Goal: Task Accomplishment & Management: Manage account settings

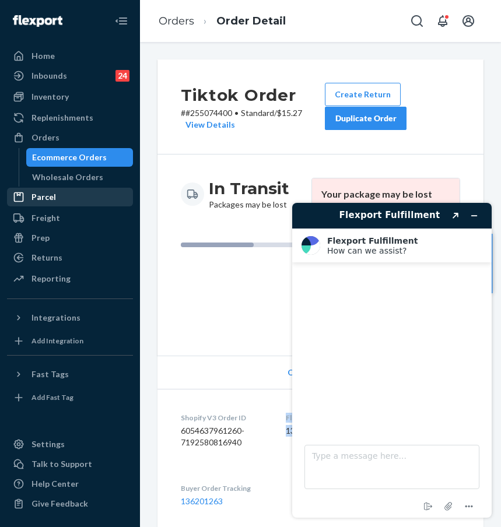
scroll to position [742, 0]
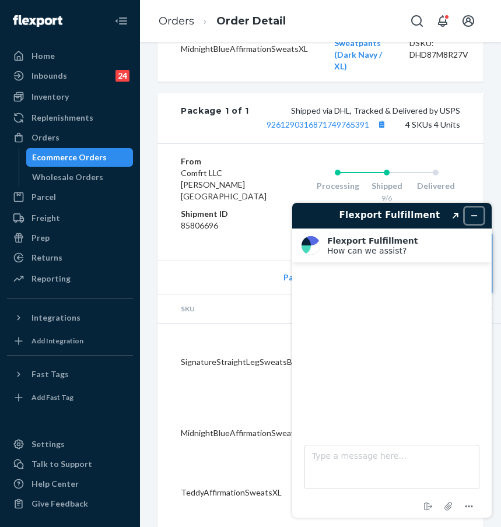
click at [468, 217] on button "Minimize widget" at bounding box center [474, 216] width 19 height 16
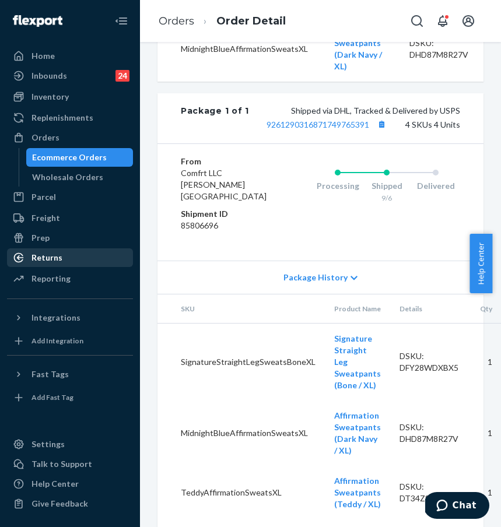
click at [60, 250] on div "Returns" at bounding box center [70, 258] width 124 height 16
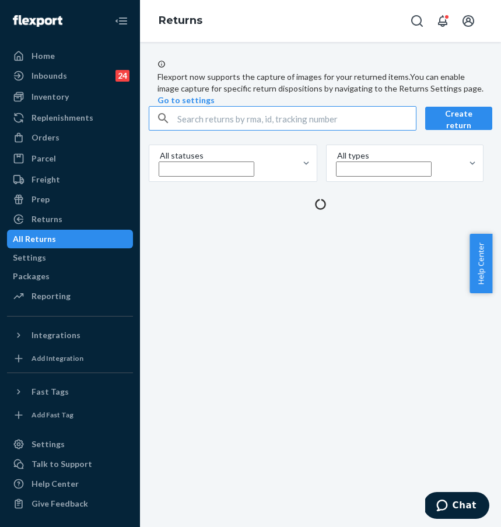
click at [267, 130] on input "text" at bounding box center [296, 118] width 238 height 23
type input "255212942"
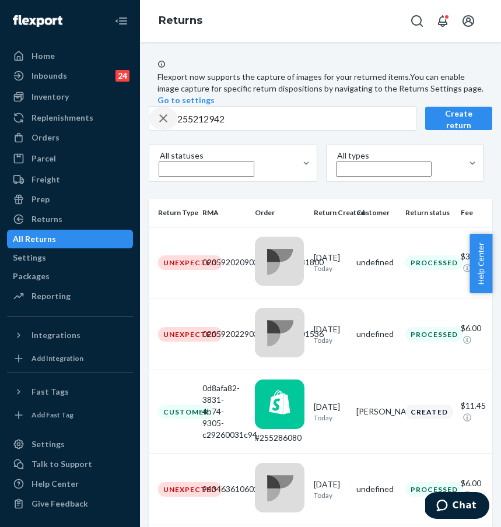
click at [177, 130] on div "button" at bounding box center [163, 118] width 28 height 23
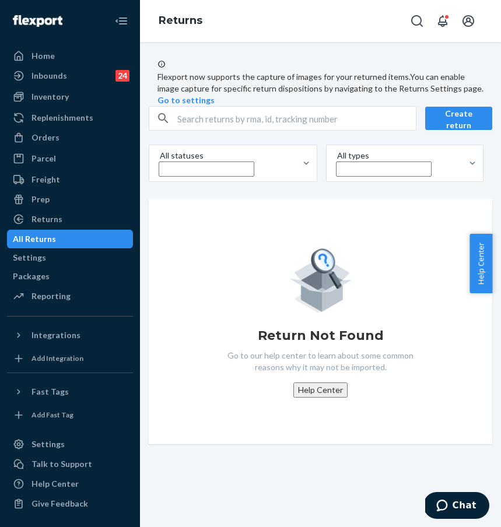
click at [187, 130] on input "text" at bounding box center [296, 118] width 238 height 23
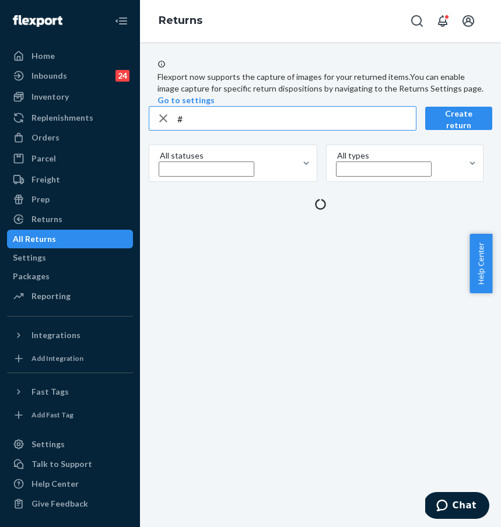
paste input "255212942"
type input "#255212942"
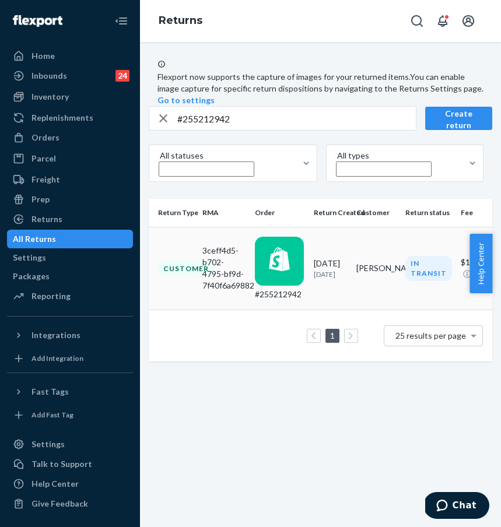
click at [198, 290] on td "Customer" at bounding box center [173, 268] width 49 height 83
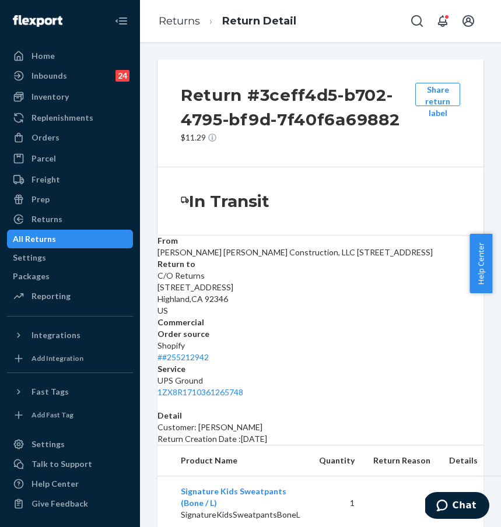
click at [233, 205] on h3 "In Transit" at bounding box center [229, 201] width 80 height 21
click at [183, 20] on link "Returns" at bounding box center [179, 21] width 41 height 13
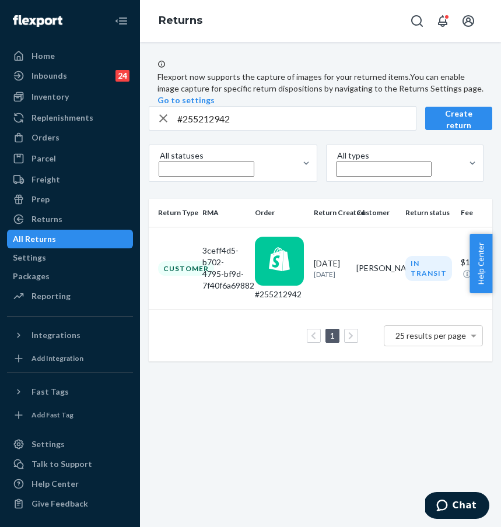
click at [275, 388] on div "Flexport now supports the capture of images for your returned items. You can en…" at bounding box center [320, 284] width 361 height 485
click at [87, 142] on div "Orders" at bounding box center [70, 137] width 124 height 16
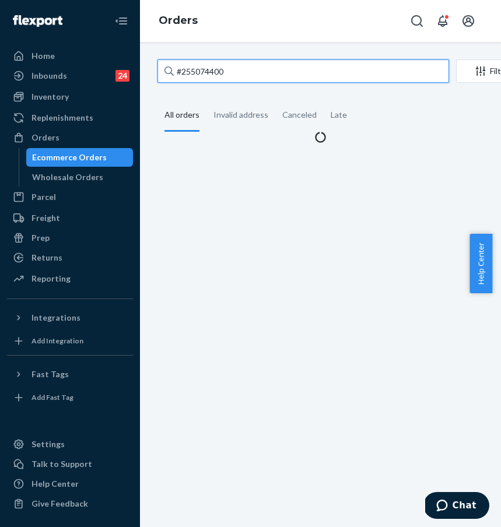
click at [250, 71] on input "#255074400" at bounding box center [303, 70] width 292 height 23
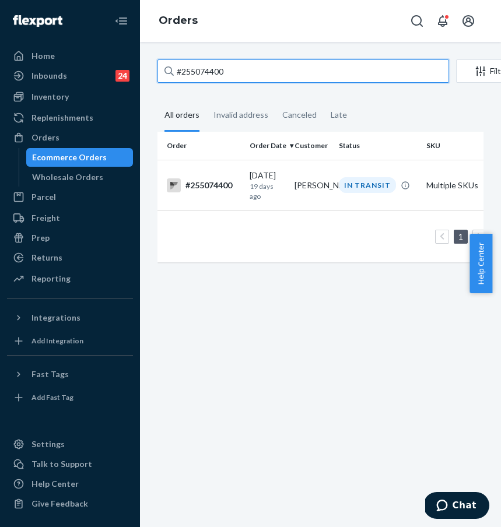
drag, startPoint x: 269, startPoint y: 68, endPoint x: 160, endPoint y: 71, distance: 109.7
click at [162, 70] on input "#255074400" at bounding box center [303, 70] width 292 height 23
paste input "212942"
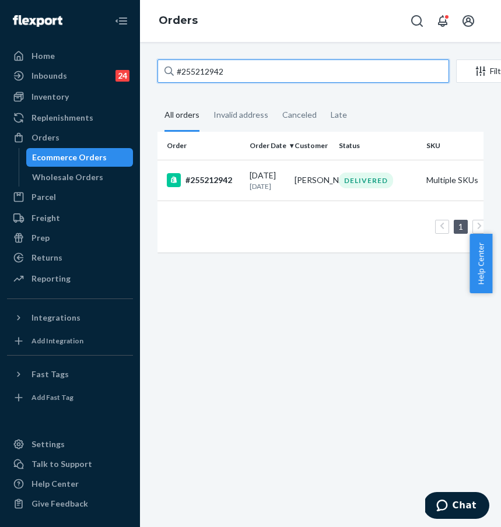
type input "#255212942"
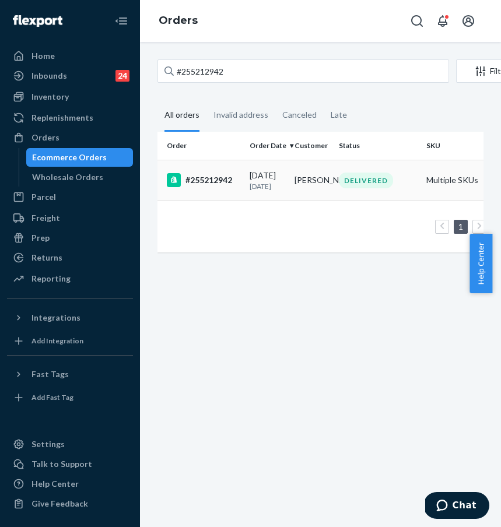
click at [206, 187] on div "#255212942" at bounding box center [203, 180] width 73 height 14
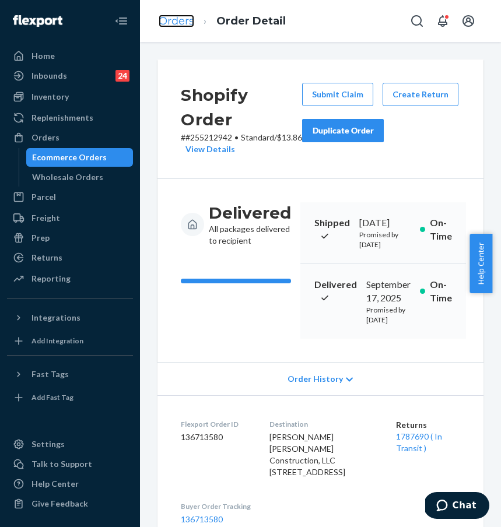
click at [187, 23] on link "Orders" at bounding box center [177, 21] width 36 height 13
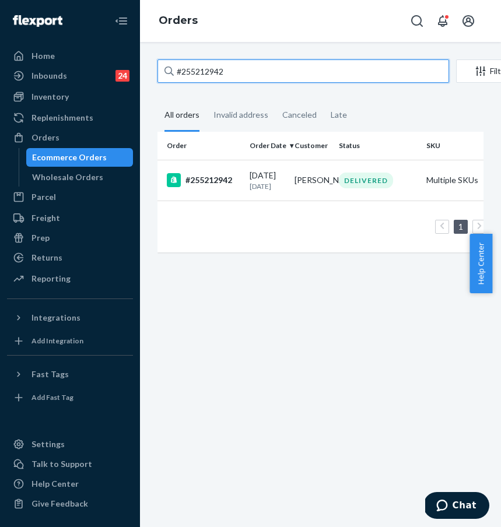
click at [264, 80] on input "#255212942" at bounding box center [303, 70] width 292 height 23
drag, startPoint x: 275, startPoint y: 73, endPoint x: 180, endPoint y: 66, distance: 95.9
click at [180, 66] on input "#255212942" at bounding box center [303, 70] width 292 height 23
paste input "[PERSON_NAME]"
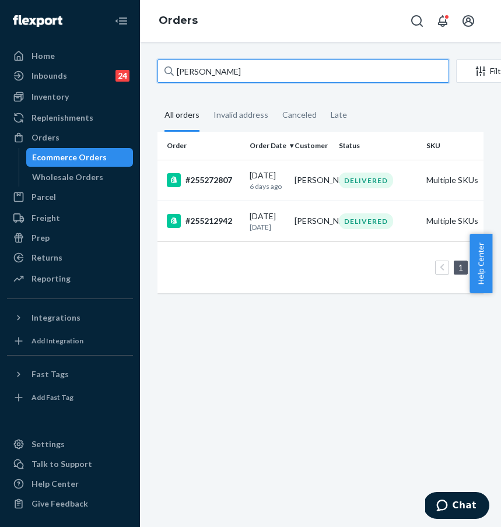
drag, startPoint x: 267, startPoint y: 71, endPoint x: 278, endPoint y: 71, distance: 10.5
click at [267, 71] on input "[PERSON_NAME]" at bounding box center [303, 70] width 292 height 23
drag, startPoint x: 278, startPoint y: 71, endPoint x: 166, endPoint y: 69, distance: 111.4
click at [166, 69] on div "[PERSON_NAME]" at bounding box center [303, 70] width 292 height 23
paste input "#255138066"
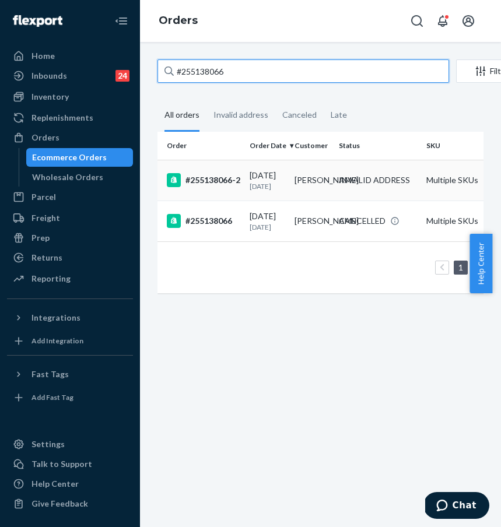
type input "#255138066"
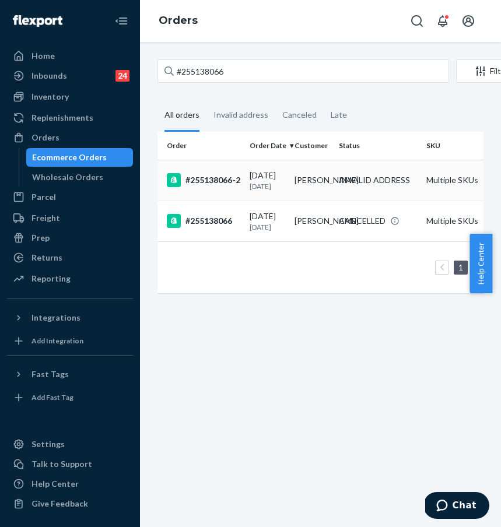
click at [213, 187] on div "#255138066-2" at bounding box center [203, 180] width 73 height 14
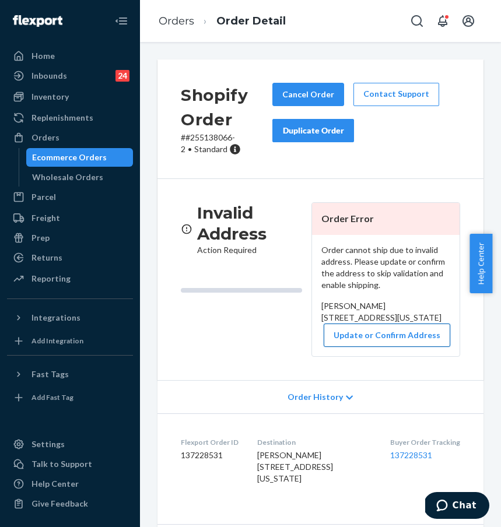
click at [379, 347] on button "Update or Confirm Address" at bounding box center [387, 335] width 127 height 23
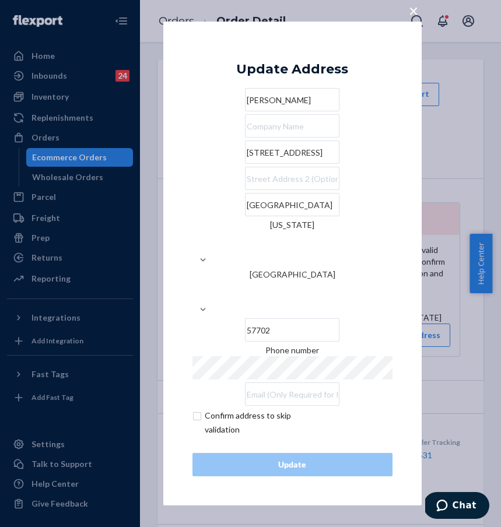
drag, startPoint x: 201, startPoint y: 188, endPoint x: 217, endPoint y: 188, distance: 15.7
click at [245, 164] on input "[STREET_ADDRESS]" at bounding box center [292, 152] width 94 height 23
paste input "5"
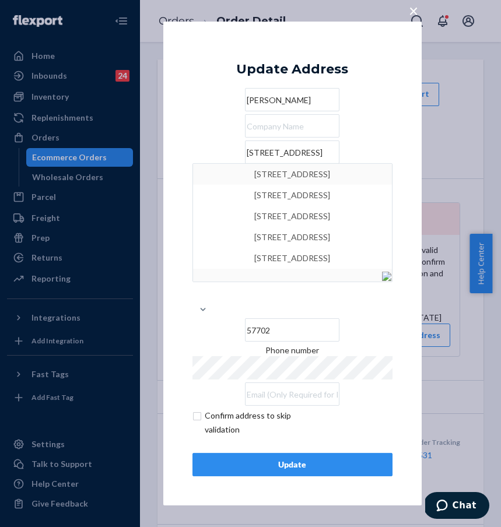
type input "[STREET_ADDRESS]"
click at [440, 194] on div "× Update Address [PERSON_NAME] [GEOGRAPHIC_DATA] [GEOGRAPHIC_DATA], [GEOGRAPHIC…" at bounding box center [250, 263] width 501 height 527
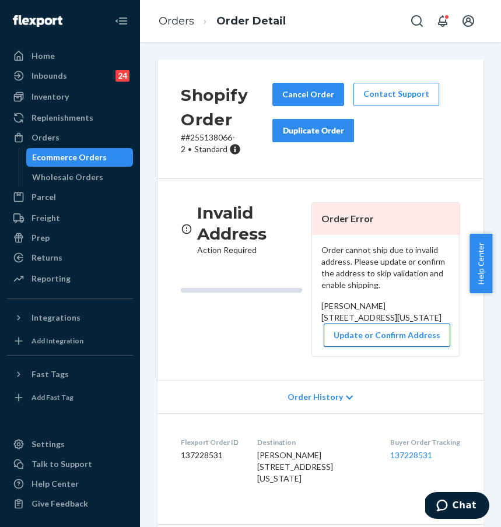
click at [398, 347] on button "Update or Confirm Address" at bounding box center [387, 335] width 127 height 23
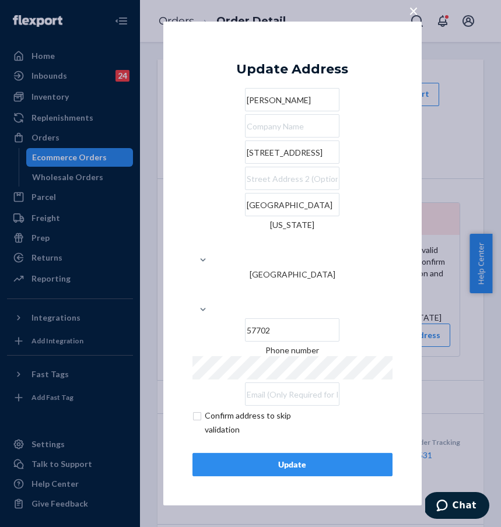
click at [245, 164] on input "[STREET_ADDRESS]" at bounding box center [292, 152] width 94 height 23
click at [293, 459] on div "Update" at bounding box center [292, 465] width 180 height 12
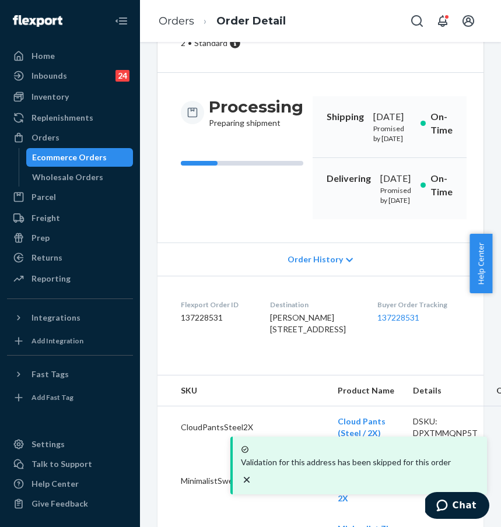
scroll to position [230, 0]
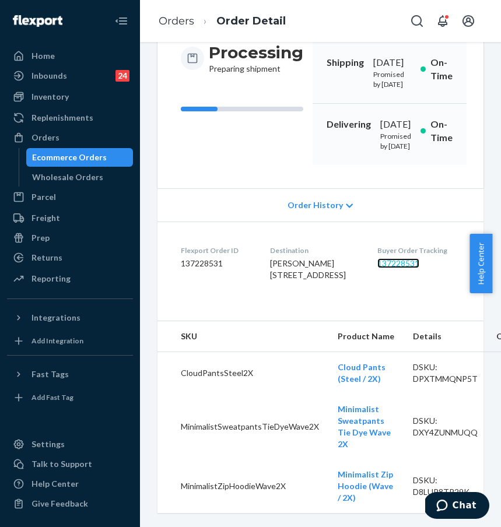
click at [399, 258] on link "137228531" at bounding box center [398, 263] width 42 height 10
drag, startPoint x: 261, startPoint y: 241, endPoint x: 335, endPoint y: 264, distance: 77.5
click at [335, 264] on span "[PERSON_NAME] [STREET_ADDRESS]" at bounding box center [308, 269] width 76 height 22
copy span "[PERSON_NAME] [STREET_ADDRESS]"
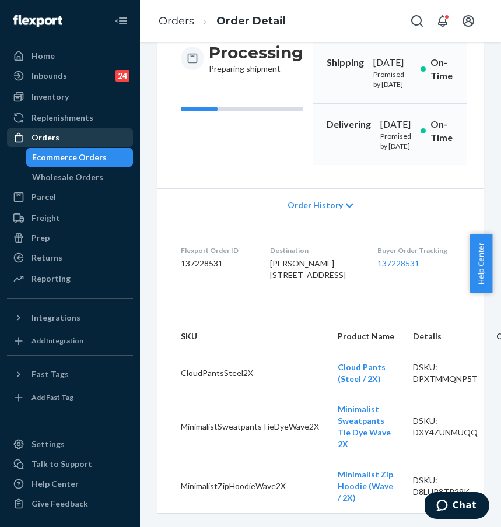
click at [76, 143] on div "Orders" at bounding box center [70, 137] width 124 height 16
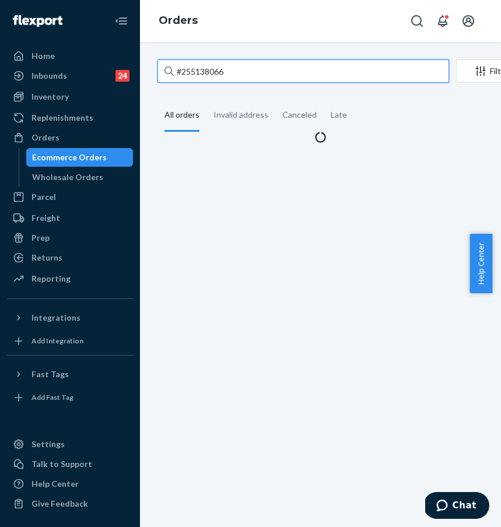
click at [208, 60] on input "#255138066" at bounding box center [303, 70] width 292 height 23
drag, startPoint x: 244, startPoint y: 66, endPoint x: 148, endPoint y: 70, distance: 96.3
click at [149, 70] on div "#255138066 Filter Import Orders Create order Ecommerce order Removal order All …" at bounding box center [320, 100] width 343 height 83
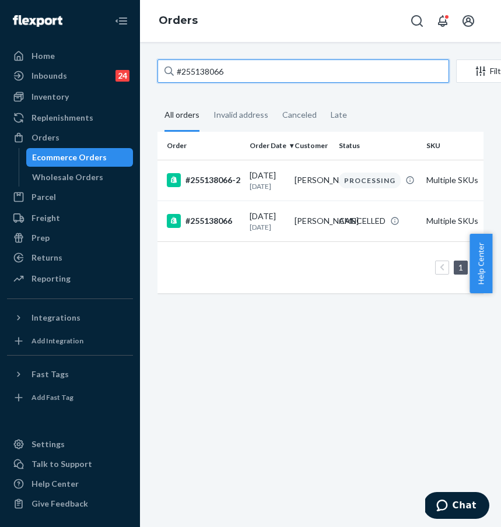
drag, startPoint x: 261, startPoint y: 72, endPoint x: 146, endPoint y: 75, distance: 115.5
click at [146, 75] on div "#255138066 Filter Import Orders Create order Ecommerce order Removal order All …" at bounding box center [320, 284] width 361 height 485
paste input "49909"
type input "#255149909"
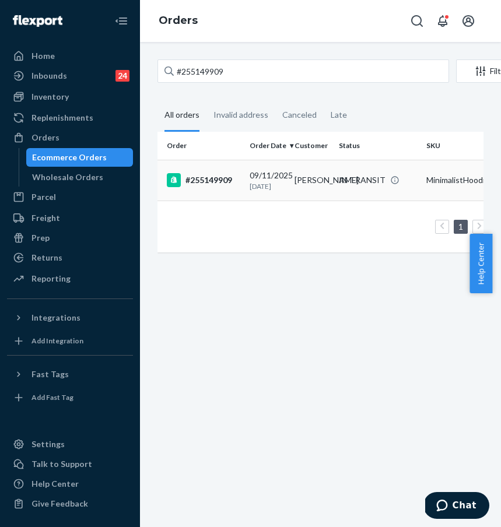
click at [222, 187] on div "#255149909" at bounding box center [203, 180] width 73 height 14
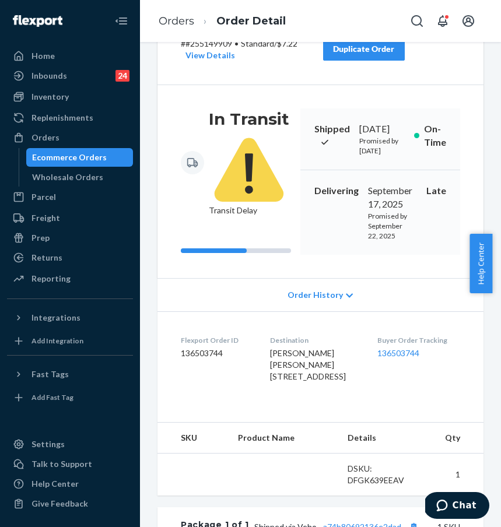
scroll to position [215, 0]
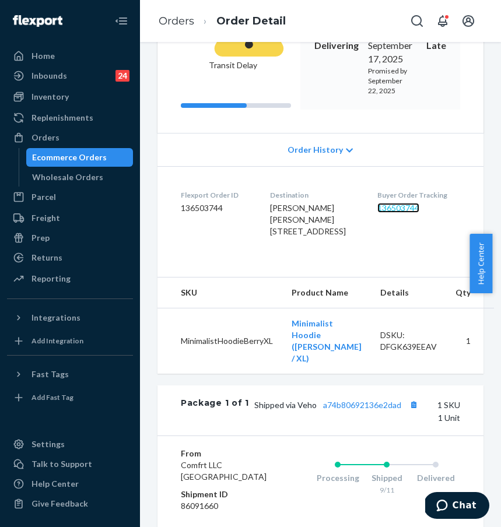
click at [403, 213] on link "136503744" at bounding box center [398, 208] width 42 height 10
click at [444, 496] on button "Chat" at bounding box center [456, 505] width 66 height 27
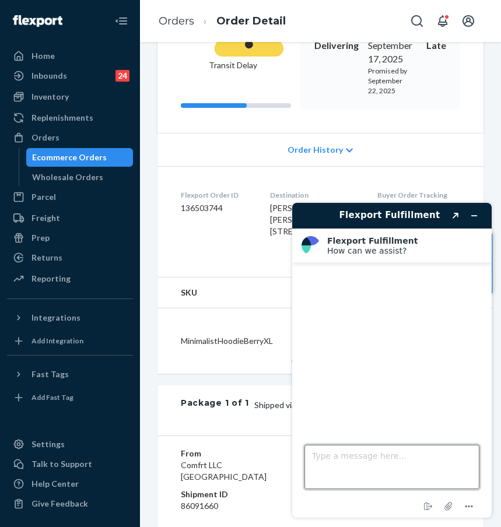
click at [369, 464] on textarea "Type a message here..." at bounding box center [391, 467] width 175 height 44
type textarea "hi there,"
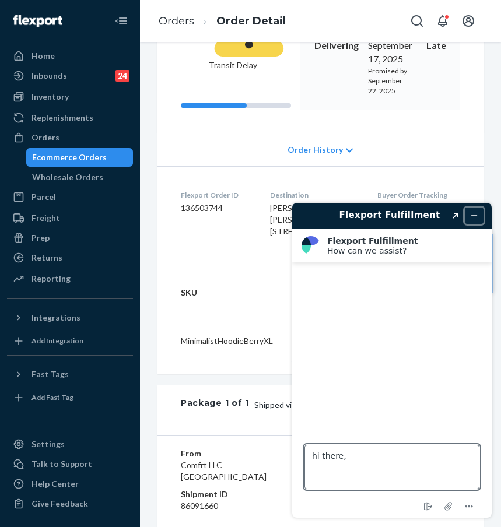
click at [475, 213] on icon "Minimize widget" at bounding box center [474, 216] width 8 height 8
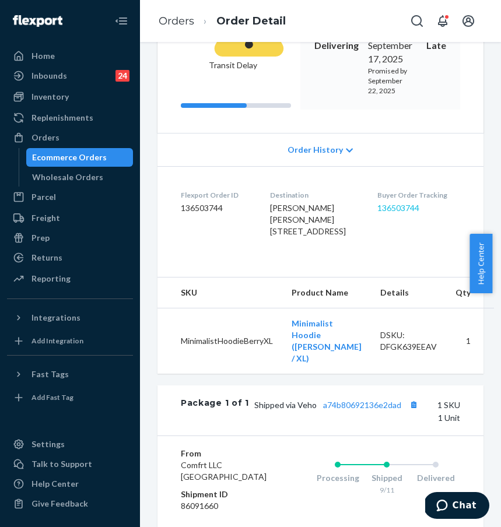
click at [408, 213] on link "136503744" at bounding box center [398, 208] width 42 height 10
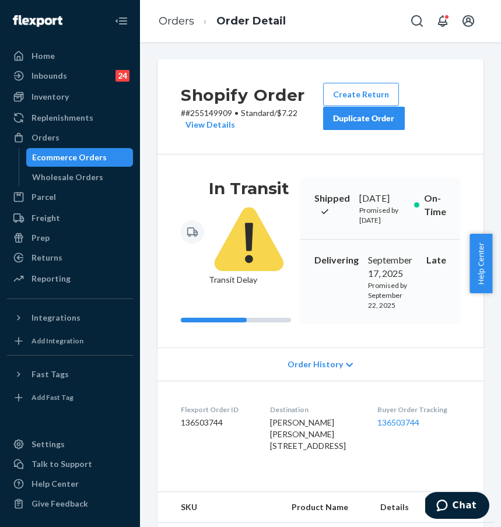
click at [366, 115] on div "Duplicate Order" at bounding box center [364, 119] width 62 height 12
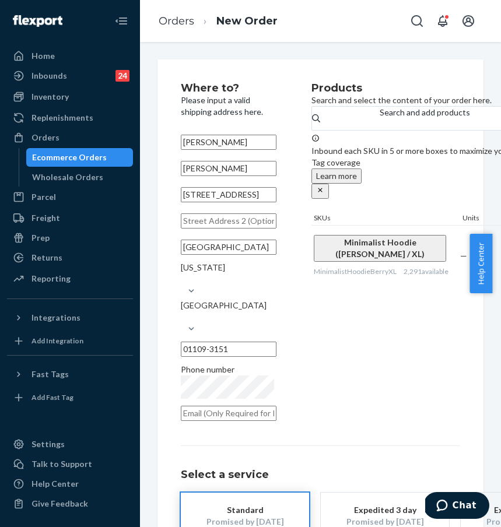
scroll to position [0, 1]
click at [331, 387] on div "Products Search and select the content of your order here. Search and add produ…" at bounding box center [426, 255] width 230 height 345
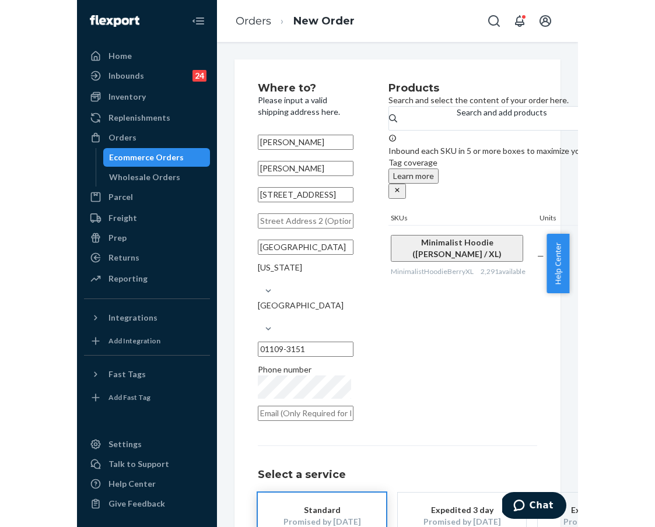
scroll to position [0, 0]
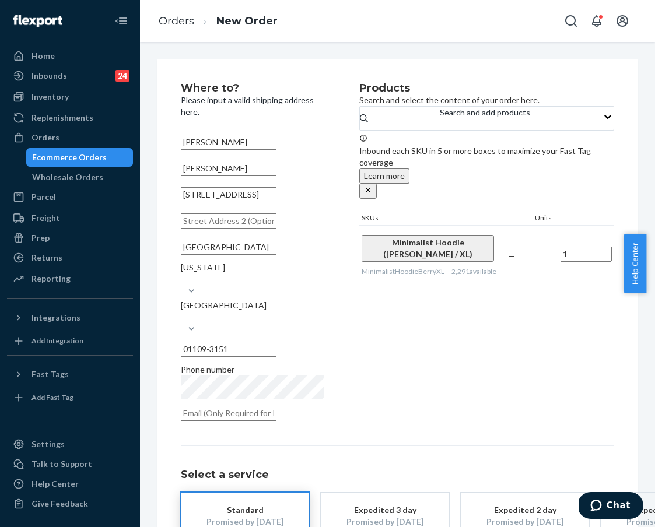
drag, startPoint x: 187, startPoint y: 208, endPoint x: 264, endPoint y: 207, distance: 77.0
click at [264, 202] on input "[STREET_ADDRESS]" at bounding box center [229, 194] width 96 height 15
paste input "[STREET_ADDRESS]"
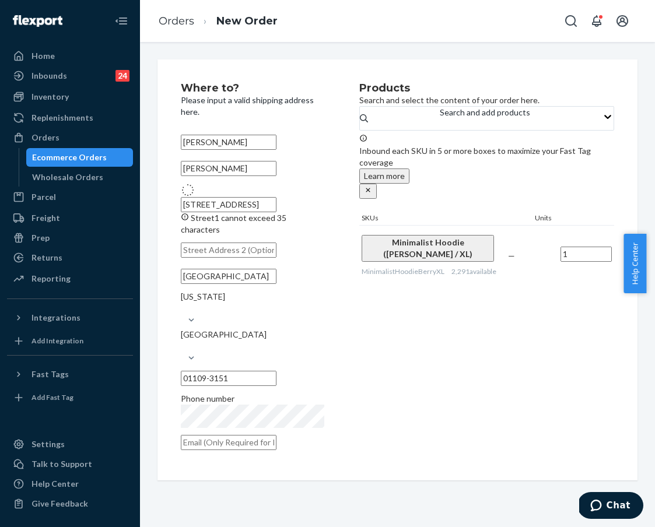
type input "[STREET_ADDRESS]"
type input "Kunkletown"
type input "18058"
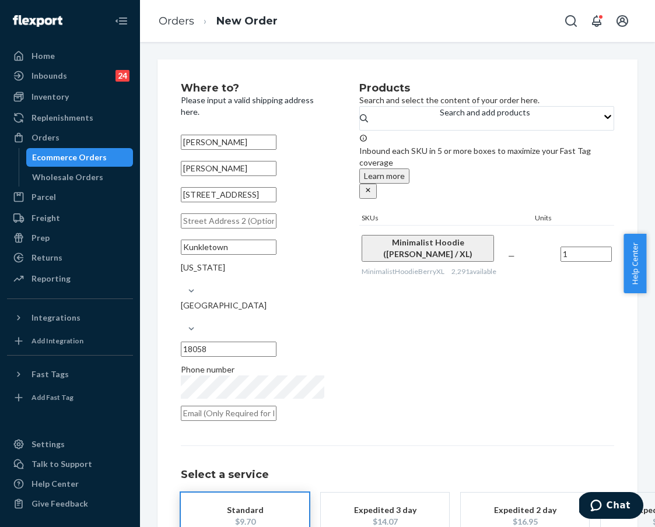
click at [444, 327] on div "Products Search and select the content of your order here. Search and add produ…" at bounding box center [486, 255] width 255 height 345
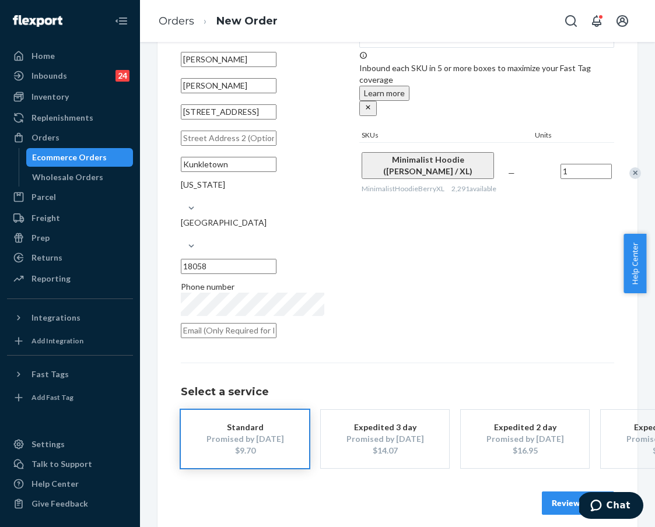
click at [334, 324] on div "Where to? Please input a valid shipping address here. [PERSON_NAME] [PERSON_NAM…" at bounding box center [270, 172] width 178 height 345
click at [500, 492] on button "Review Order" at bounding box center [578, 503] width 72 height 23
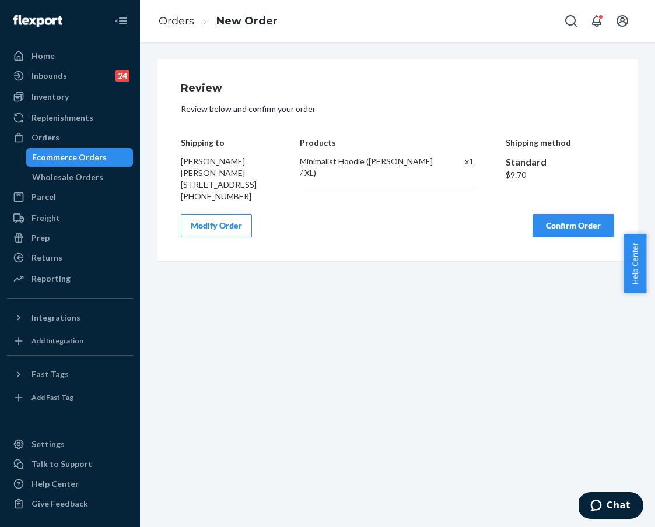
click at [246, 237] on button "Modify Order" at bounding box center [216, 225] width 71 height 23
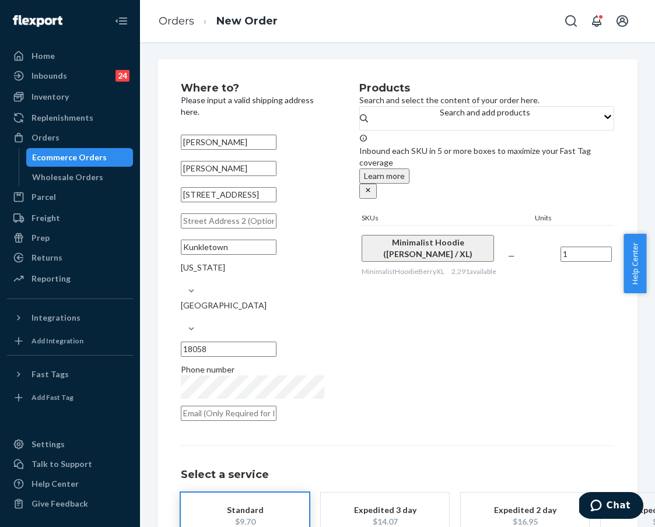
drag, startPoint x: 267, startPoint y: 177, endPoint x: 174, endPoint y: 171, distance: 93.4
click at [174, 171] on div "Where to? Please input a valid shipping address here. [PERSON_NAME] [PERSON_NAM…" at bounding box center [397, 334] width 480 height 550
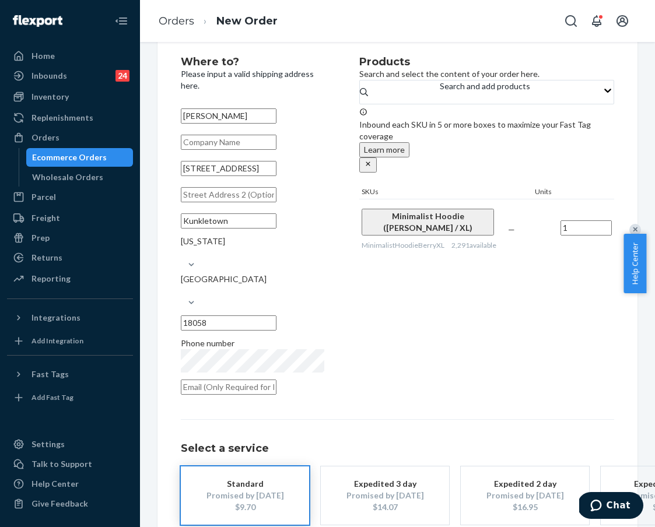
scroll to position [83, 0]
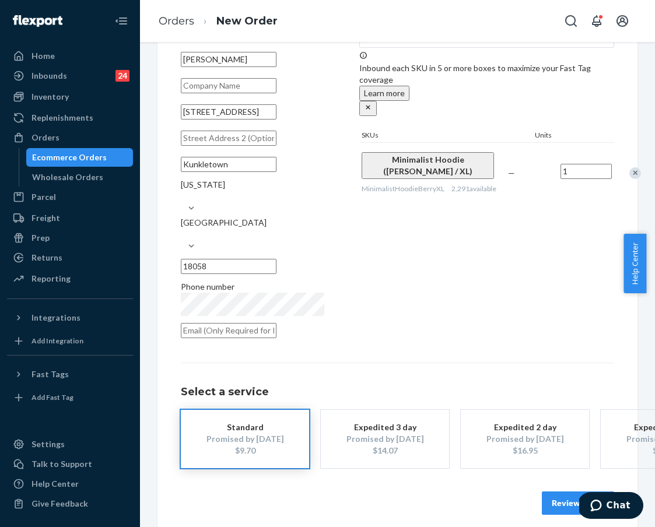
click at [500, 492] on button "Review Order" at bounding box center [578, 503] width 72 height 23
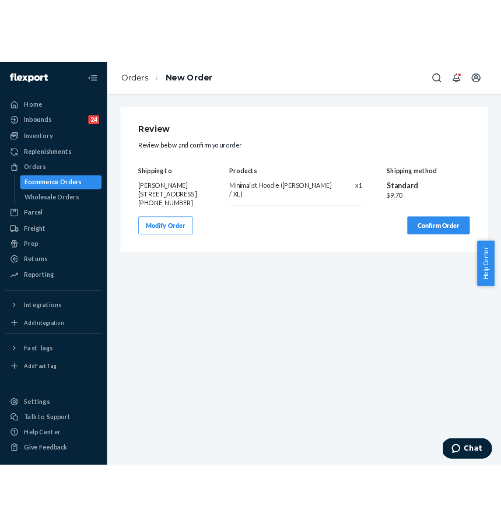
scroll to position [0, 0]
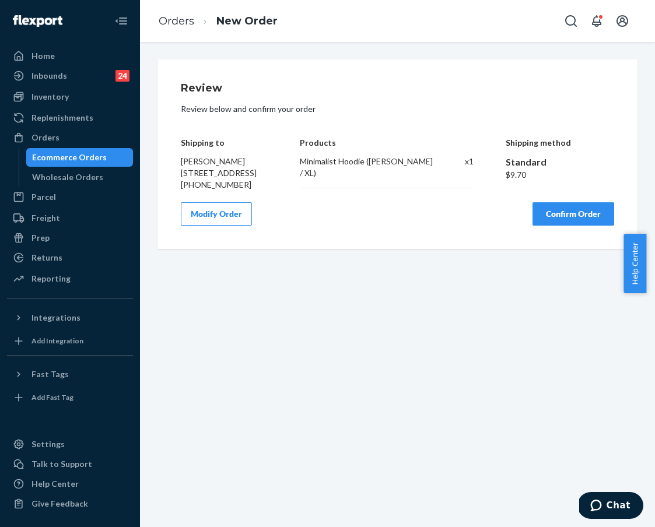
click at [500, 226] on button "Confirm Order" at bounding box center [573, 213] width 82 height 23
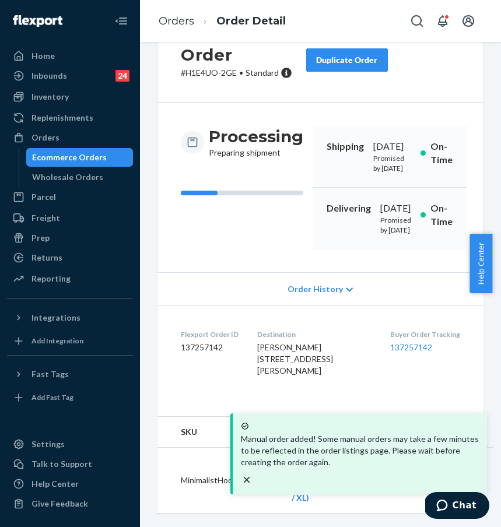
scroll to position [111, 0]
click at [410, 375] on div "Buyer Order Tracking 137257142" at bounding box center [425, 355] width 70 height 52
drag, startPoint x: 374, startPoint y: 349, endPoint x: 430, endPoint y: 352, distance: 56.6
click at [430, 352] on dl "Flexport Order ID 137257142 Destination [PERSON_NAME] [STREET_ADDRESS] US Buyer…" at bounding box center [320, 355] width 326 height 99
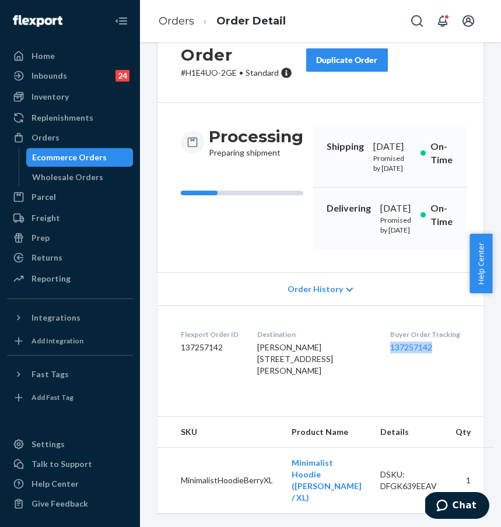
copy link "137257142"
click at [183, 23] on link "Orders" at bounding box center [177, 21] width 36 height 13
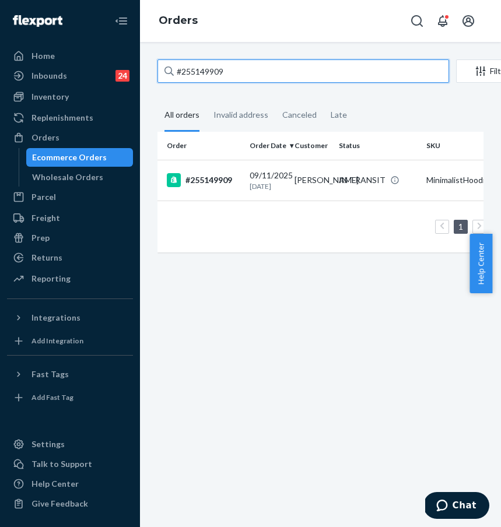
drag, startPoint x: 272, startPoint y: 68, endPoint x: 139, endPoint y: 65, distance: 132.4
click at [141, 66] on div "#255149909 Filter Import Orders Create order Ecommerce order Removal order All …" at bounding box center [320, 284] width 361 height 485
paste input "311144"
type input "#255311144"
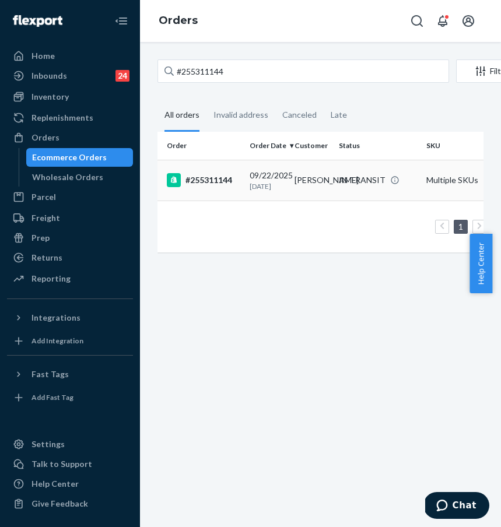
click at [215, 187] on div "#255311144" at bounding box center [203, 180] width 73 height 14
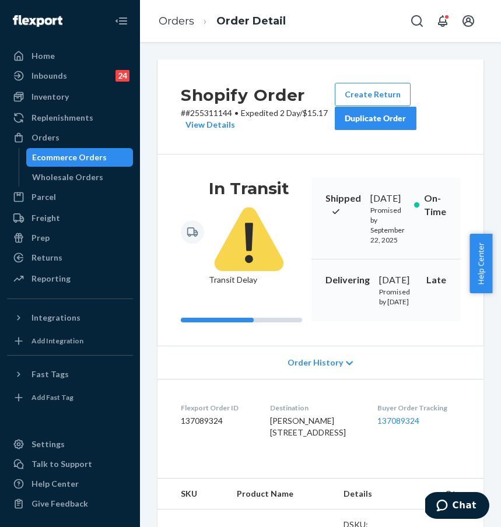
scroll to position [226, 0]
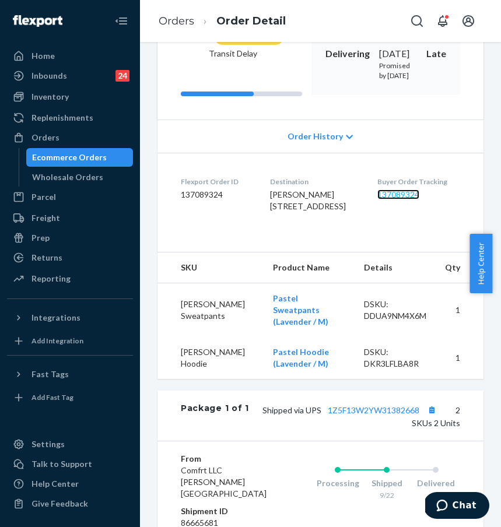
click at [410, 199] on link "137089324" at bounding box center [398, 195] width 42 height 10
click at [93, 150] on div "Ecommerce Orders" at bounding box center [79, 157] width 105 height 16
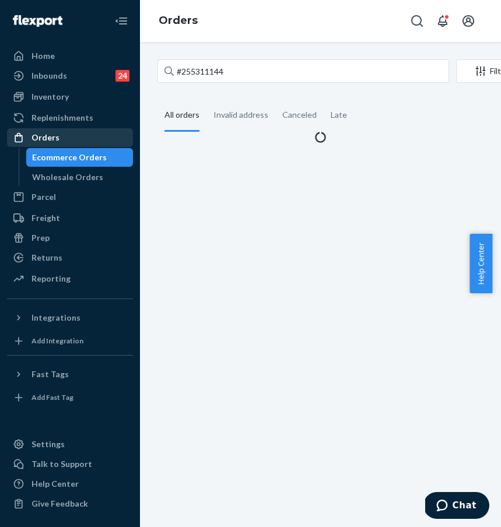
click at [104, 138] on div "Orders" at bounding box center [70, 137] width 124 height 16
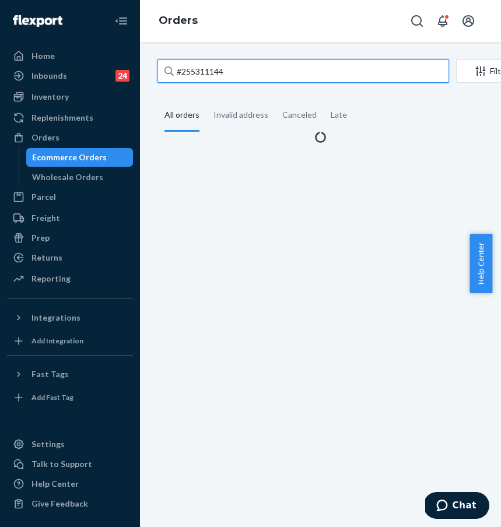
click at [234, 73] on input "#255311144" at bounding box center [303, 70] width 292 height 23
drag, startPoint x: 267, startPoint y: 68, endPoint x: 163, endPoint y: 64, distance: 104.4
click at [163, 64] on input "#255311144" at bounding box center [303, 70] width 292 height 23
paste input "4998203"
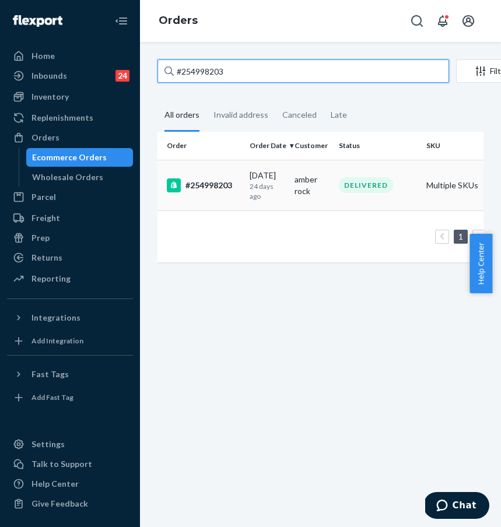
type input "#254998203"
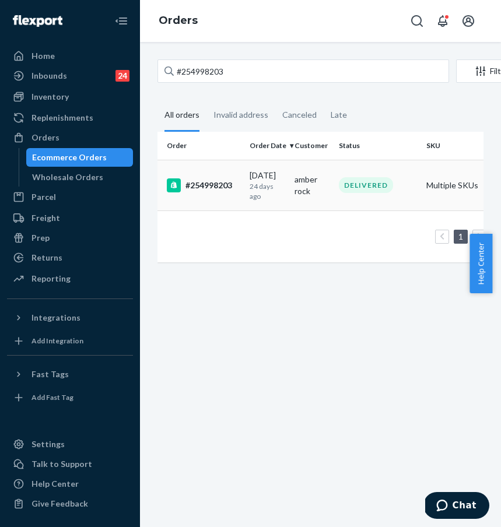
click at [219, 187] on div "#254998203" at bounding box center [203, 185] width 73 height 14
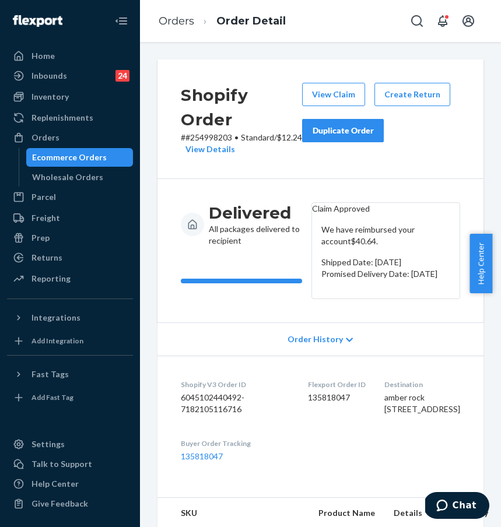
click at [360, 127] on div "Duplicate Order" at bounding box center [343, 131] width 62 height 12
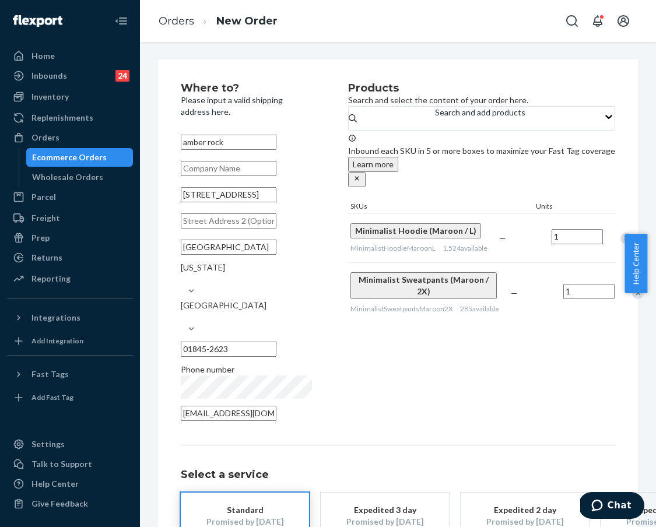
click at [276, 202] on input "[STREET_ADDRESS]" at bounding box center [229, 194] width 96 height 15
click at [219, 255] on input "[GEOGRAPHIC_DATA]" at bounding box center [229, 247] width 96 height 15
click at [234, 229] on input "text" at bounding box center [229, 220] width 96 height 15
click at [204, 255] on input "[GEOGRAPHIC_DATA]" at bounding box center [229, 247] width 96 height 15
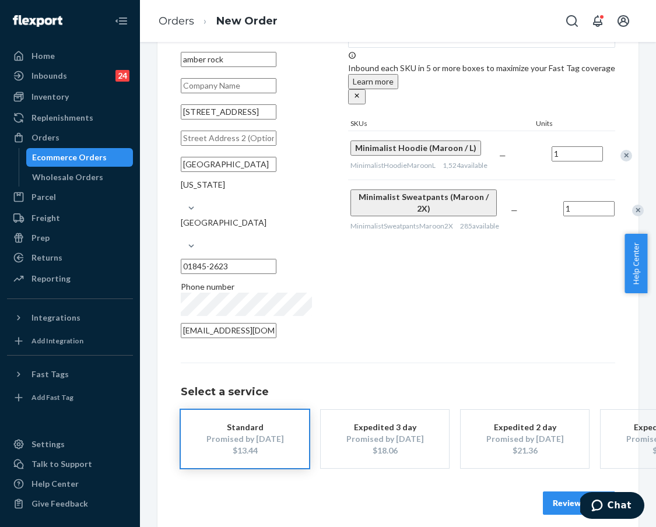
click at [500, 492] on button "Review Order" at bounding box center [579, 503] width 72 height 23
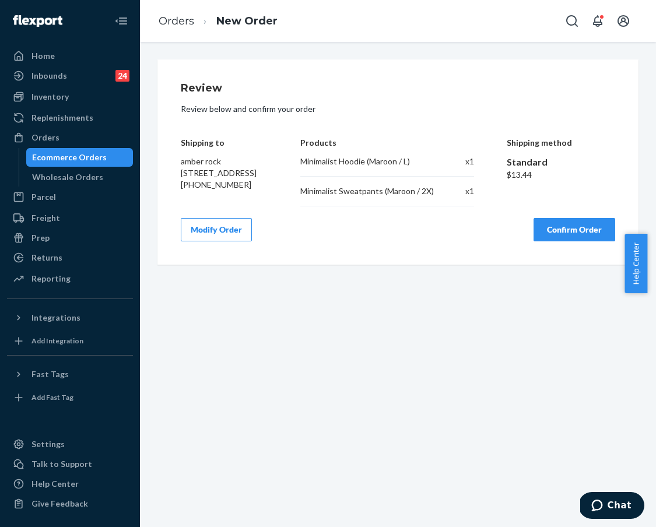
scroll to position [0, 0]
click at [188, 223] on div "Review Review below and confirm your order Shipping to amber rock [STREET_ADDRE…" at bounding box center [398, 162] width 434 height 159
click at [198, 240] on button "Modify Order" at bounding box center [216, 229] width 71 height 23
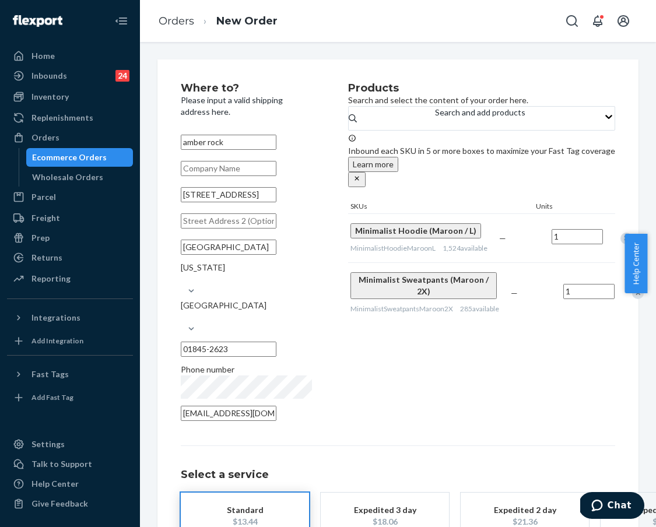
click at [192, 146] on input "amber rock" at bounding box center [229, 142] width 96 height 15
type input "Amber Rock"
click at [500, 416] on div "Where to? Please input a valid shipping address here. [GEOGRAPHIC_DATA] [STREET…" at bounding box center [398, 340] width 434 height 515
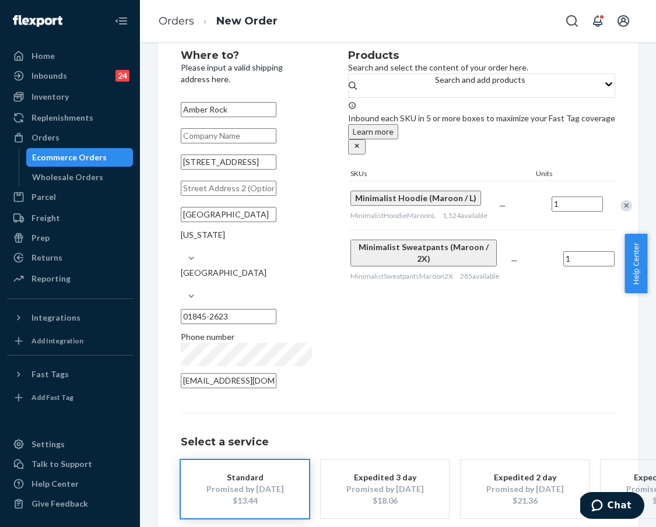
scroll to position [83, 0]
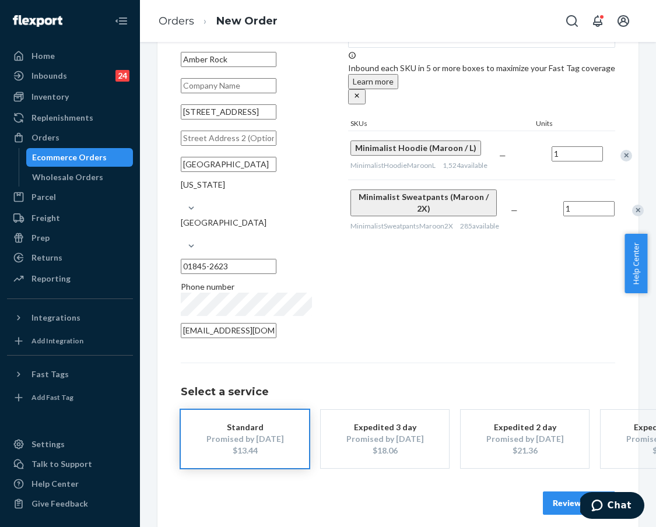
click at [500, 492] on button "Review Order" at bounding box center [579, 503] width 72 height 23
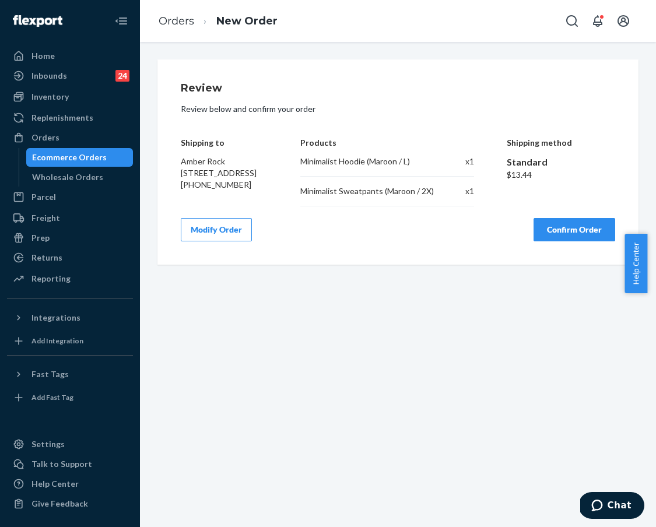
scroll to position [0, 0]
click at [222, 241] on button "Modify Order" at bounding box center [216, 229] width 71 height 23
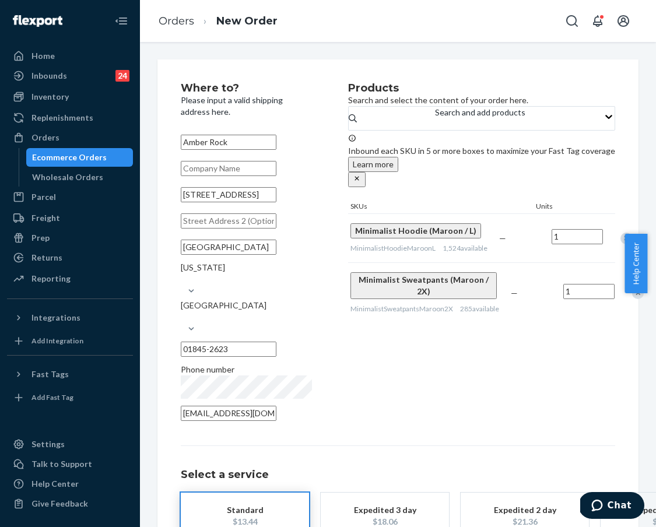
click at [231, 229] on input "text" at bounding box center [229, 220] width 96 height 15
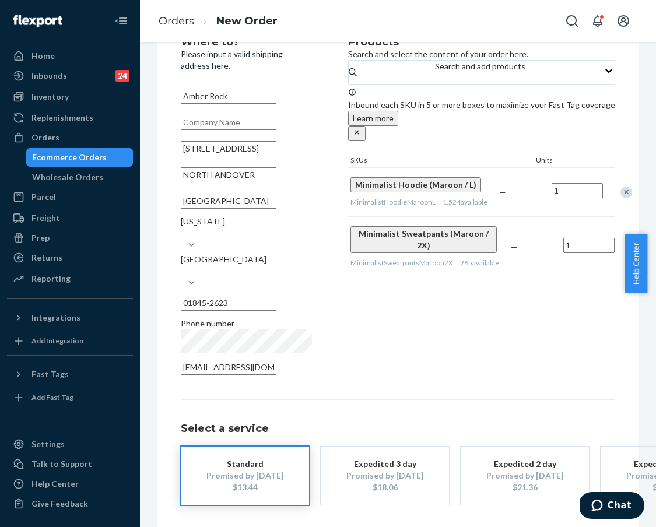
scroll to position [83, 0]
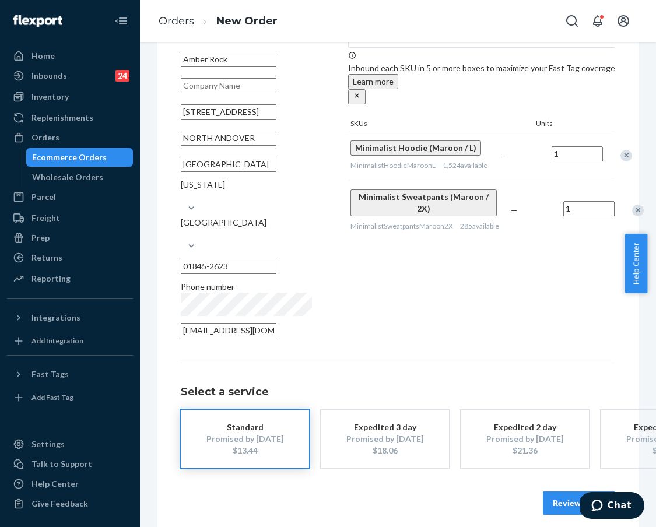
type input "NORTH ANDOVER"
click at [500, 492] on button "Review Order" at bounding box center [579, 503] width 72 height 23
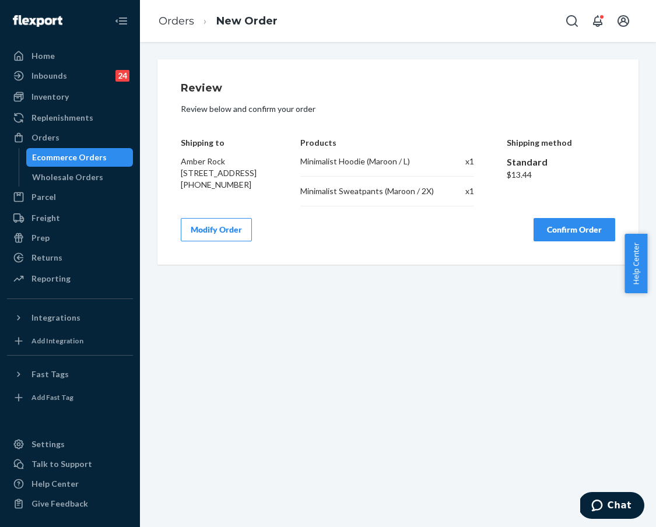
click at [227, 241] on button "Modify Order" at bounding box center [216, 229] width 71 height 23
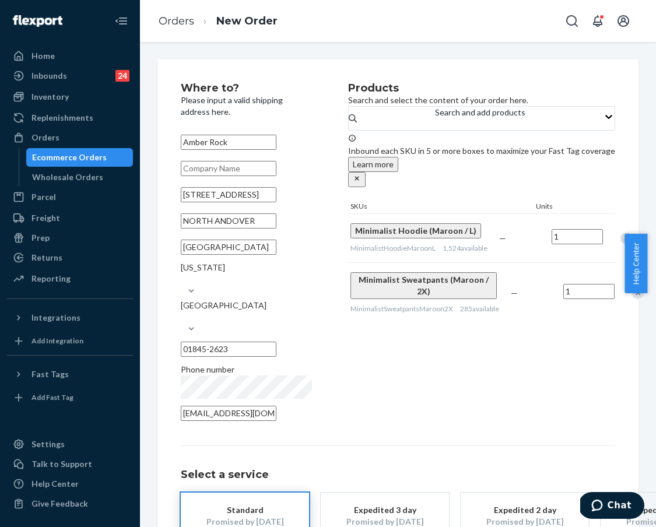
drag, startPoint x: 279, startPoint y: 245, endPoint x: 145, endPoint y: 216, distance: 137.3
click at [145, 216] on div "Where to? Please input a valid shipping address here. [GEOGRAPHIC_DATA] [STREET…" at bounding box center [398, 284] width 516 height 485
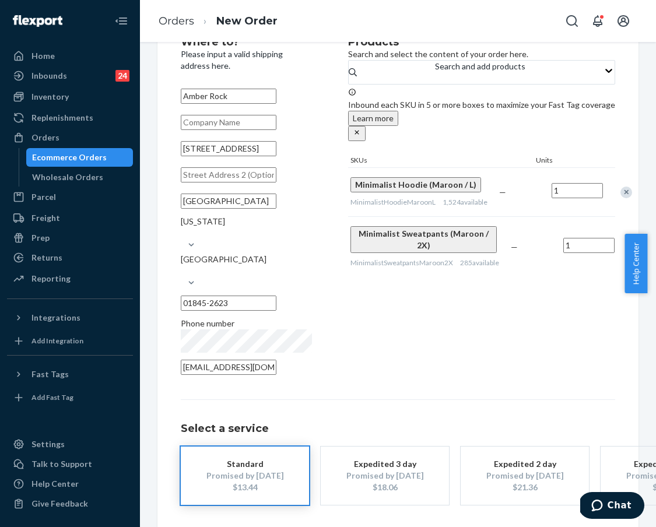
scroll to position [83, 0]
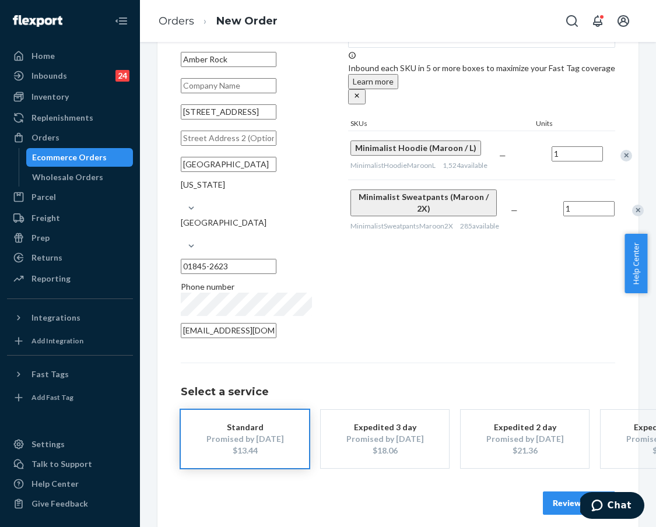
click at [201, 172] on input "[GEOGRAPHIC_DATA]" at bounding box center [229, 164] width 96 height 15
drag, startPoint x: 196, startPoint y: 191, endPoint x: 207, endPoint y: 191, distance: 11.1
click at [207, 172] on input "[GEOGRAPHIC_DATA]" at bounding box center [229, 164] width 96 height 15
click at [209, 172] on input "[GEOGRAPHIC_DATA]" at bounding box center [229, 164] width 96 height 15
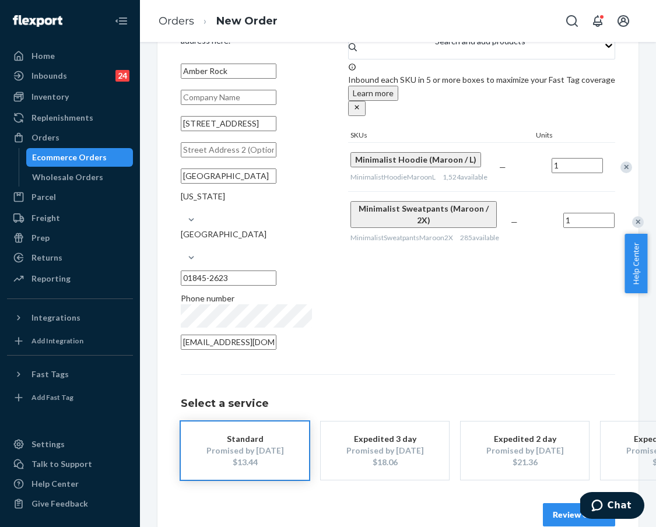
scroll to position [71, 0]
click at [205, 184] on input "[GEOGRAPHIC_DATA]" at bounding box center [229, 176] width 96 height 15
type input "NORTH Andover"
drag, startPoint x: 466, startPoint y: 352, endPoint x: 489, endPoint y: 377, distance: 34.2
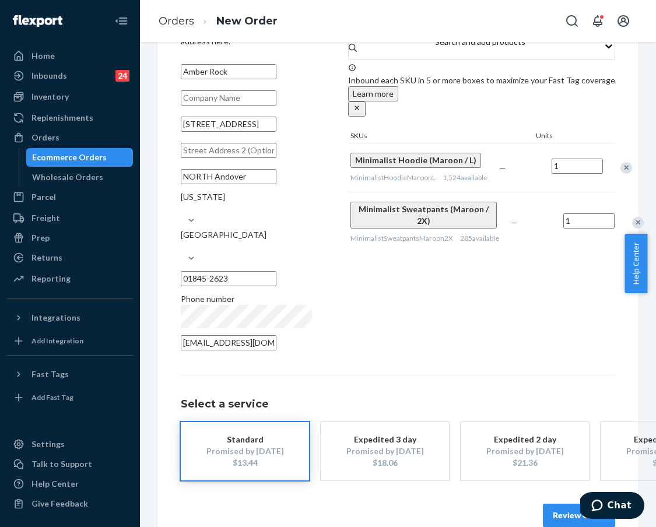
click at [466, 352] on div "Where to? Please input a valid shipping address here. [GEOGRAPHIC_DATA] [STREET…" at bounding box center [398, 269] width 434 height 515
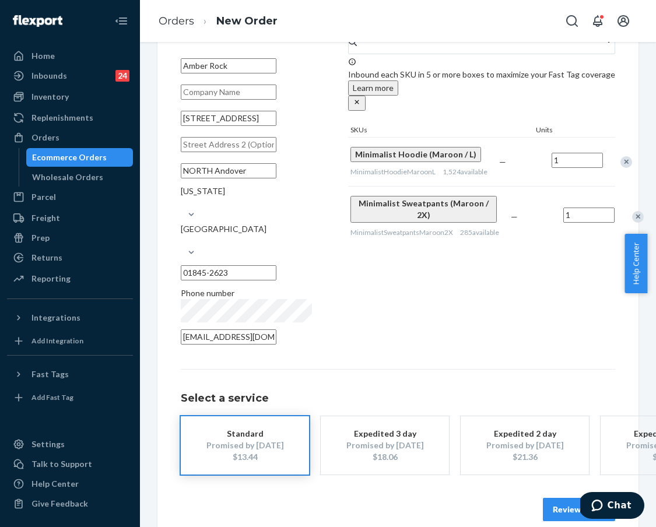
scroll to position [83, 0]
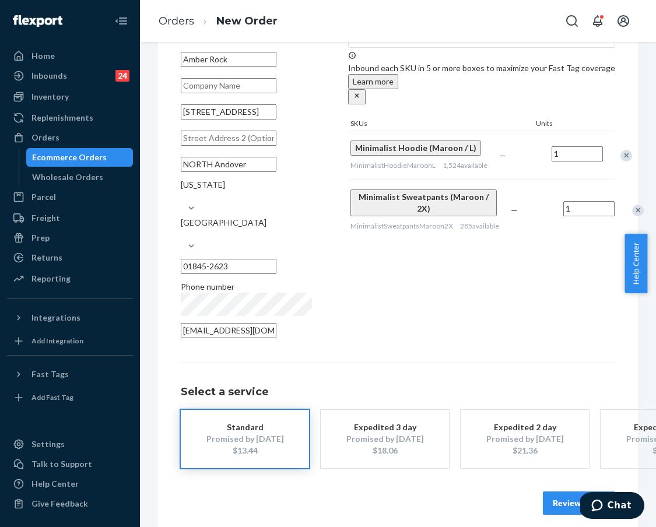
click at [500, 492] on button "Review Order" at bounding box center [579, 503] width 72 height 23
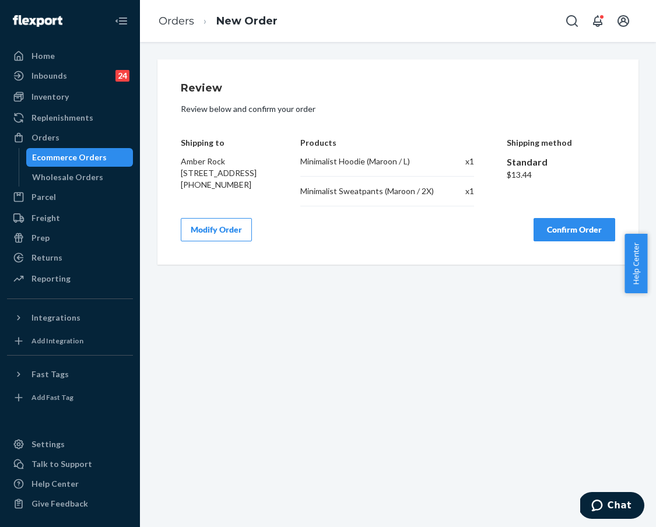
scroll to position [0, 0]
click at [500, 241] on button "Confirm Order" at bounding box center [575, 229] width 82 height 23
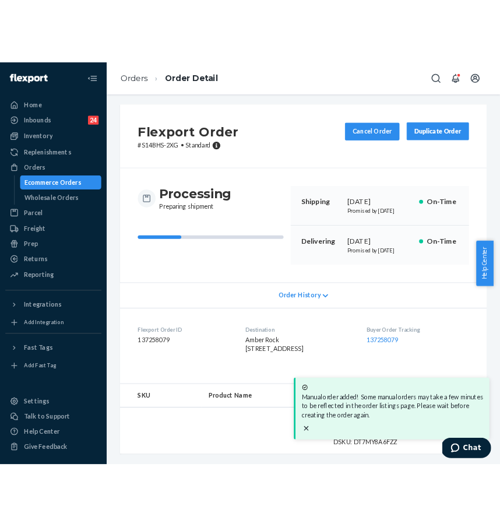
scroll to position [47, 0]
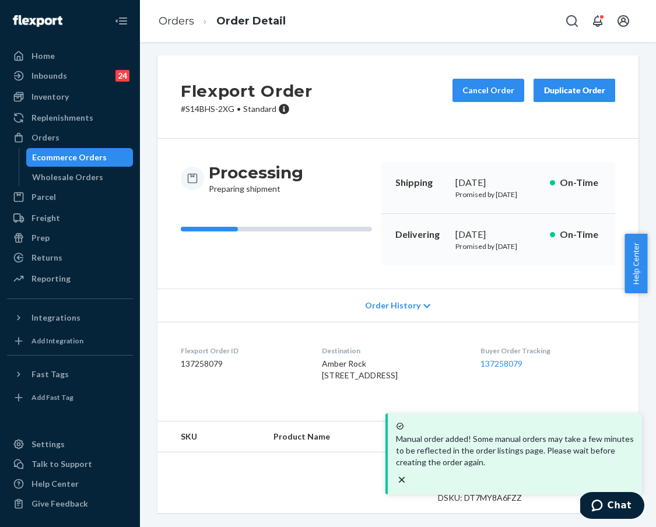
click at [500, 355] on div "Buyer Order Tracking 137258079" at bounding box center [547, 366] width 135 height 40
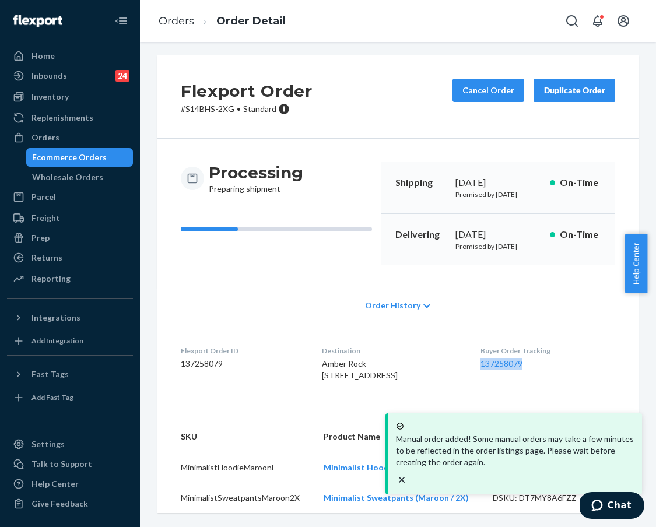
drag, startPoint x: 487, startPoint y: 344, endPoint x: 555, endPoint y: 341, distance: 68.3
click at [500, 341] on dl "Flexport Order ID 137258079 Destination [GEOGRAPHIC_DATA] [STREET_ADDRESS] US B…" at bounding box center [397, 365] width 481 height 87
copy link "137258079"
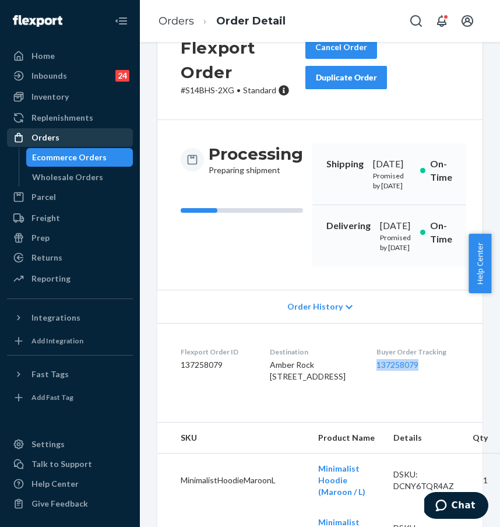
click at [87, 146] on link "Orders" at bounding box center [70, 137] width 126 height 19
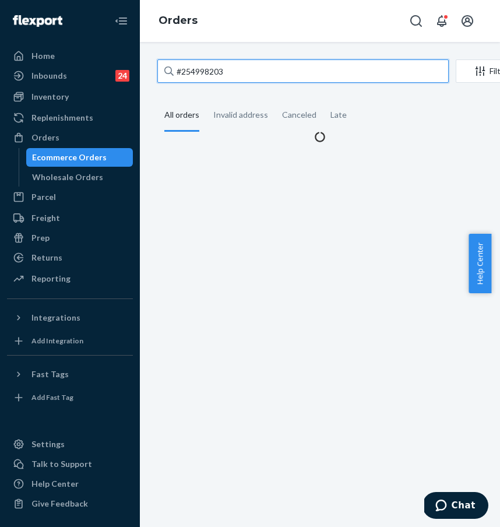
click at [228, 67] on input "#254998203" at bounding box center [303, 70] width 292 height 23
drag, startPoint x: 279, startPoint y: 74, endPoint x: 163, endPoint y: 67, distance: 115.7
click at [167, 67] on div "#254998203" at bounding box center [303, 70] width 292 height 23
paste input "79998"
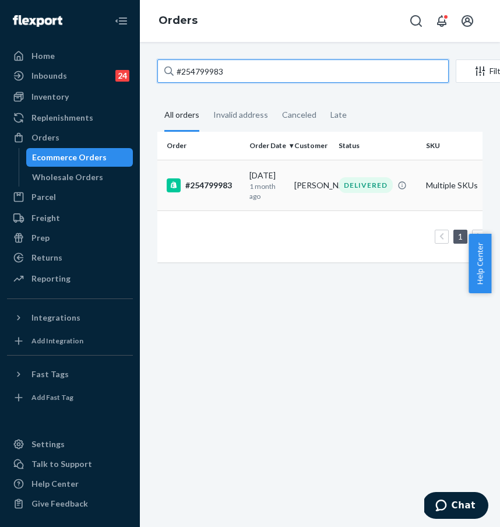
type input "#254799983"
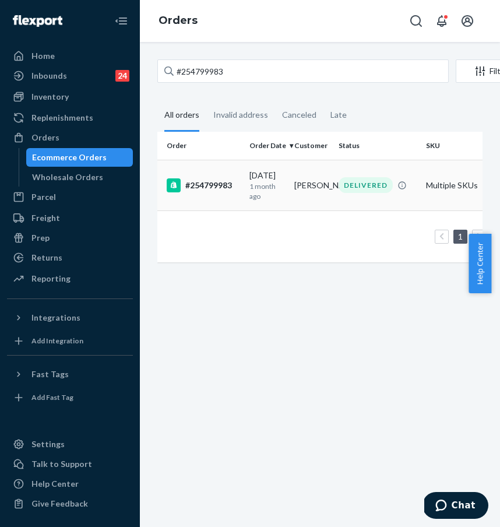
click at [222, 190] on div "#254799983" at bounding box center [203, 185] width 73 height 14
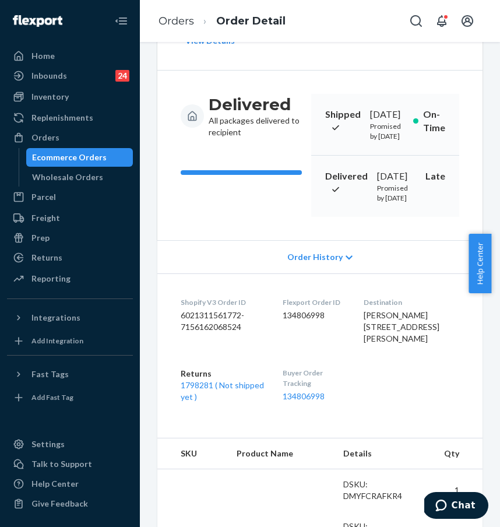
scroll to position [109, 0]
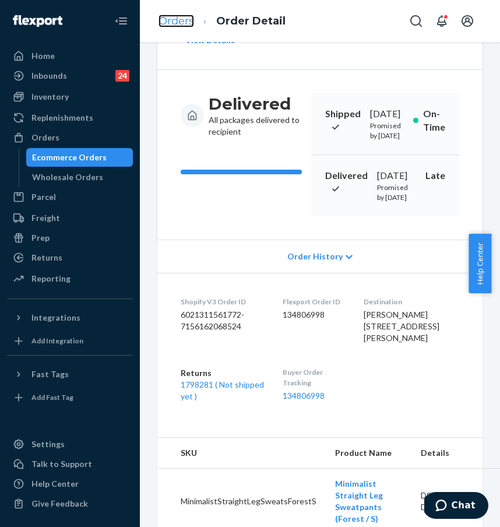
click at [184, 18] on link "Orders" at bounding box center [177, 21] width 36 height 13
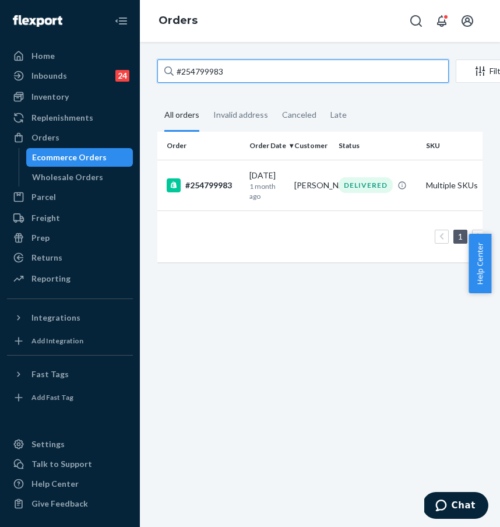
click at [223, 73] on input "#254799983" at bounding box center [303, 70] width 292 height 23
drag, startPoint x: 254, startPoint y: 79, endPoint x: 155, endPoint y: 73, distance: 99.9
click at [157, 73] on input "#254799983" at bounding box center [303, 70] width 292 height 23
paste input "3800915"
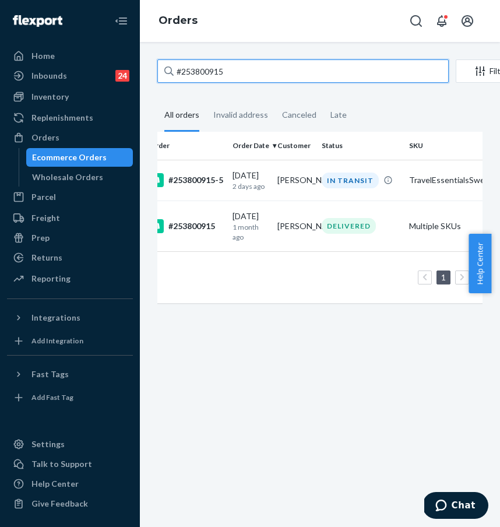
scroll to position [0, 14]
type input "#253800915"
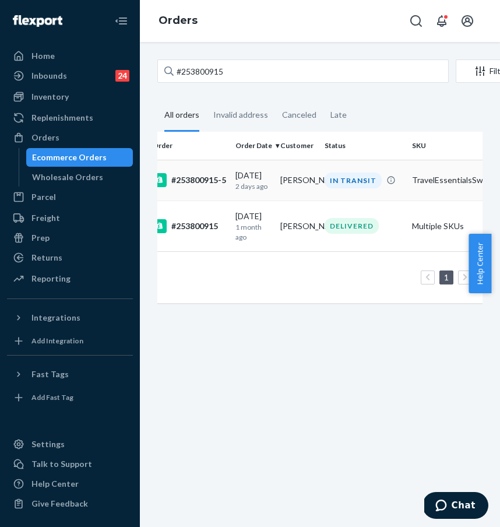
click at [221, 175] on div "#253800915-5" at bounding box center [189, 180] width 73 height 14
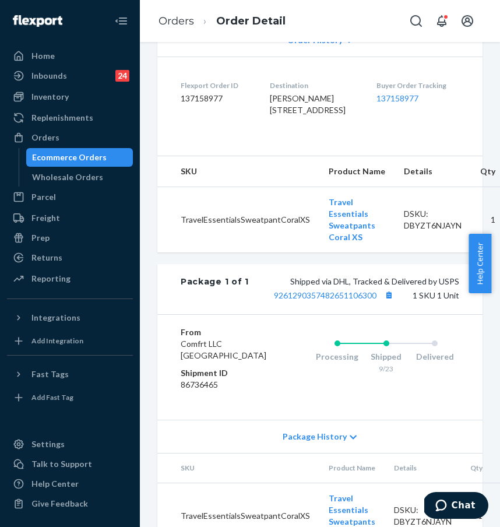
scroll to position [140, 0]
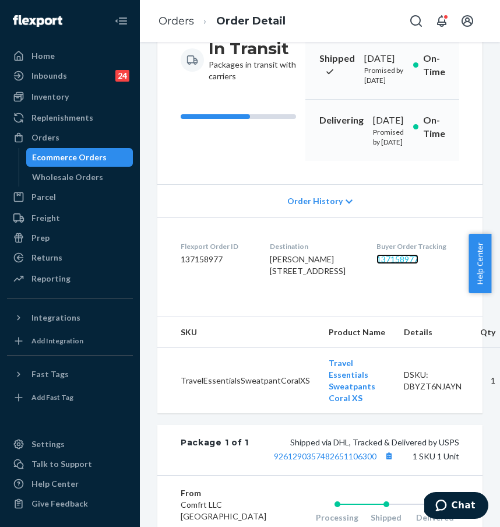
click at [413, 264] on link "137158977" at bounding box center [398, 259] width 42 height 10
click at [188, 24] on link "Orders" at bounding box center [177, 21] width 36 height 13
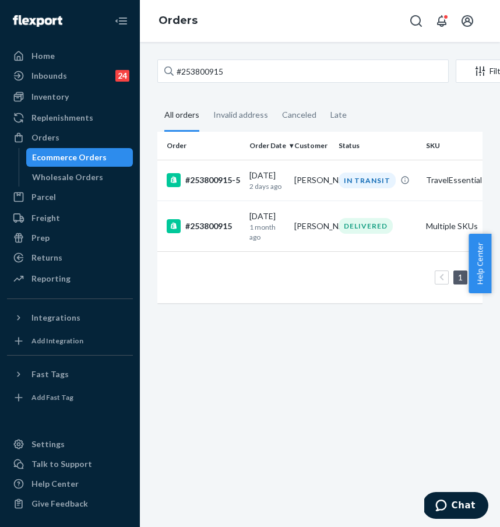
click at [218, 84] on div "#253800915 Filter Import Orders Create order Ecommerce order Removal order" at bounding box center [319, 72] width 325 height 26
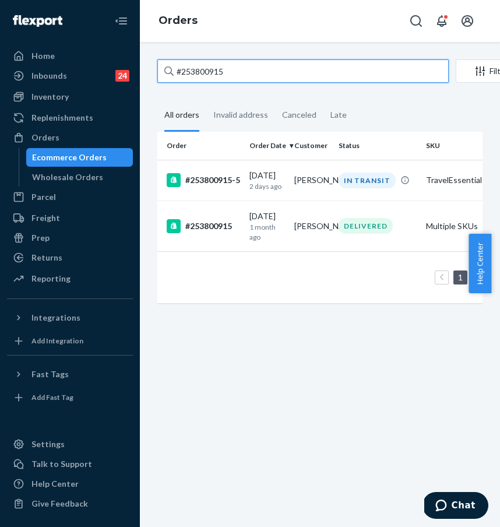
drag, startPoint x: 261, startPoint y: 78, endPoint x: 248, endPoint y: 69, distance: 15.5
click at [248, 73] on input "#253800915" at bounding box center [303, 70] width 292 height 23
drag, startPoint x: 256, startPoint y: 68, endPoint x: 183, endPoint y: 66, distance: 73.5
click at [183, 66] on input "#253800915" at bounding box center [303, 70] width 292 height 23
drag, startPoint x: 257, startPoint y: 66, endPoint x: 159, endPoint y: 65, distance: 98.0
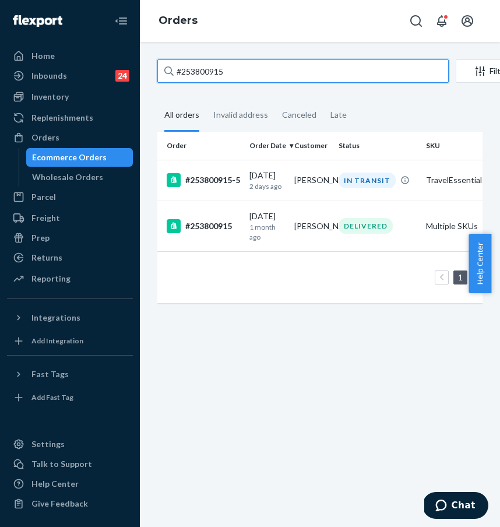
click at [159, 65] on input "#253800915" at bounding box center [303, 70] width 292 height 23
paste input "5223941"
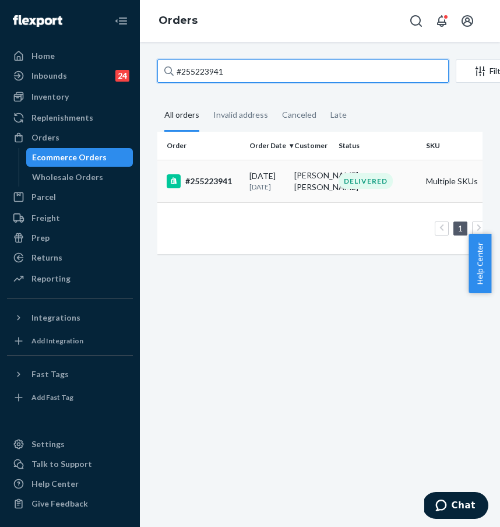
type input "#255223941"
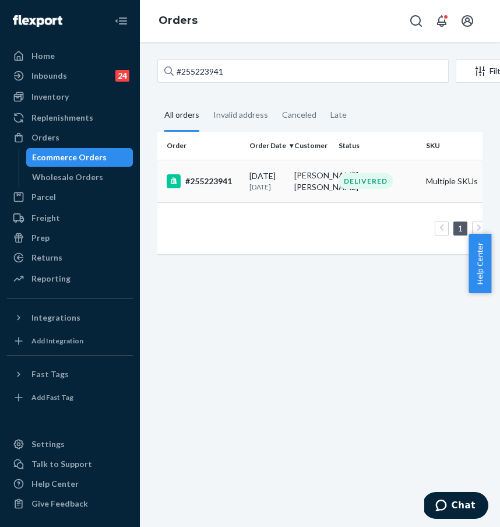
click at [199, 185] on div "#255223941" at bounding box center [203, 181] width 73 height 14
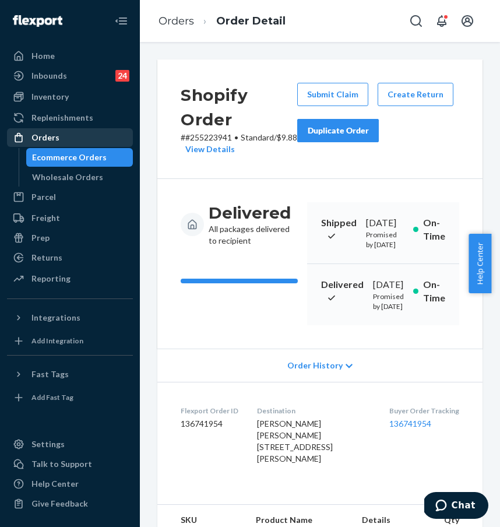
click at [77, 138] on div "Orders" at bounding box center [70, 137] width 124 height 16
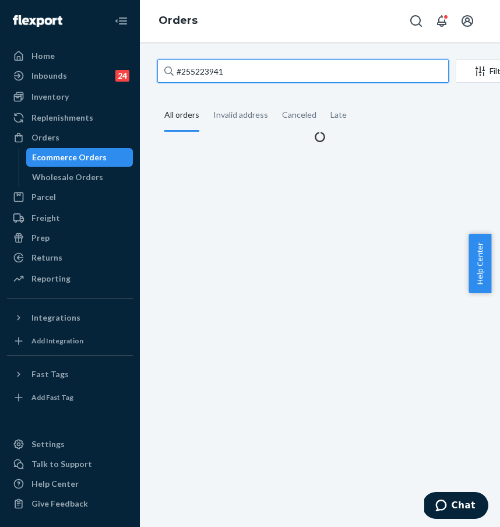
click at [248, 77] on input "#255223941" at bounding box center [303, 70] width 292 height 23
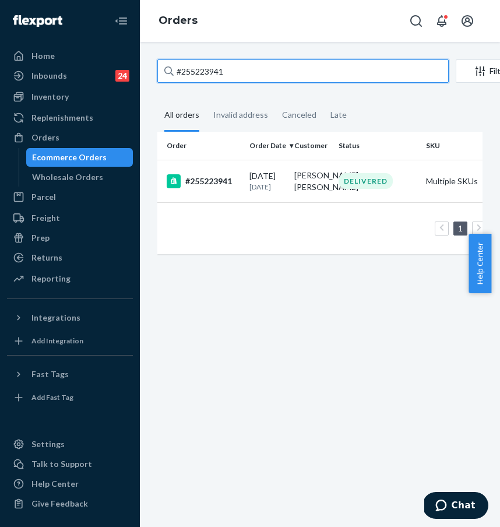
drag, startPoint x: 266, startPoint y: 70, endPoint x: 159, endPoint y: 67, distance: 107.3
click at [159, 67] on input "#255223941" at bounding box center [303, 70] width 292 height 23
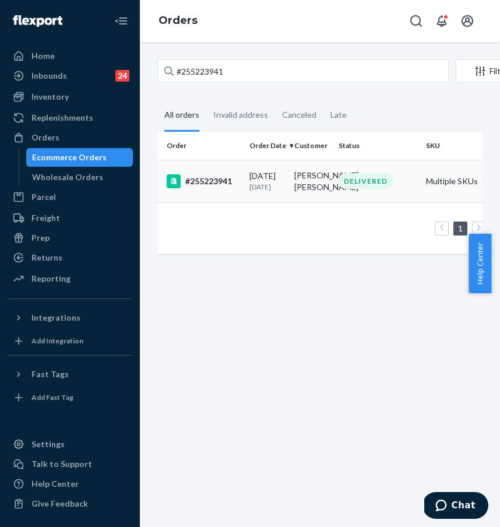
click at [215, 188] on div "#255223941" at bounding box center [203, 181] width 73 height 14
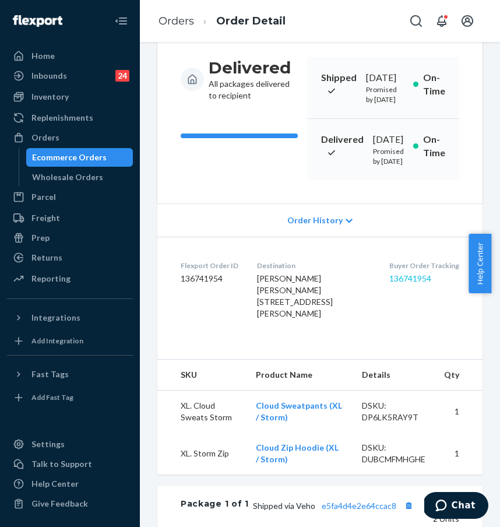
scroll to position [202, 0]
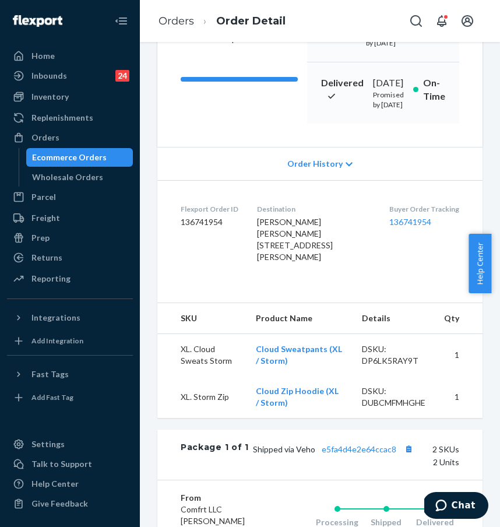
click at [391, 291] on dl "Flexport Order ID 136741954 Destination [PERSON_NAME] [PERSON_NAME] [STREET_ADD…" at bounding box center [319, 235] width 325 height 111
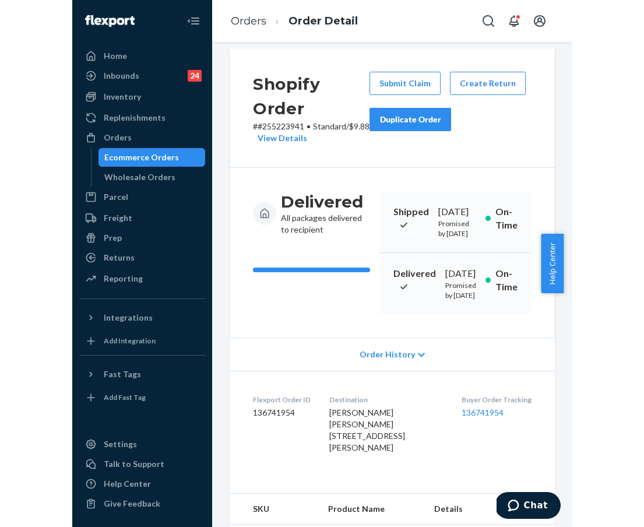
scroll to position [0, 0]
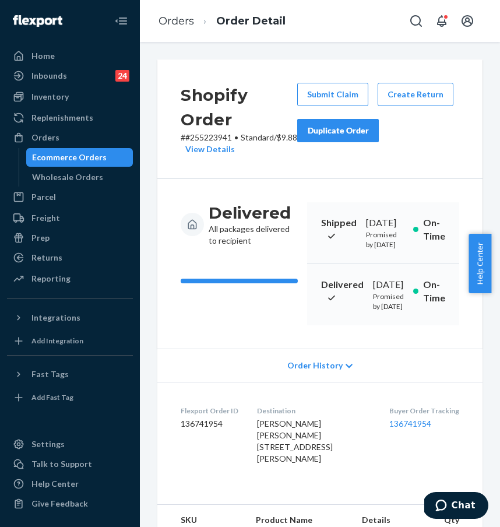
click at [360, 129] on div "Duplicate Order" at bounding box center [338, 131] width 62 height 12
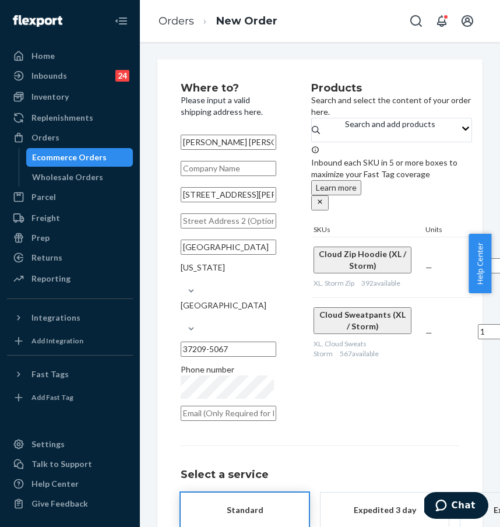
drag, startPoint x: 376, startPoint y: 399, endPoint x: 498, endPoint y: 360, distance: 127.8
click at [377, 399] on div "Products Search and select the content of your order here. Search and add produ…" at bounding box center [391, 255] width 161 height 345
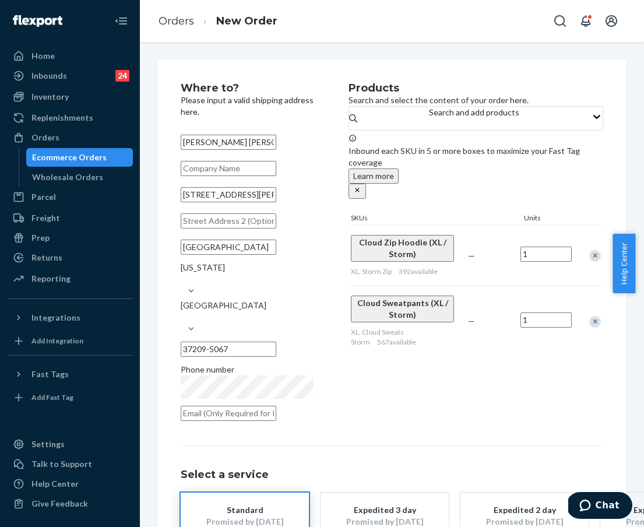
click at [500, 390] on div "Products Search and select the content of your order here. Search and add produ…" at bounding box center [476, 255] width 255 height 345
paste input "[STREET_ADDRESS][PERSON_NAME]"
drag, startPoint x: 198, startPoint y: 206, endPoint x: 296, endPoint y: 206, distance: 98.5
click at [276, 202] on input "[STREET_ADDRESS][PERSON_NAME]" at bounding box center [229, 194] width 96 height 15
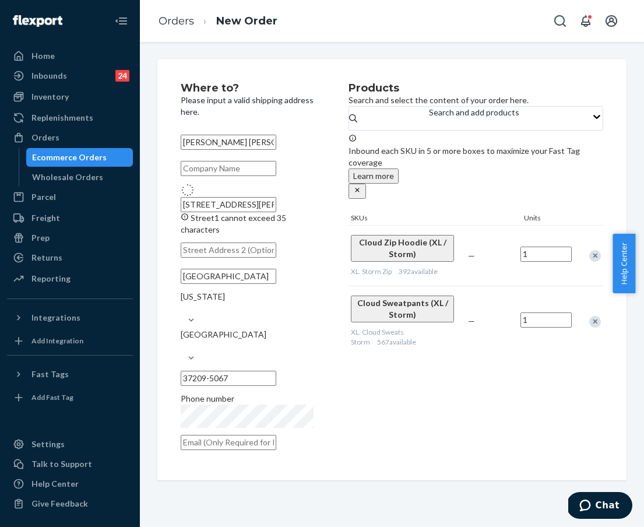
type input "[STREET_ADDRESS][PERSON_NAME]"
type input "Mt. [PERSON_NAME]"
type input "37122"
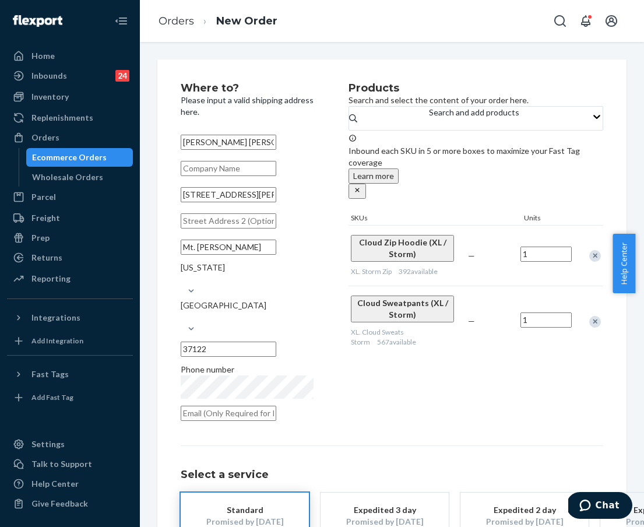
drag, startPoint x: 252, startPoint y: 150, endPoint x: 215, endPoint y: 146, distance: 38.2
click at [215, 146] on input "[PERSON_NAME] [PERSON_NAME]" at bounding box center [229, 142] width 96 height 15
type input "[PERSON_NAME]"
click at [422, 394] on div "Products Search and select the content of your order here. Search and add produ…" at bounding box center [476, 255] width 255 height 345
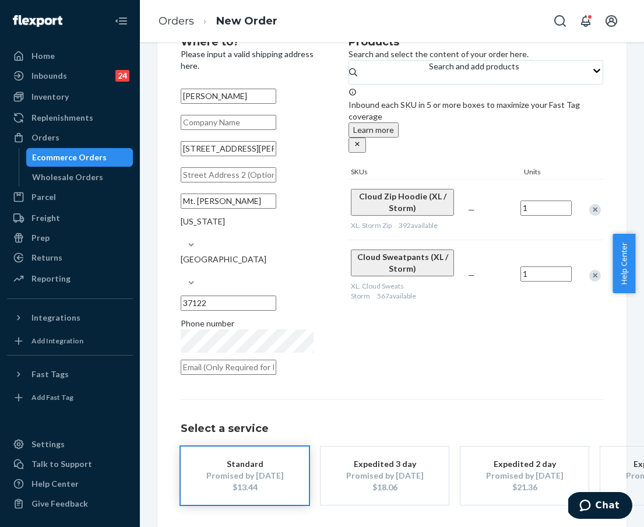
scroll to position [83, 0]
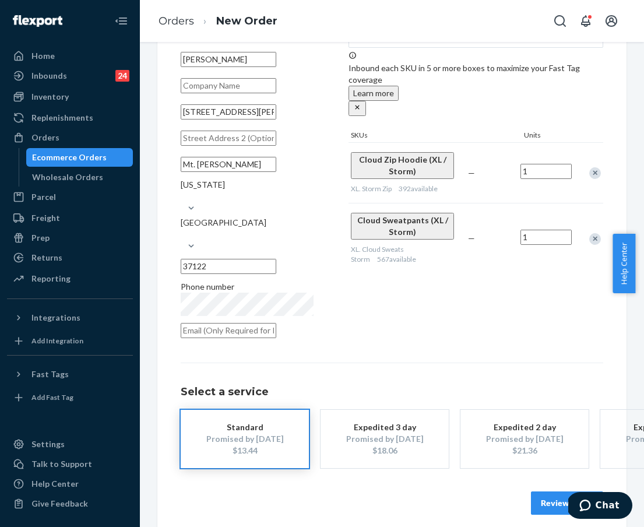
click at [500, 492] on button "Review Order" at bounding box center [567, 503] width 72 height 23
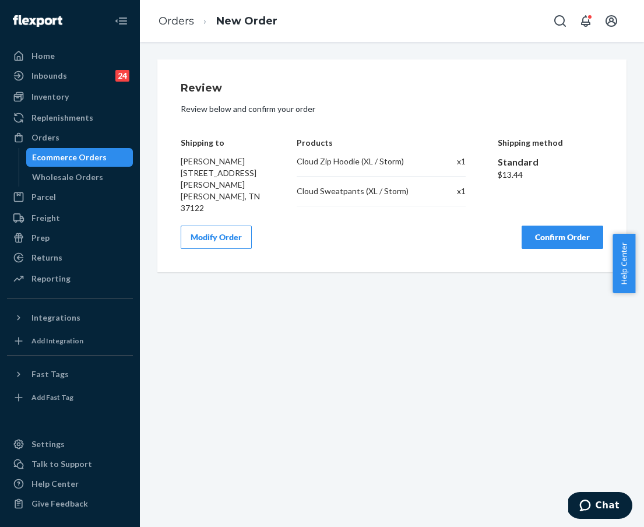
scroll to position [0, 0]
click at [231, 231] on button "Modify Order" at bounding box center [216, 237] width 71 height 23
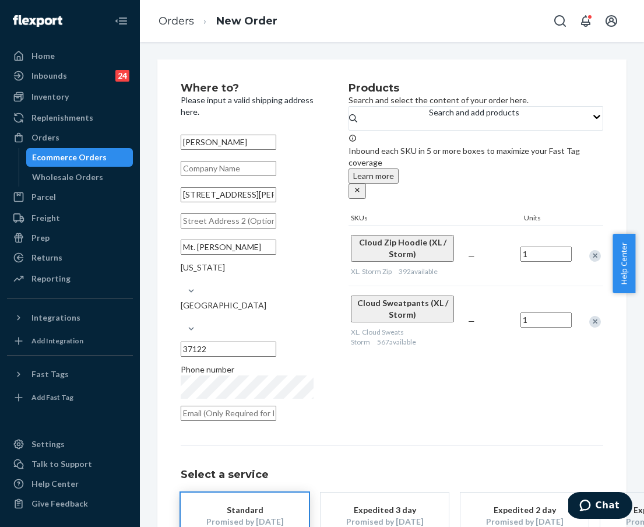
click at [500, 446] on div "Select a service Standard Promised by [DATE] $13.44 Expedited 3 day Promised by…" at bounding box center [392, 499] width 423 height 106
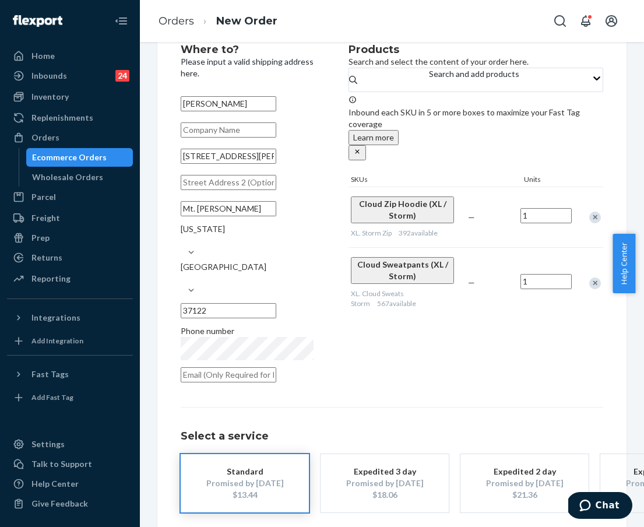
scroll to position [83, 0]
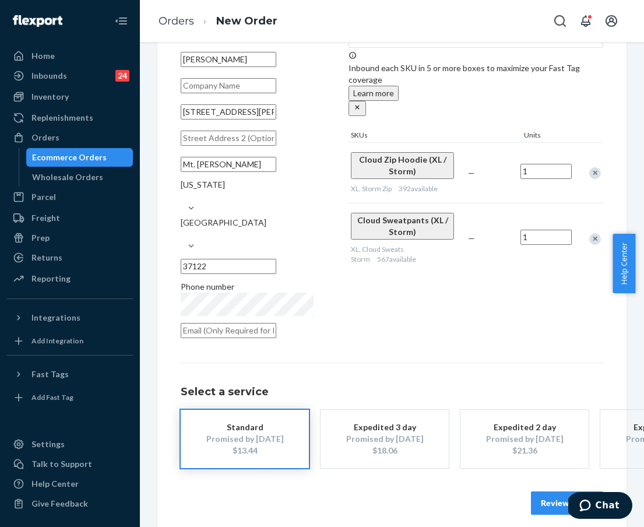
click at [500, 492] on button "Review Order" at bounding box center [567, 503] width 72 height 23
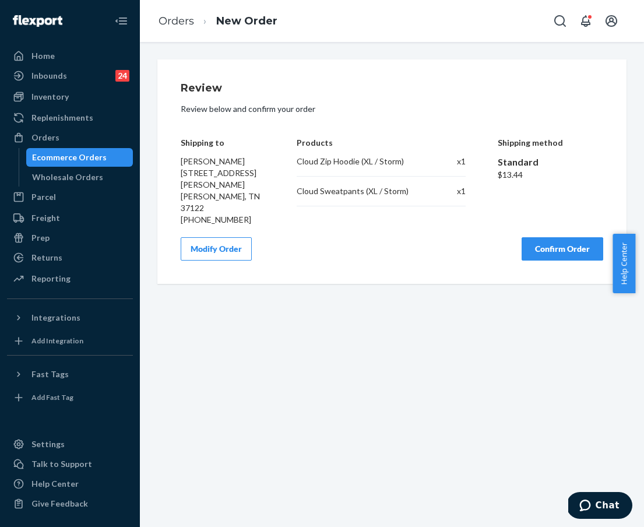
scroll to position [0, 0]
click at [500, 238] on button "Confirm Order" at bounding box center [563, 248] width 82 height 23
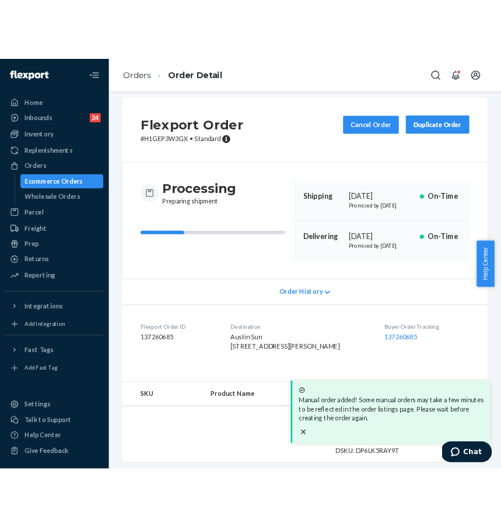
scroll to position [21, 0]
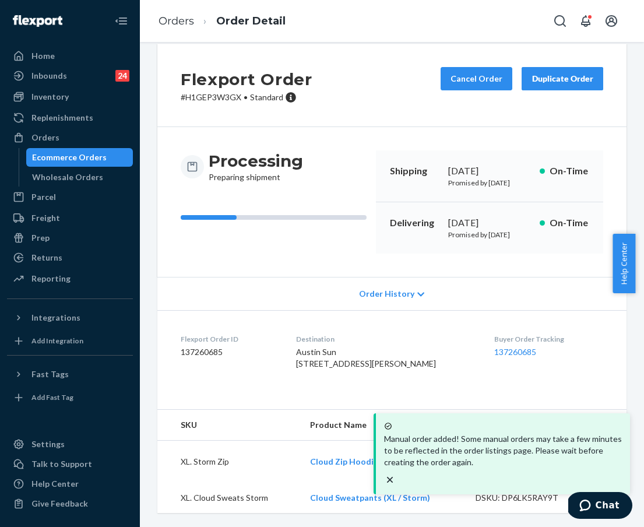
click at [500, 374] on div "Buyer Order Tracking 137260685" at bounding box center [548, 354] width 109 height 40
drag, startPoint x: 471, startPoint y: 375, endPoint x: 531, endPoint y: 375, distance: 60.1
click at [500, 375] on dl "Flexport Order ID 137260685 Destination Austin Sun [STREET_ADDRESS][PERSON_NAME…" at bounding box center [391, 353] width 469 height 87
copy link "137260685"
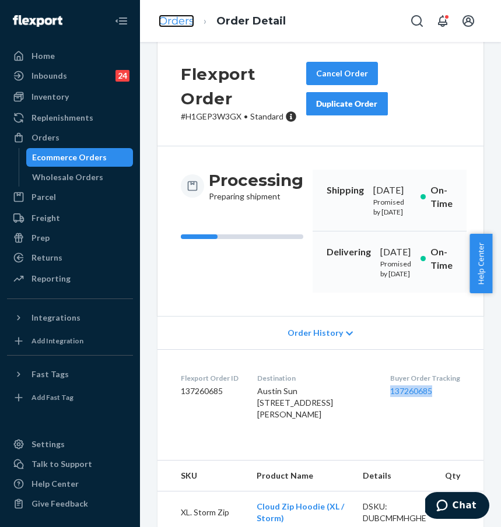
click at [166, 24] on link "Orders" at bounding box center [177, 21] width 36 height 13
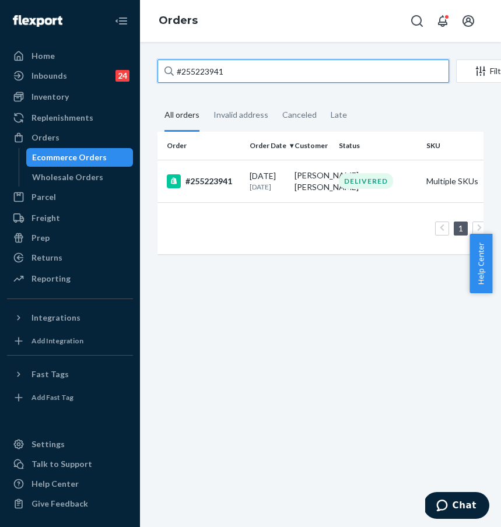
click at [262, 78] on input "#255223941" at bounding box center [303, 70] width 292 height 23
drag, startPoint x: 271, startPoint y: 71, endPoint x: 158, endPoint y: 66, distance: 113.2
click at [160, 66] on input "#255223941" at bounding box center [303, 70] width 292 height 23
paste input "4841456"
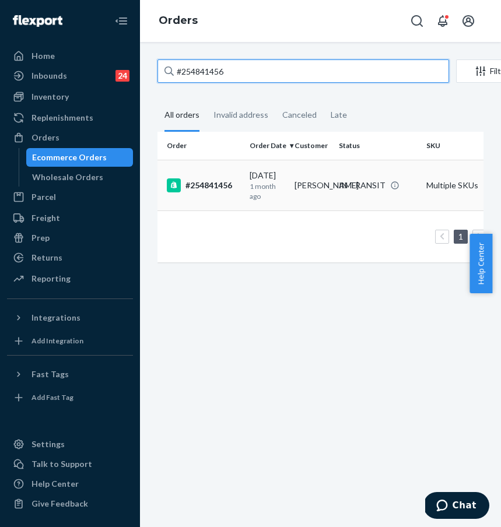
type input "#254841456"
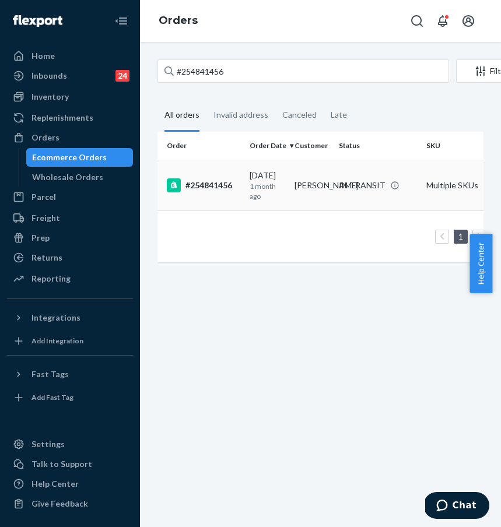
click at [218, 188] on div "#254841456" at bounding box center [203, 185] width 73 height 14
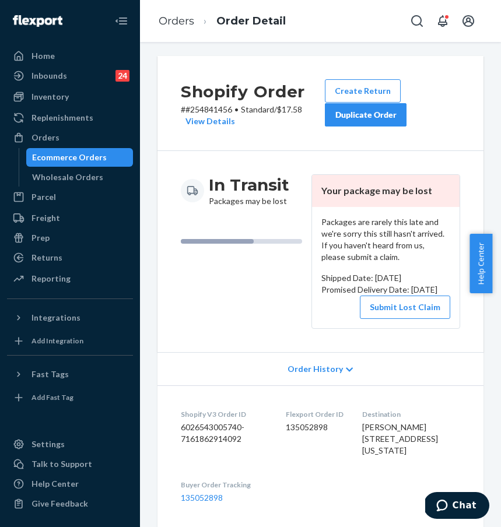
scroll to position [109, 0]
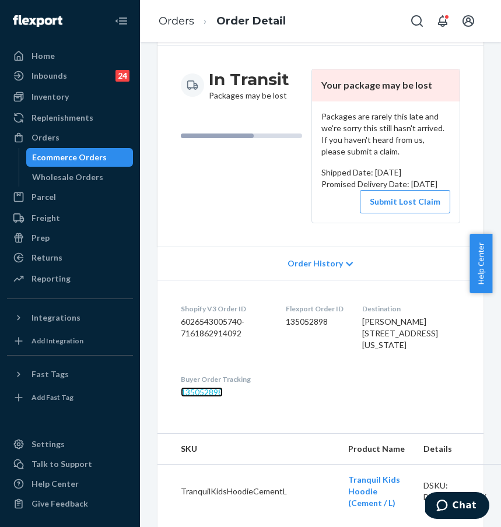
click at [214, 397] on link "135052898" at bounding box center [202, 392] width 42 height 10
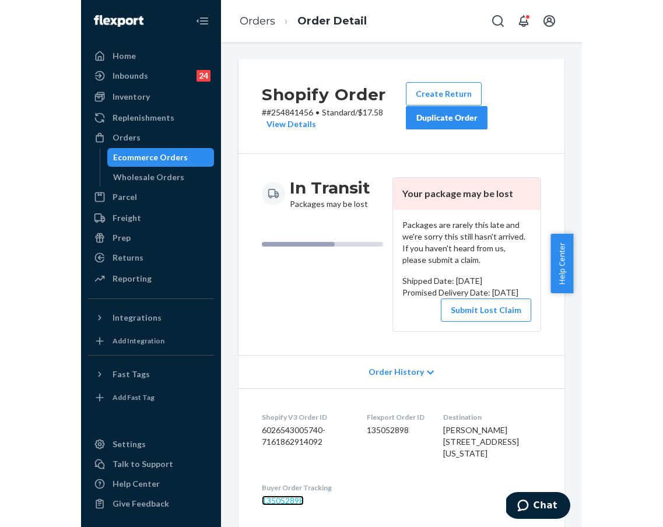
scroll to position [0, 0]
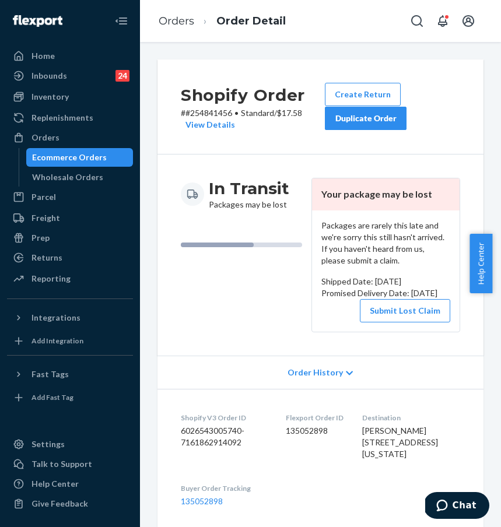
click at [386, 115] on div "Duplicate Order" at bounding box center [366, 119] width 62 height 12
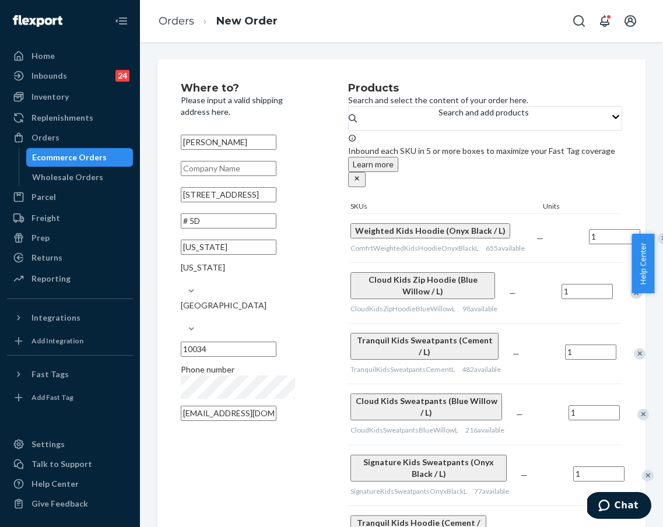
click at [261, 202] on input "[STREET_ADDRESS]" at bounding box center [229, 194] width 96 height 15
click at [199, 202] on input "[STREET_ADDRESS]" at bounding box center [229, 194] width 96 height 15
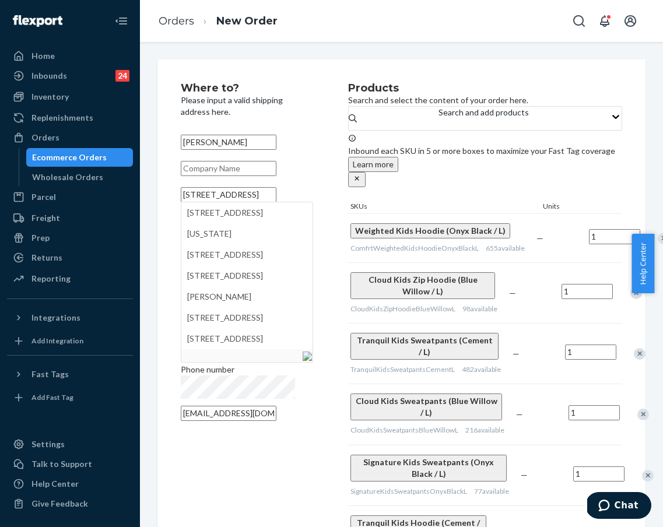
type input "[STREET_ADDRESS]"
click at [305, 219] on div "Where to? Please input a valid shipping address here. [PERSON_NAME] 40-[GEOGRAP…" at bounding box center [264, 324] width 167 height 483
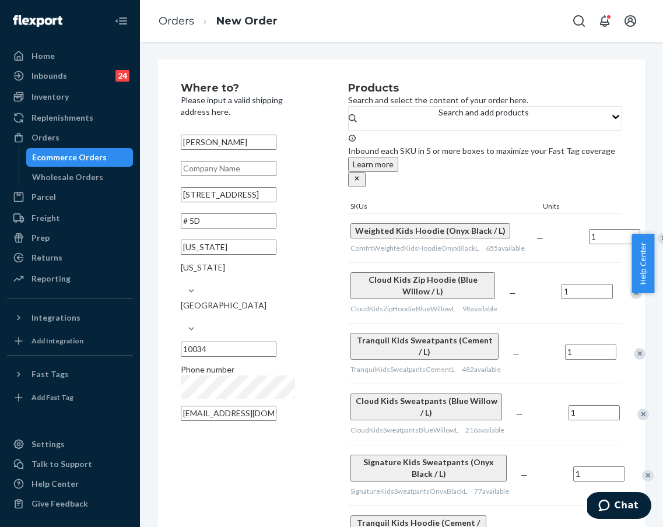
click at [188, 229] on input "# 5D" at bounding box center [229, 220] width 96 height 15
click at [207, 229] on input "APT. 5D" at bounding box center [229, 220] width 96 height 15
type input "APT. 5D"
click at [217, 255] on input "[US_STATE]" at bounding box center [229, 247] width 96 height 15
drag, startPoint x: 188, startPoint y: 208, endPoint x: 296, endPoint y: 205, distance: 108.5
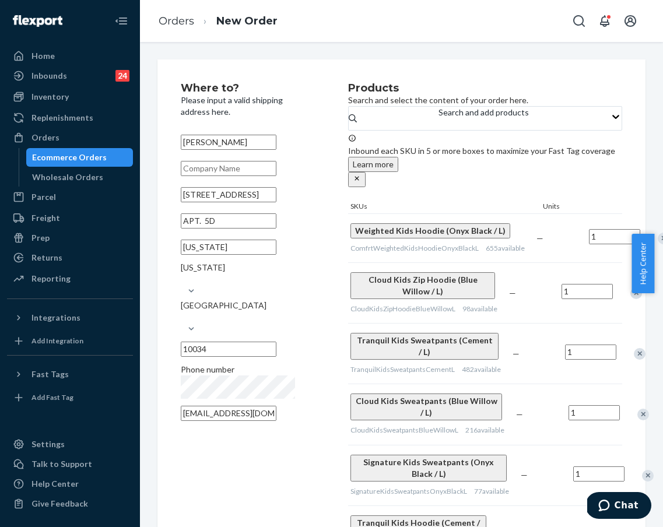
click at [296, 205] on div "Where to? Please input a valid shipping address here. [PERSON_NAME] [STREET_ADD…" at bounding box center [264, 324] width 167 height 483
paste input "[GEOGRAPHIC_DATA], [STREET_ADDRESS]"
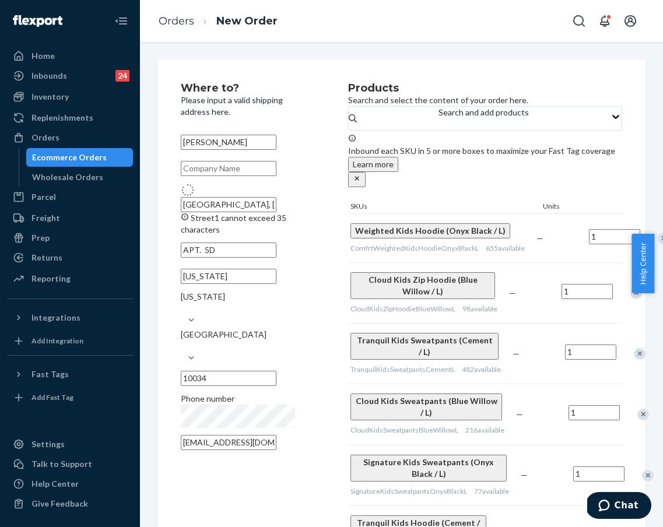
type input "[STREET_ADDRESS]"
type input "Queens - [US_STATE]"
type input "11101"
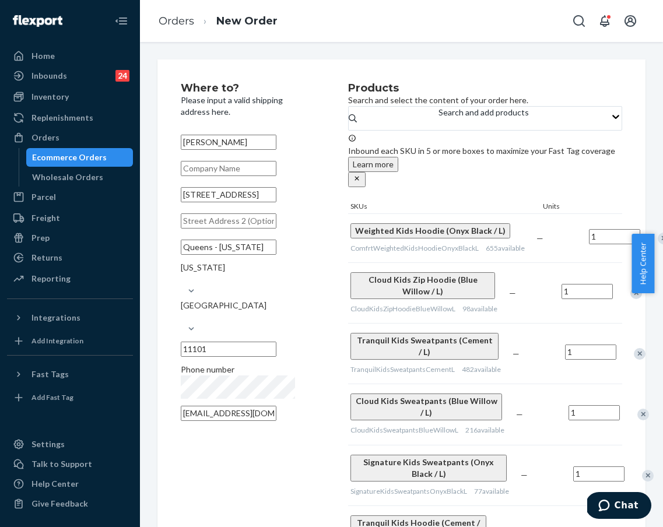
click at [260, 229] on input "text" at bounding box center [229, 220] width 96 height 15
type input "APT. 5D"
click at [188, 202] on input "[STREET_ADDRESS]" at bounding box center [229, 194] width 96 height 15
paste input "[GEOGRAPHIC_DATA],"
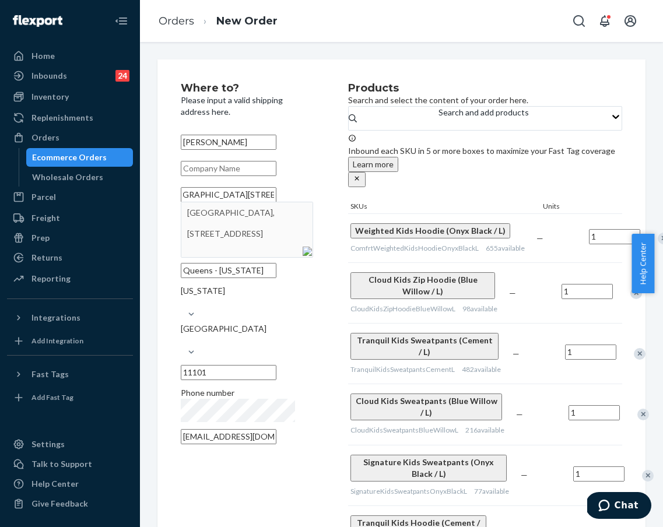
click at [314, 238] on div "Where to? Please input a valid shipping address here. [PERSON_NAME] [GEOGRAPHIC…" at bounding box center [264, 324] width 167 height 483
click at [224, 202] on input "[GEOGRAPHIC_DATA][STREET_ADDRESS]" at bounding box center [229, 194] width 96 height 15
click at [258, 202] on input "[GEOGRAPHIC_DATA][STREET_ADDRESS]" at bounding box center [229, 194] width 96 height 15
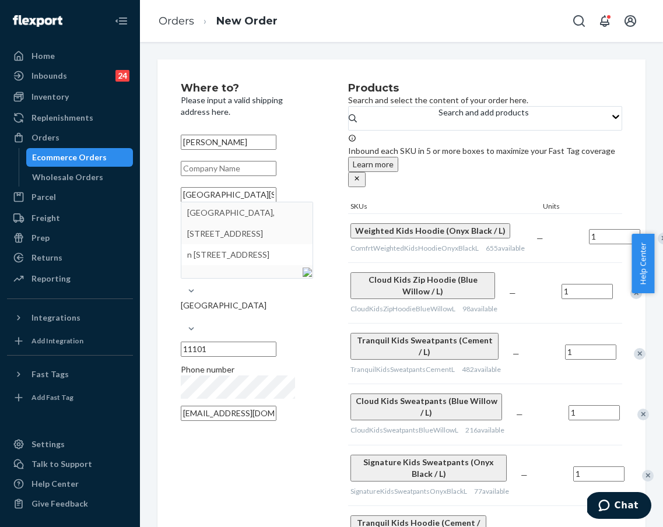
type input "[STREET_ADDRESS]"
click at [205, 255] on input "Queens - [US_STATE]" at bounding box center [229, 247] width 96 height 15
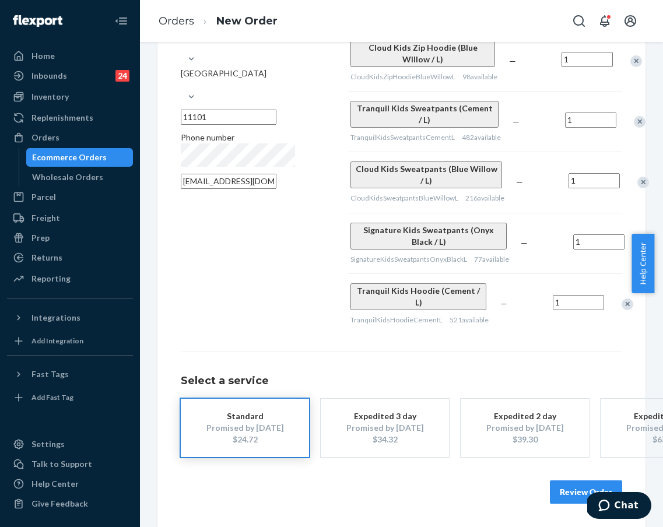
scroll to position [273, 0]
click at [500, 490] on button "Review Order" at bounding box center [586, 491] width 72 height 23
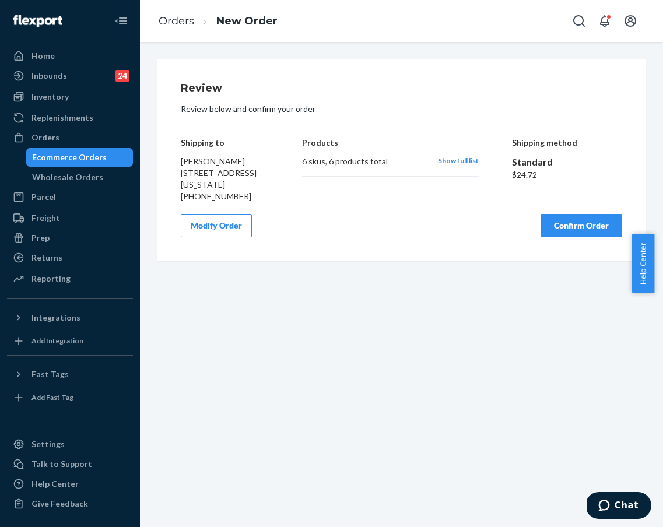
scroll to position [0, 0]
click at [170, 22] on link "Orders" at bounding box center [177, 21] width 36 height 13
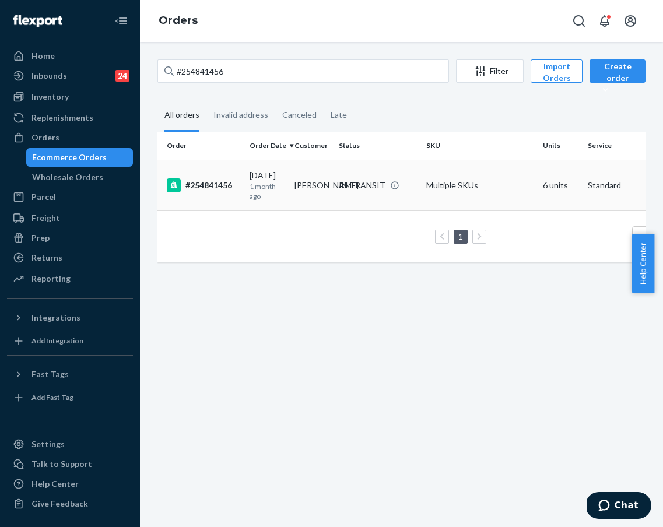
click at [231, 187] on div "#254841456" at bounding box center [203, 185] width 73 height 14
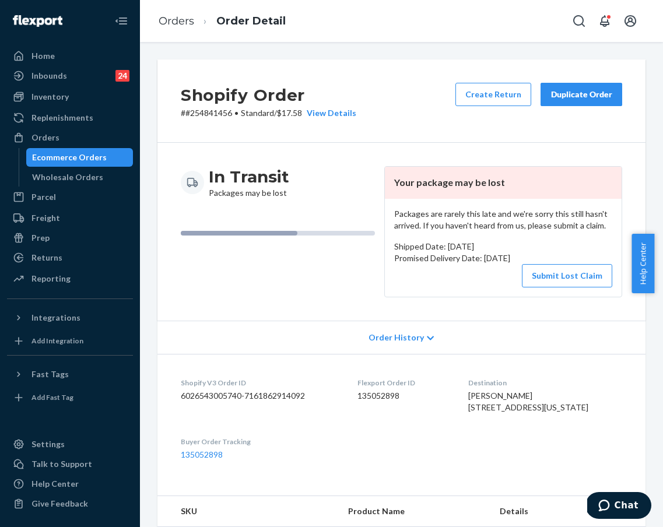
click at [500, 103] on button "Duplicate Order" at bounding box center [582, 94] width 82 height 23
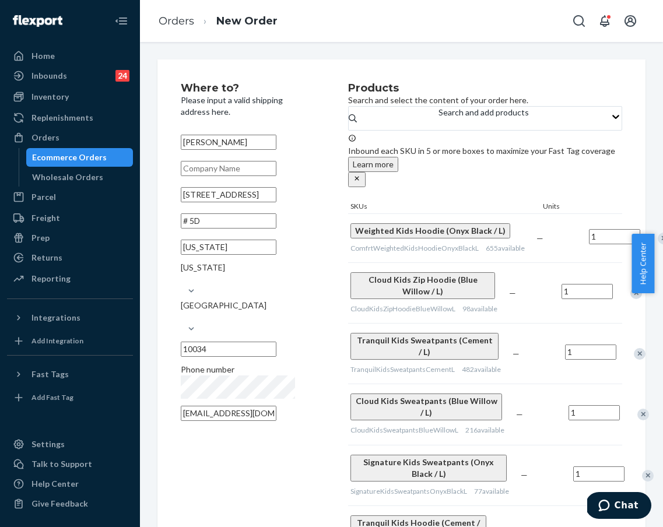
click at [231, 202] on input "[STREET_ADDRESS]" at bounding box center [229, 194] width 96 height 15
drag, startPoint x: 271, startPoint y: 206, endPoint x: 164, endPoint y: 204, distance: 106.2
click at [169, 204] on div "Where to? Please input a valid shipping address here. [PERSON_NAME] [STREET_ADD…" at bounding box center [401, 409] width 488 height 700
paste input "-[STREET_ADDRESS]"
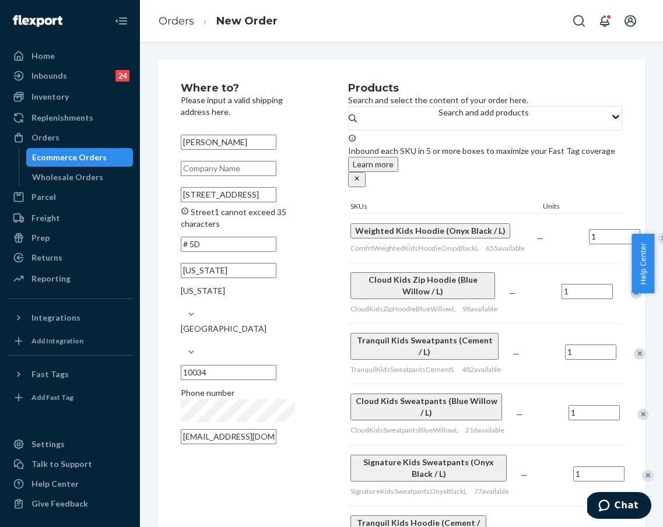
scroll to position [0, 93]
drag, startPoint x: 217, startPoint y: 209, endPoint x: 247, endPoint y: 207, distance: 29.8
click at [247, 202] on input "[STREET_ADDRESS]" at bounding box center [229, 194] width 96 height 15
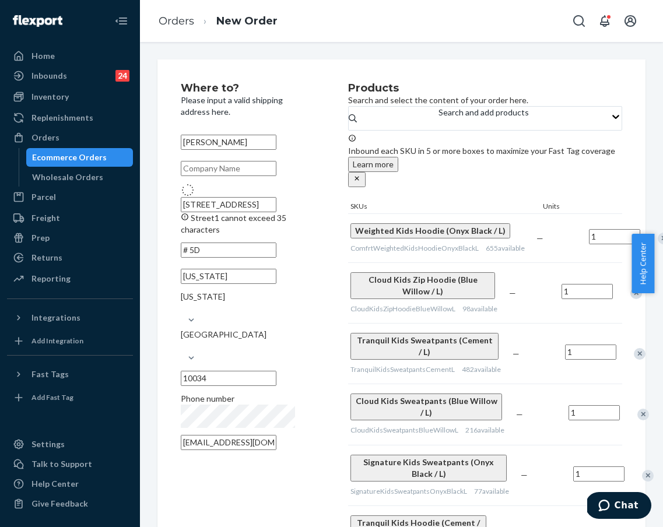
scroll to position [0, 0]
type input "[STREET_ADDRESS]"
type input "Queens - [US_STATE]"
type input "11101"
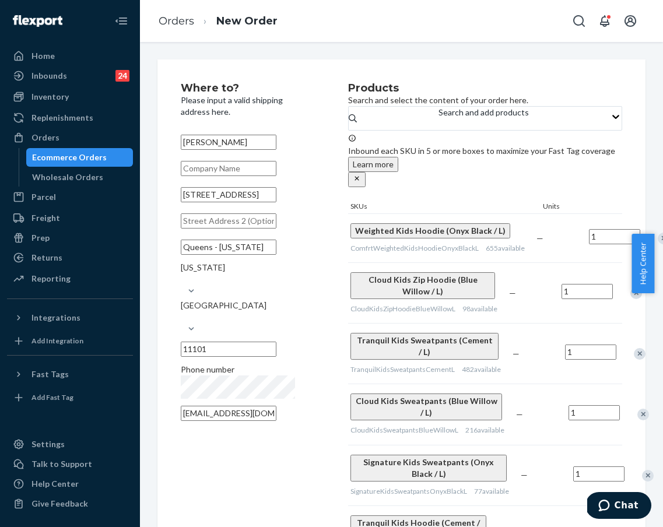
click at [202, 255] on input "Queens - [US_STATE]" at bounding box center [229, 247] width 96 height 15
click at [273, 229] on input "text" at bounding box center [229, 220] width 96 height 15
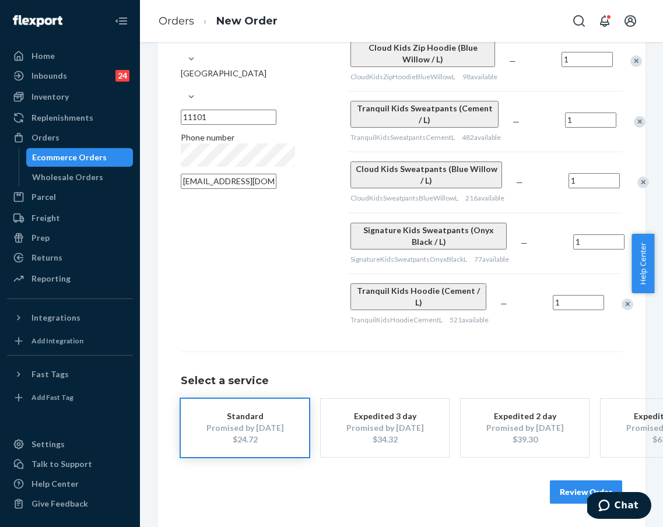
scroll to position [275, 0]
type input "Apt. 5D"
click at [500, 482] on button "Review Order" at bounding box center [586, 491] width 72 height 23
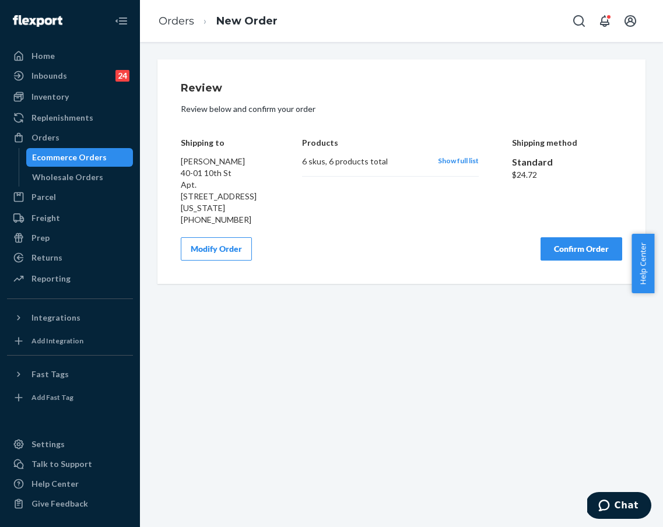
scroll to position [0, 0]
click at [239, 255] on button "Modify Order" at bounding box center [216, 248] width 71 height 23
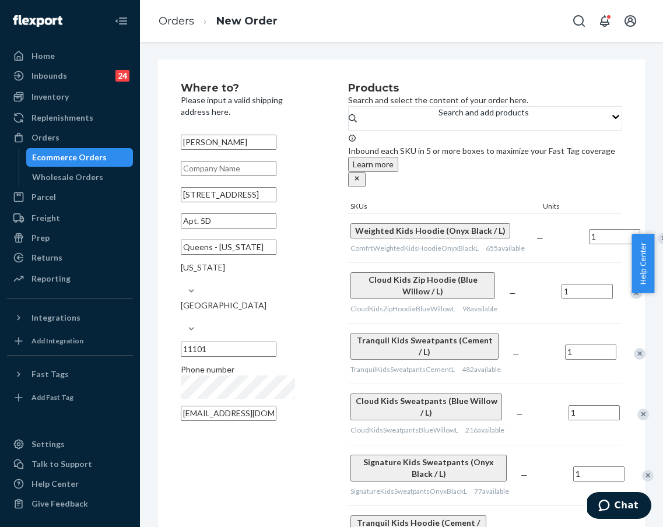
click at [257, 342] on input "11101" at bounding box center [229, 349] width 96 height 15
drag, startPoint x: 259, startPoint y: 306, endPoint x: 267, endPoint y: 305, distance: 7.6
click at [267, 342] on input "11101" at bounding box center [229, 349] width 96 height 15
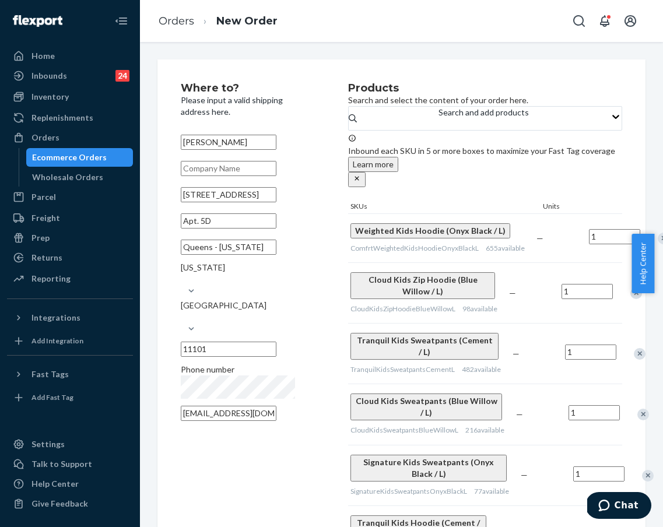
click at [301, 331] on div "Where to? Please input a valid shipping address here. [PERSON_NAME] 40-01 10th …" at bounding box center [264, 324] width 167 height 483
click at [178, 24] on link "Orders" at bounding box center [177, 21] width 36 height 13
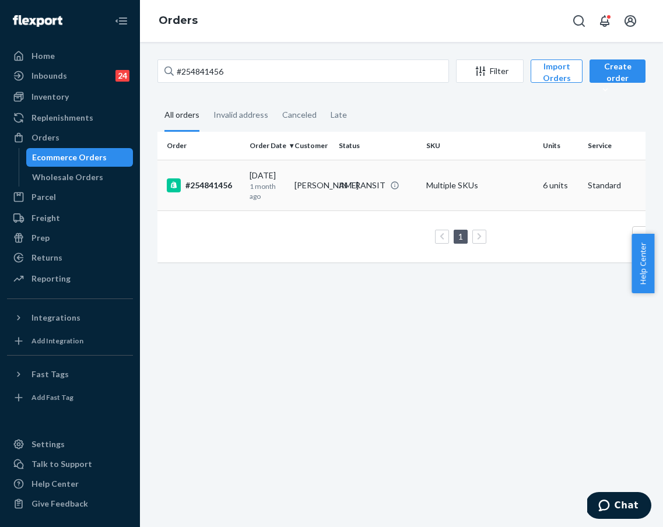
click at [219, 170] on td "#254841456" at bounding box center [200, 185] width 87 height 51
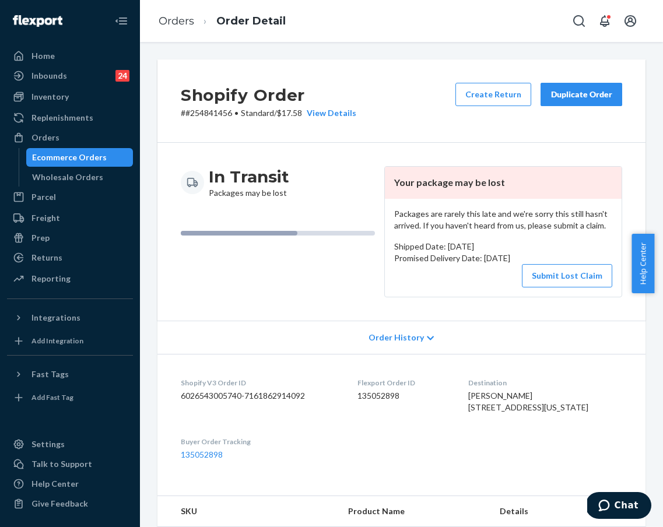
click at [500, 90] on div "Duplicate Order" at bounding box center [581, 95] width 62 height 12
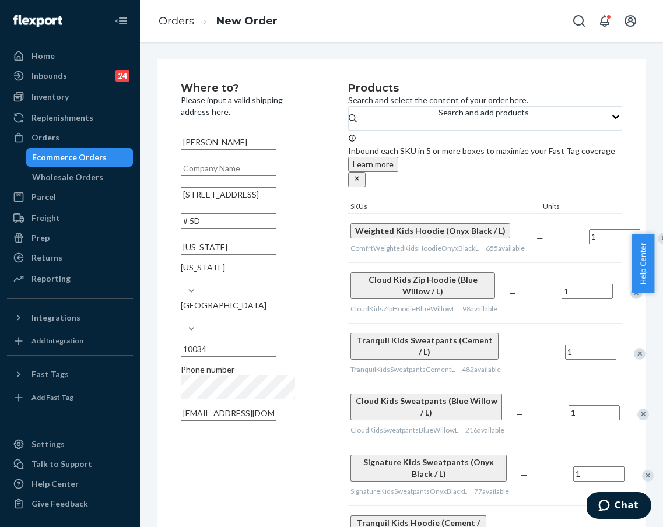
drag, startPoint x: 188, startPoint y: 208, endPoint x: 289, endPoint y: 209, distance: 100.9
click at [276, 202] on input "[STREET_ADDRESS]" at bounding box center [229, 194] width 96 height 15
paste input "[GEOGRAPHIC_DATA], [STREET_ADDRESS]"
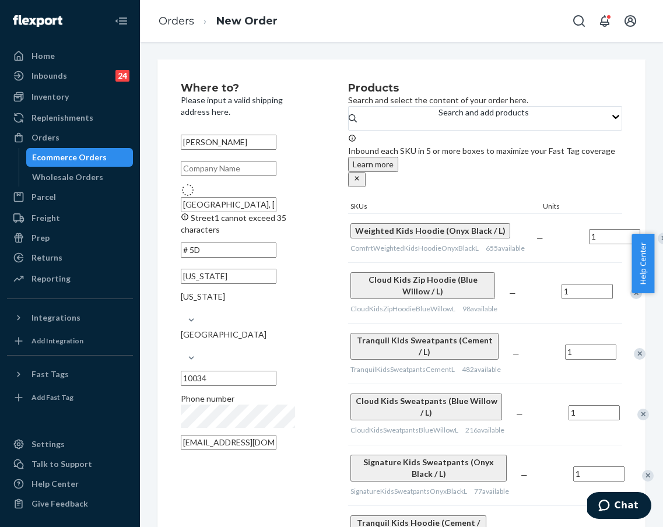
type input "[STREET_ADDRESS]"
type input "Queens - [US_STATE]"
type input "11101"
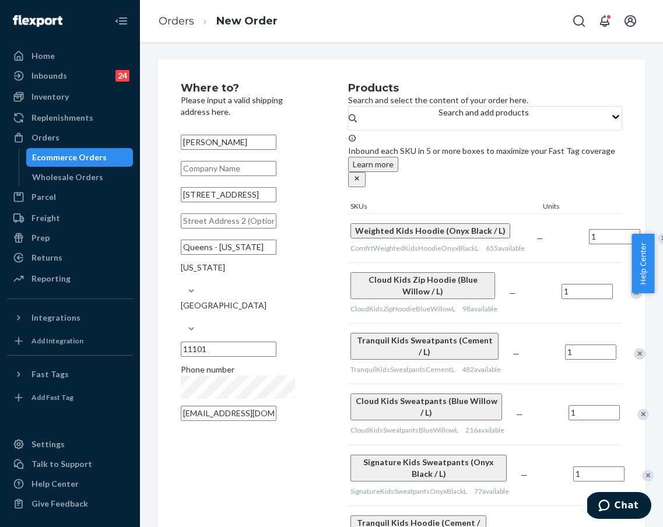
click at [250, 229] on input "text" at bounding box center [229, 220] width 96 height 15
type input "Apt 5D"
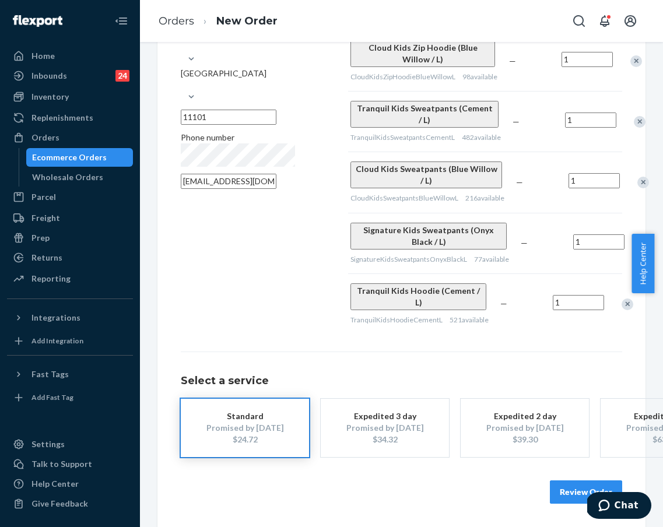
scroll to position [275, 0]
click at [500, 480] on button "Review Order" at bounding box center [586, 491] width 72 height 23
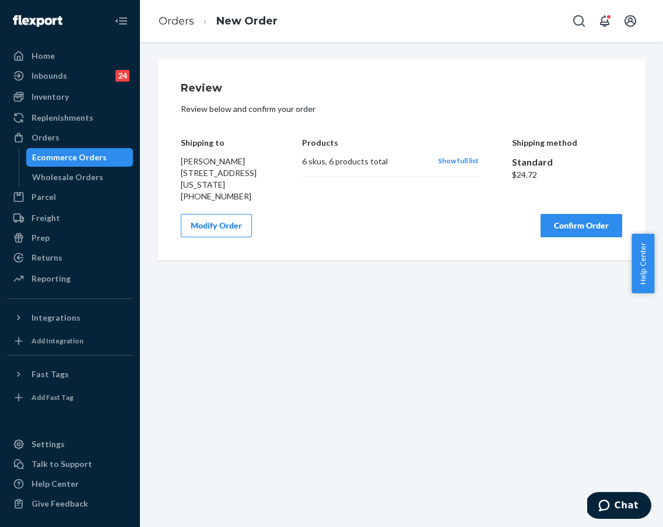
click at [236, 237] on button "Modify Order" at bounding box center [216, 225] width 71 height 23
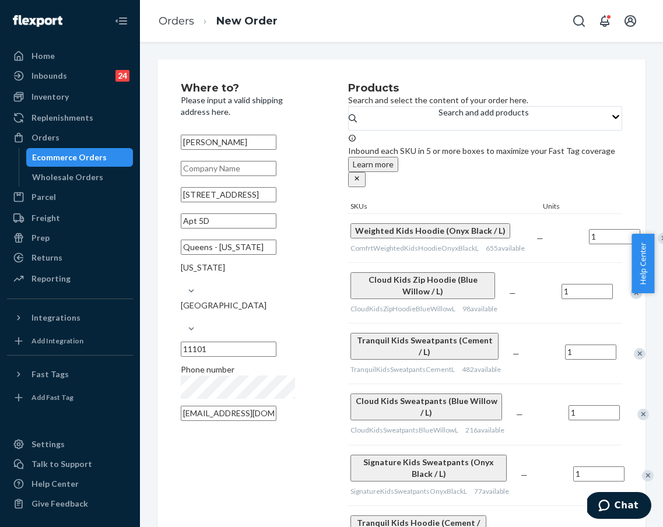
click at [199, 202] on input "[STREET_ADDRESS]" at bounding box center [229, 194] width 96 height 15
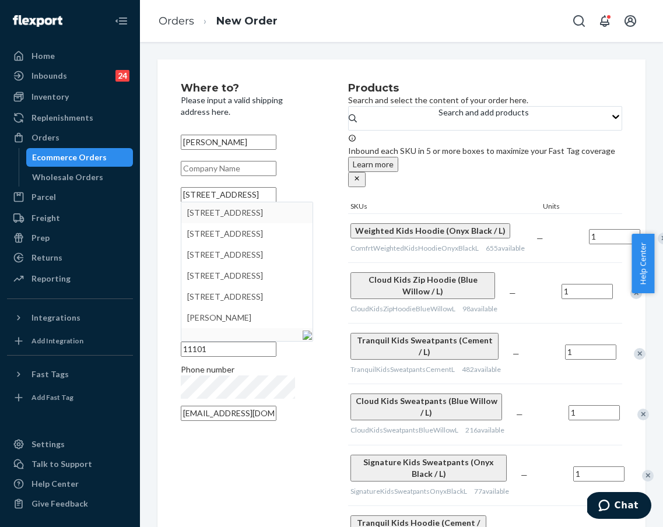
type input "[STREET_ADDRESS]"
click at [173, 226] on div "Where to? Please input a valid shipping address here. [PERSON_NAME] 40-01 10th …" at bounding box center [401, 409] width 488 height 700
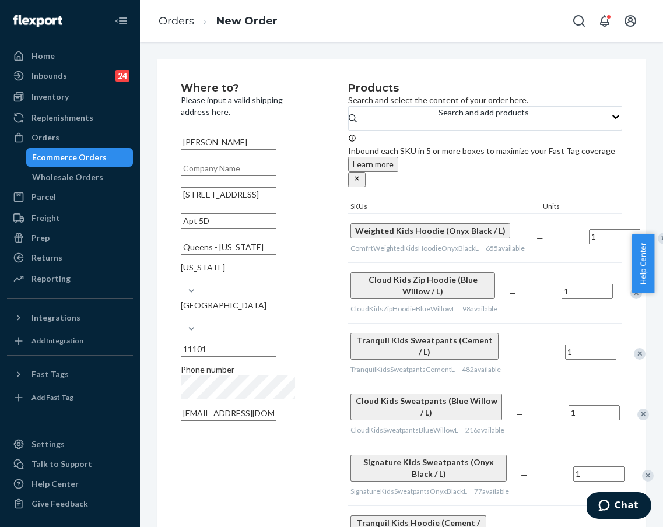
click at [233, 229] on input "Apt 5D" at bounding box center [229, 220] width 96 height 15
click at [201, 255] on input "Queens - [US_STATE]" at bounding box center [229, 247] width 96 height 15
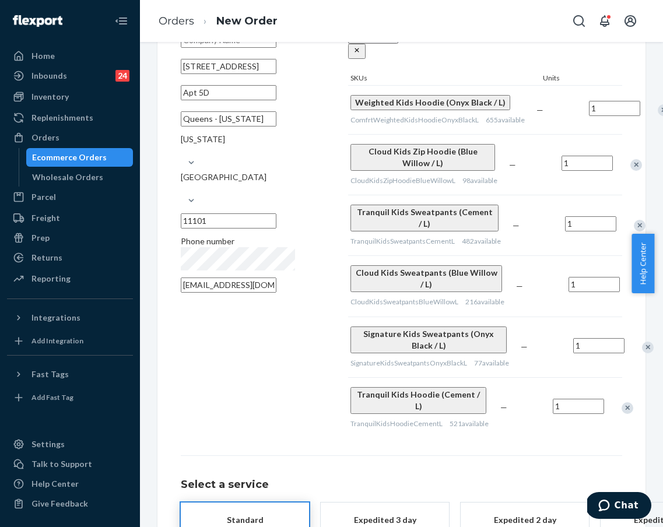
scroll to position [247, 0]
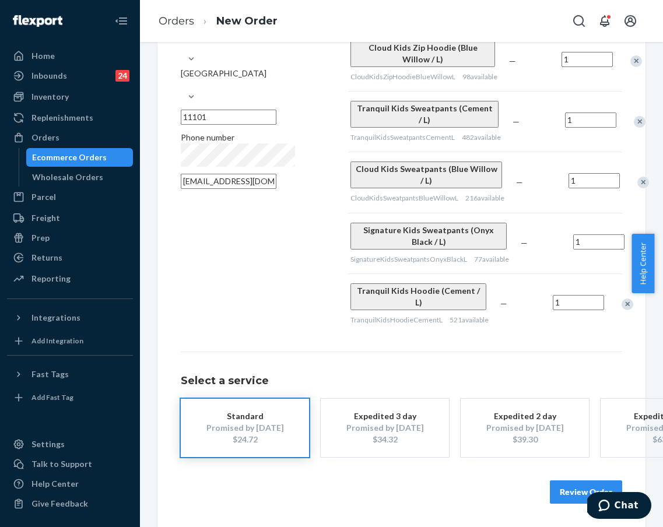
click at [500, 504] on button "Review Order" at bounding box center [586, 491] width 72 height 23
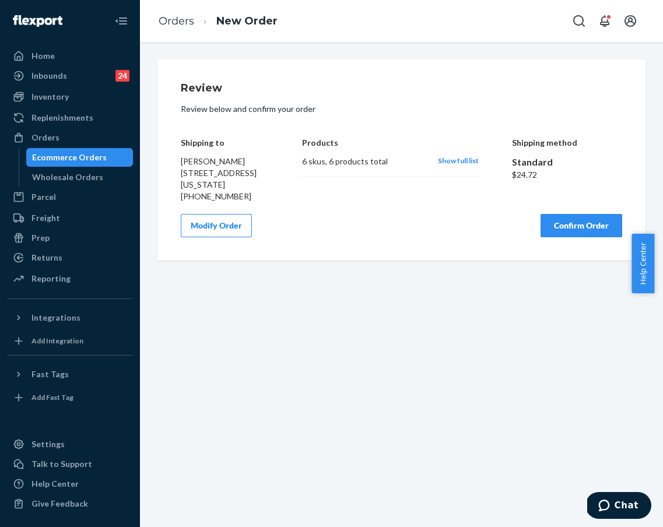
scroll to position [0, 0]
drag, startPoint x: 178, startPoint y: 173, endPoint x: 248, endPoint y: 208, distance: 77.7
click at [248, 208] on div "Review Review below and confirm your order Shipping to [PERSON_NAME] [STREET_AD…" at bounding box center [401, 159] width 488 height 201
copy span "[STREET_ADDRESS][US_STATE]"
click at [364, 261] on div "Review Review below and confirm your order Shipping to [PERSON_NAME] [STREET_AD…" at bounding box center [401, 159] width 488 height 201
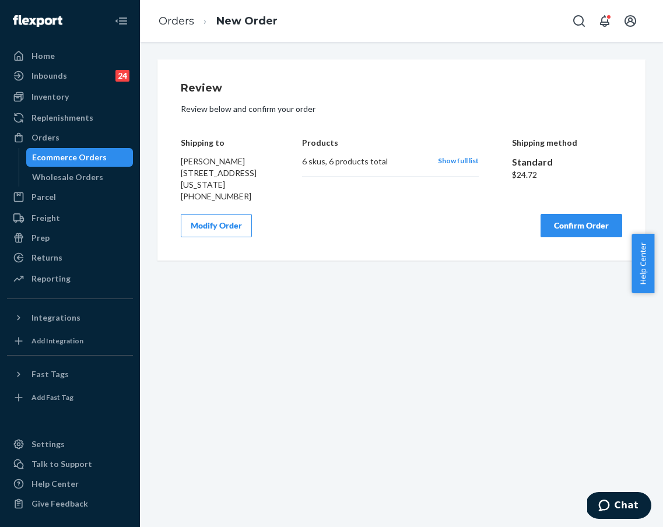
click at [234, 237] on button "Modify Order" at bounding box center [216, 225] width 71 height 23
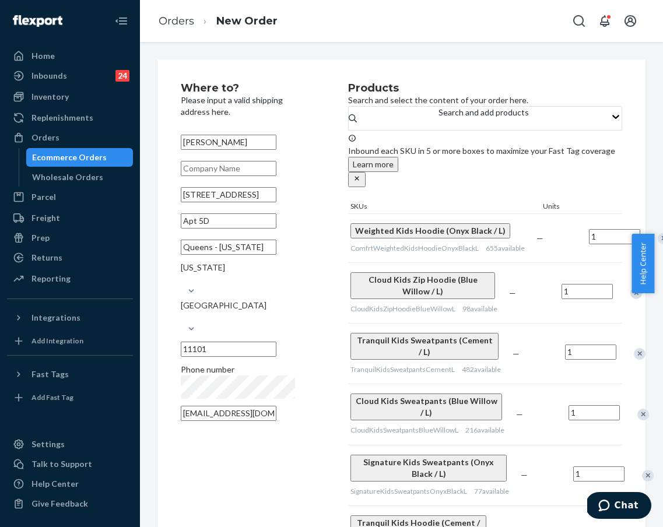
drag, startPoint x: 212, startPoint y: 276, endPoint x: 184, endPoint y: 276, distance: 28.0
click at [184, 255] on input "Queens - [US_STATE]" at bounding box center [229, 247] width 96 height 15
click at [188, 255] on input "Queens - [US_STATE]" at bounding box center [229, 247] width 96 height 15
drag, startPoint x: 188, startPoint y: 273, endPoint x: 232, endPoint y: 280, distance: 44.3
click at [232, 255] on input "Queens - [US_STATE]" at bounding box center [229, 247] width 96 height 15
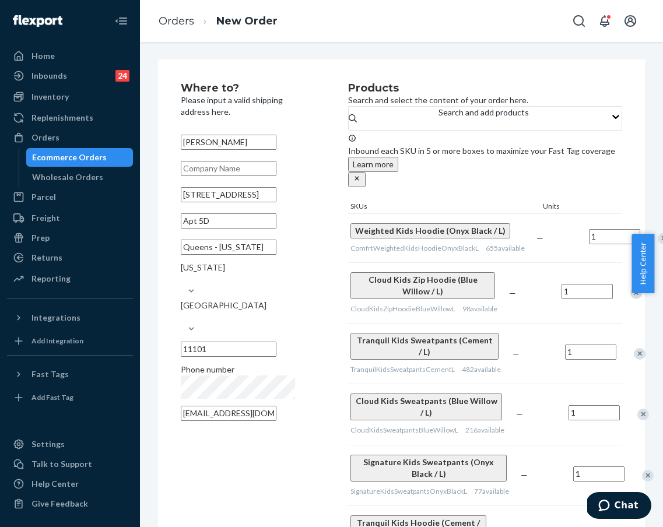
paste input "[GEOGRAPHIC_DATA]"
type input "[GEOGRAPHIC_DATA]"
click at [296, 424] on div "Where to? Please input a valid shipping address here. [PERSON_NAME] [STREET_ADD…" at bounding box center [264, 324] width 167 height 483
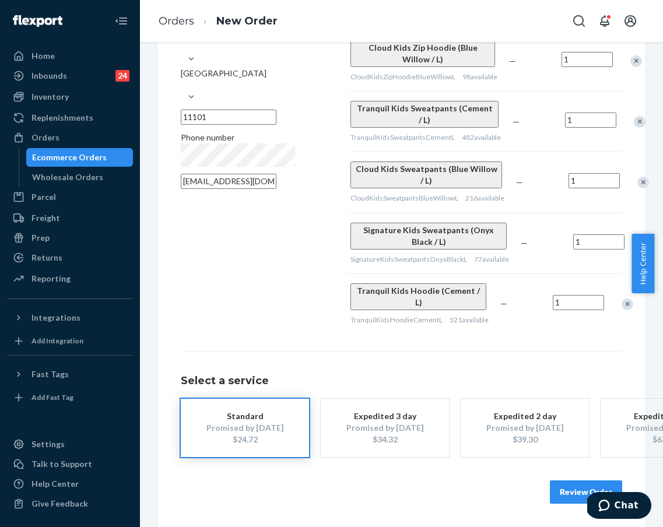
scroll to position [275, 0]
click at [500, 480] on button "Review Order" at bounding box center [586, 491] width 72 height 23
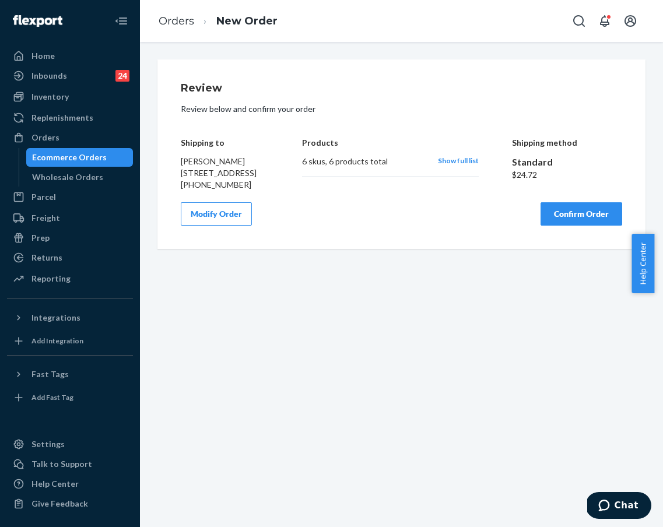
click at [214, 226] on button "Modify Order" at bounding box center [216, 213] width 71 height 23
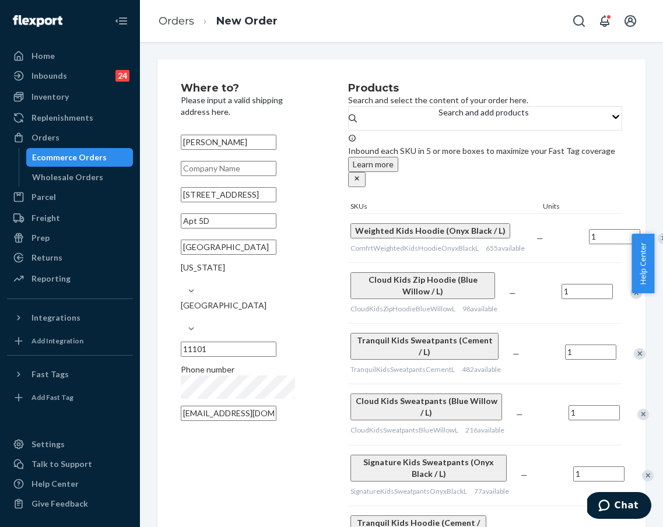
scroll to position [0, 36]
drag, startPoint x: 209, startPoint y: 275, endPoint x: 223, endPoint y: 275, distance: 13.4
click at [223, 255] on input "[GEOGRAPHIC_DATA]" at bounding box center [229, 247] width 96 height 15
click at [214, 255] on input "[GEOGRAPHIC_DATA]" at bounding box center [229, 247] width 96 height 15
paste input "queensbridge"
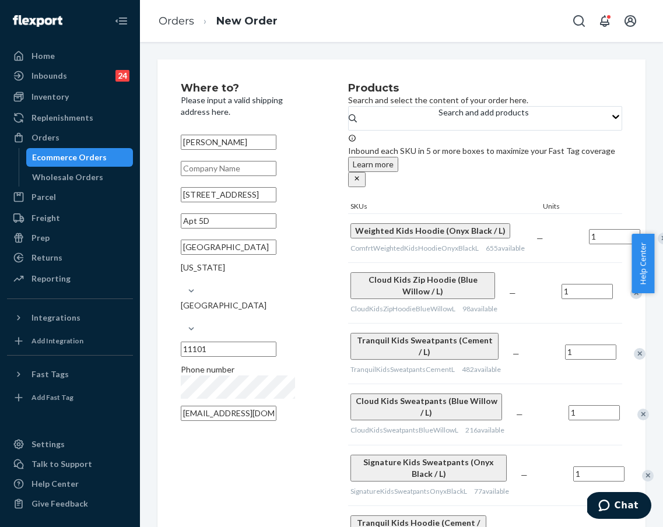
scroll to position [0, 37]
type input "[GEOGRAPHIC_DATA]"
click at [232, 422] on div "Where to? Please input a valid shipping address here. [PERSON_NAME] [STREET_ADD…" at bounding box center [264, 324] width 167 height 483
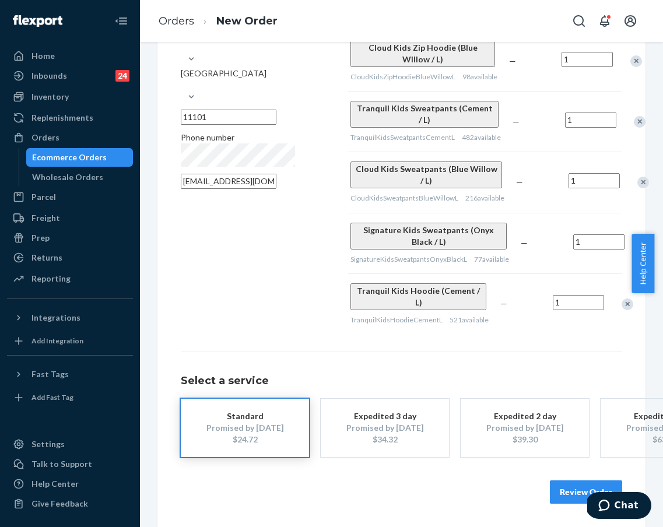
scroll to position [275, 0]
click at [500, 482] on button "Review Order" at bounding box center [586, 491] width 72 height 23
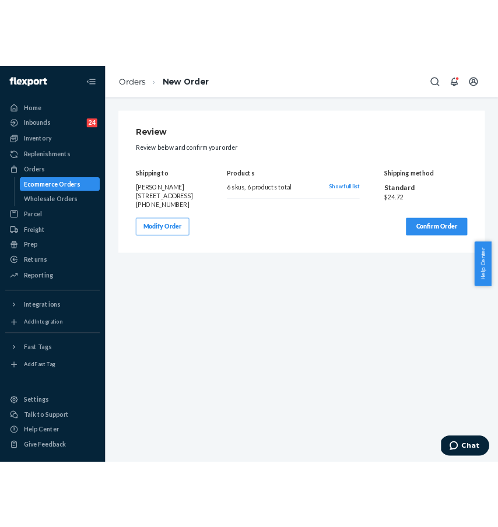
scroll to position [0, 0]
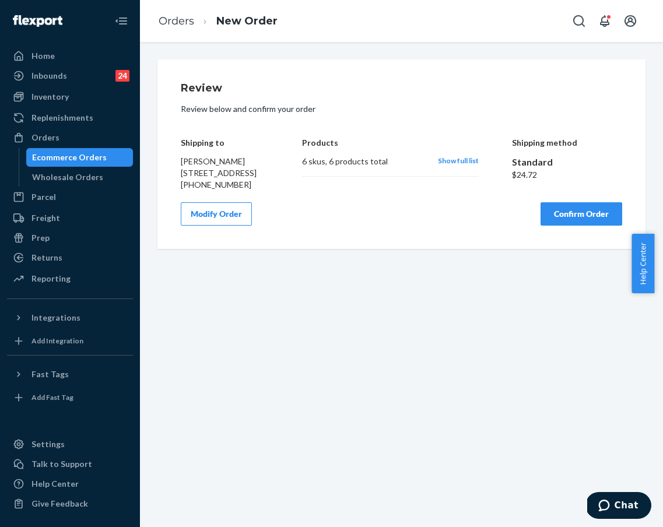
click at [500, 226] on button "Confirm Order" at bounding box center [582, 213] width 82 height 23
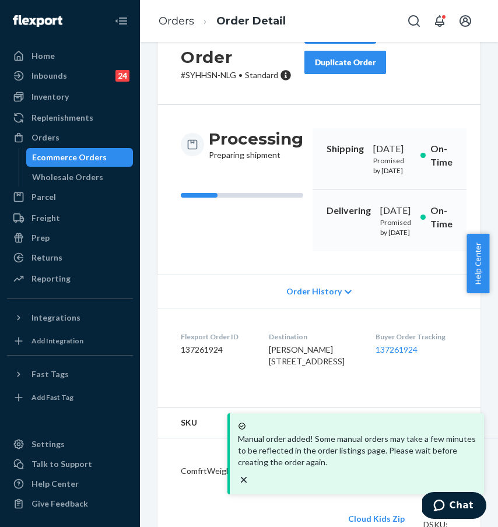
scroll to position [69, 0]
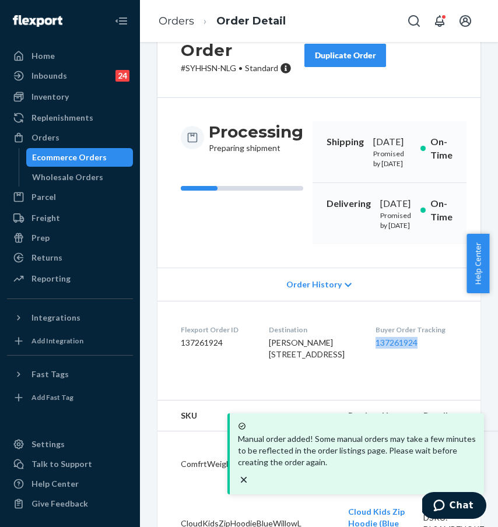
drag, startPoint x: 380, startPoint y: 390, endPoint x: 449, endPoint y: 388, distance: 68.8
click at [449, 388] on dl "Flexport Order ID 137261924 Destination [PERSON_NAME] [STREET_ADDRESS] US Buyer…" at bounding box center [318, 344] width 323 height 87
copy link "137261924"
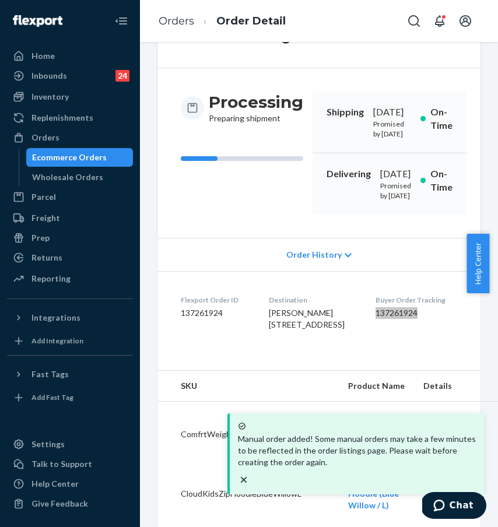
scroll to position [112, 0]
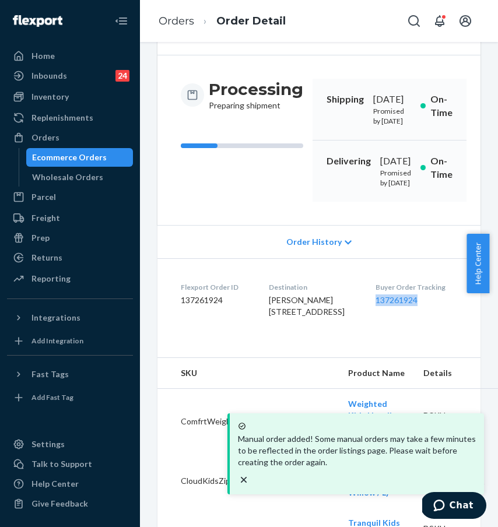
click at [458, 346] on dl "Flexport Order ID 137261924 Destination [PERSON_NAME] [STREET_ADDRESS] US Buyer…" at bounding box center [318, 301] width 323 height 87
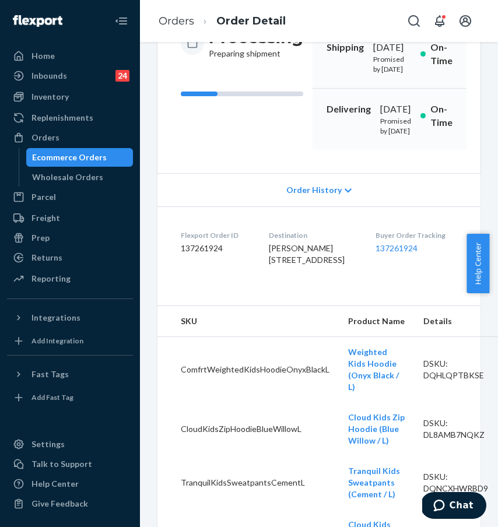
scroll to position [162, 0]
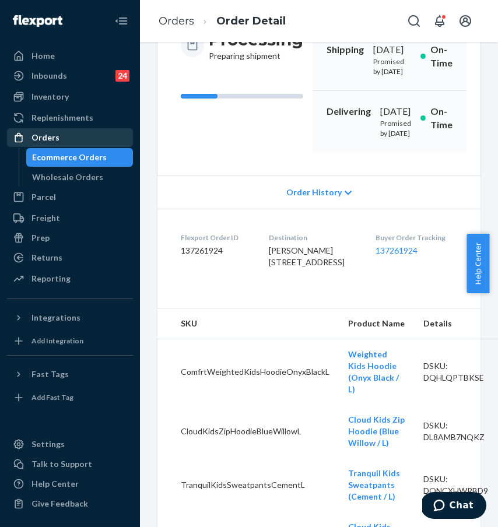
click at [98, 138] on div "Orders" at bounding box center [70, 137] width 124 height 16
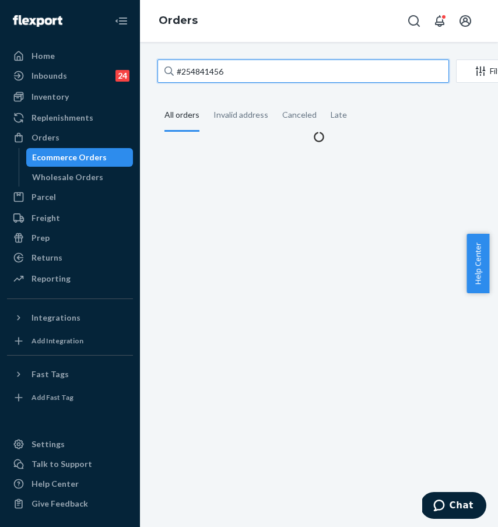
click at [244, 67] on input "#254841456" at bounding box center [303, 70] width 292 height 23
drag, startPoint x: 254, startPoint y: 69, endPoint x: 151, endPoint y: 60, distance: 103.6
click at [151, 60] on div "#254841456 Filter Import Orders Create order Ecommerce order Removal order All …" at bounding box center [319, 100] width 341 height 83
paste input "5218292"
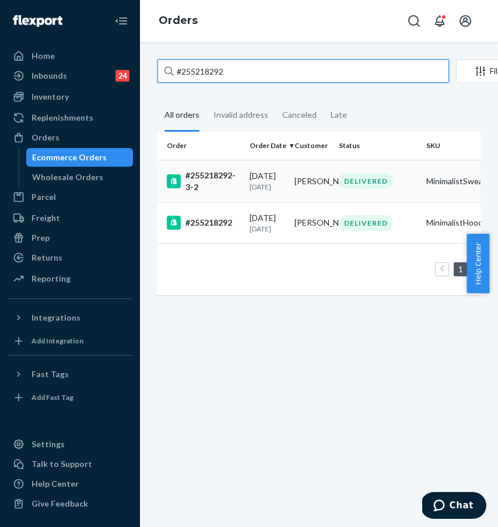
type input "#255218292"
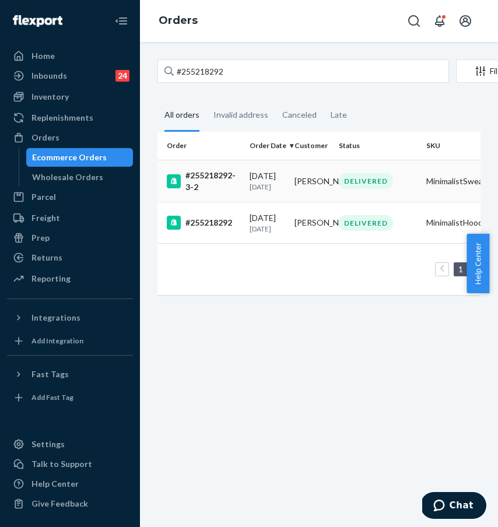
click at [212, 185] on div "#255218292-3-2" at bounding box center [203, 181] width 73 height 23
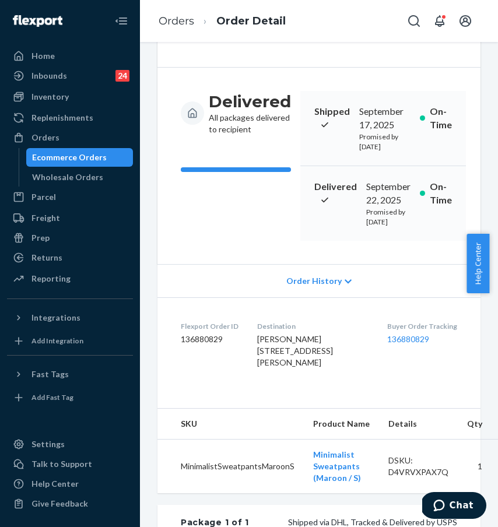
scroll to position [164, 0]
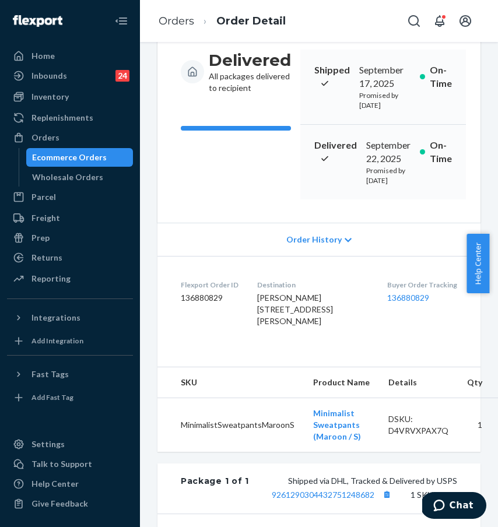
click at [405, 316] on div "Buyer Order Tracking 136880829" at bounding box center [422, 306] width 70 height 52
click at [406, 303] on link "136880829" at bounding box center [408, 298] width 42 height 10
click at [182, 23] on link "Orders" at bounding box center [177, 21] width 36 height 13
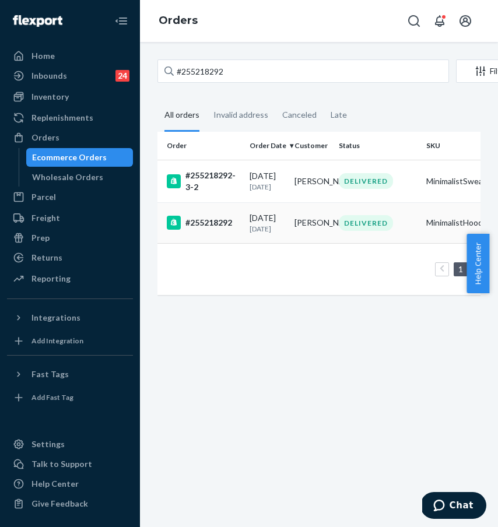
click at [220, 230] on div "#255218292" at bounding box center [203, 223] width 73 height 14
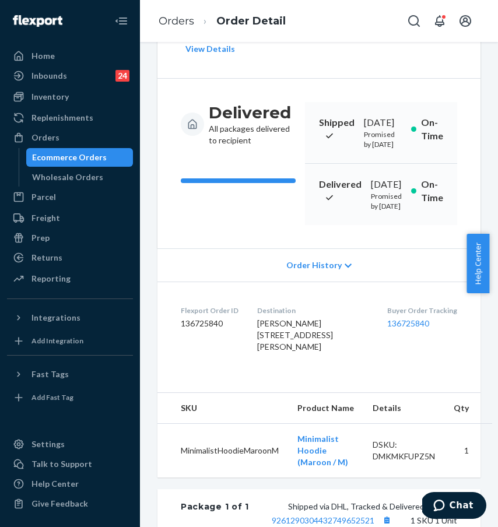
scroll to position [228, 0]
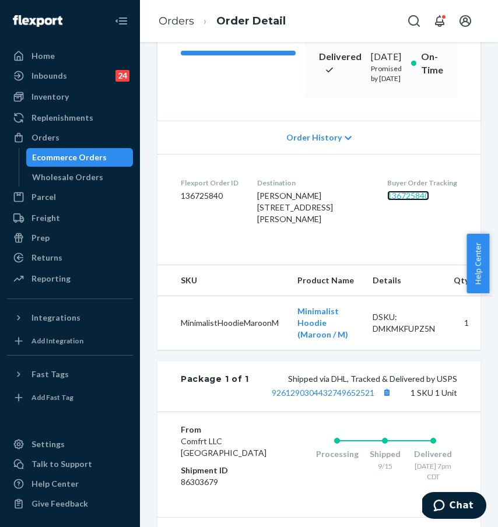
click at [394, 201] on link "136725840" at bounding box center [408, 196] width 42 height 10
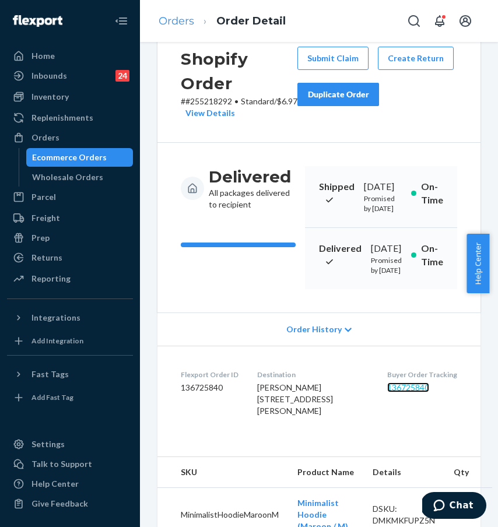
scroll to position [0, 0]
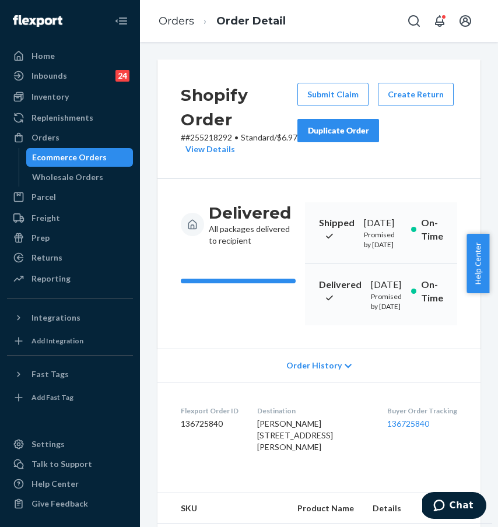
click at [181, 11] on ol "Orders Order Detail" at bounding box center [222, 21] width 146 height 34
click at [183, 15] on link "Orders" at bounding box center [177, 21] width 36 height 13
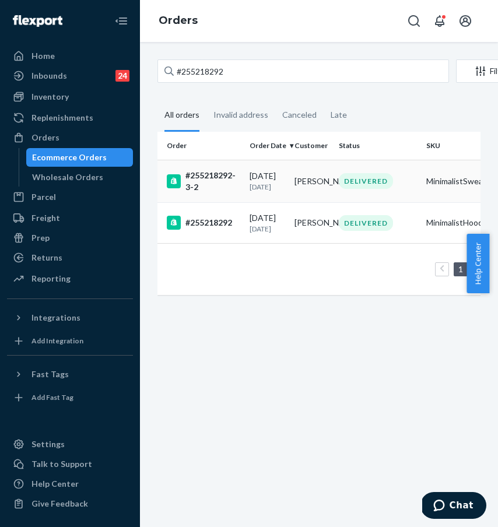
click at [220, 176] on div "#255218292-3-2" at bounding box center [203, 181] width 73 height 23
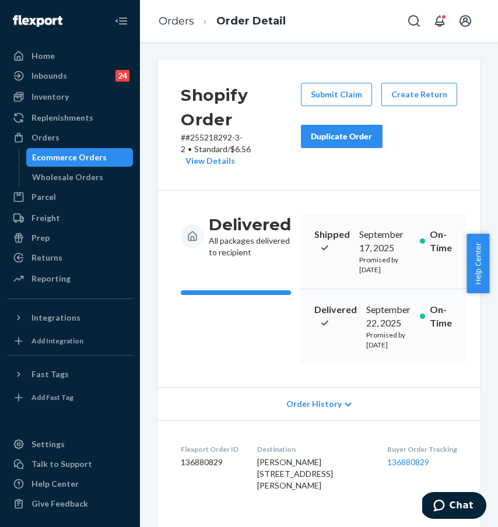
scroll to position [209, 0]
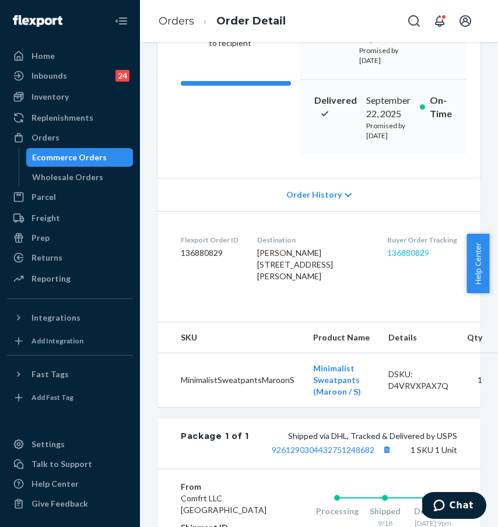
click at [395, 255] on div "Buyer Order Tracking 136880829" at bounding box center [422, 261] width 70 height 52
click at [395, 257] on link "136880829" at bounding box center [408, 253] width 42 height 10
click at [75, 247] on ul "Home Inbounds 24 Shipping Plans Problems 24 Inventory Products Replenishments O…" at bounding box center [70, 168] width 126 height 243
click at [73, 256] on div "Returns" at bounding box center [70, 258] width 124 height 16
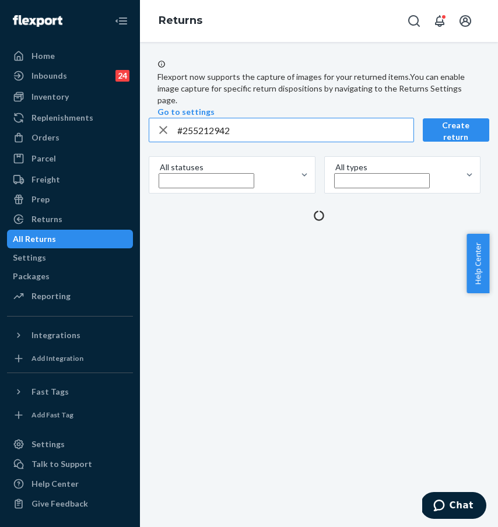
drag, startPoint x: 285, startPoint y: 149, endPoint x: 258, endPoint y: 155, distance: 27.9
click at [252, 142] on input "#255212942" at bounding box center [295, 129] width 236 height 23
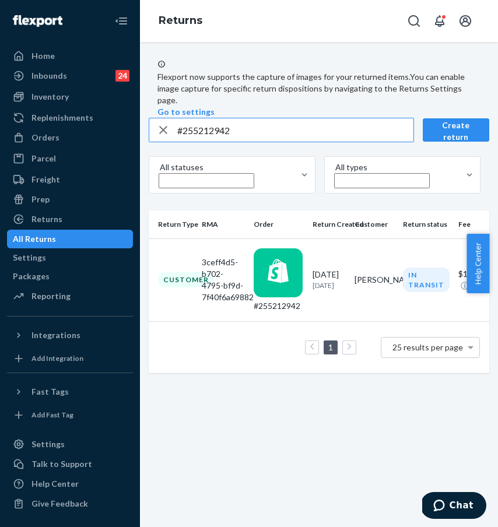
drag, startPoint x: 269, startPoint y: 159, endPoint x: 160, endPoint y: 157, distance: 109.1
click at [160, 142] on div "#255212942" at bounding box center [281, 129] width 264 height 23
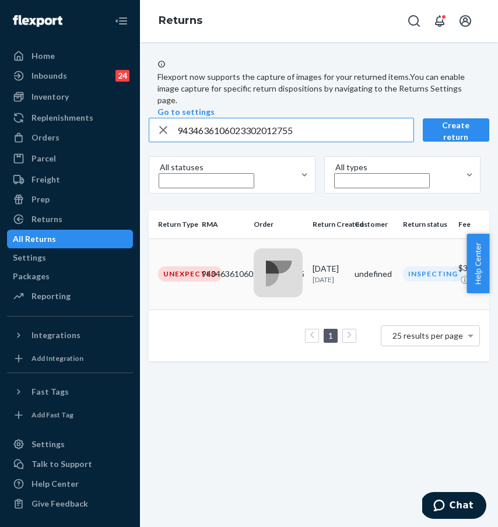
type input "9434636106023302012755"
click at [222, 273] on div "Unexpected" at bounding box center [190, 273] width 64 height 15
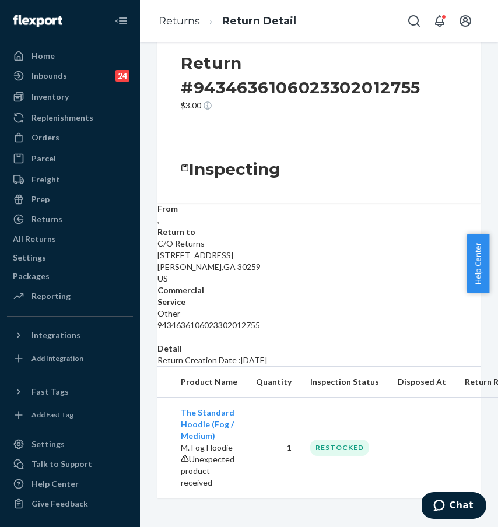
scroll to position [97, 0]
drag, startPoint x: 67, startPoint y: 141, endPoint x: 77, endPoint y: 138, distance: 10.3
click at [67, 141] on div "Orders" at bounding box center [70, 137] width 124 height 16
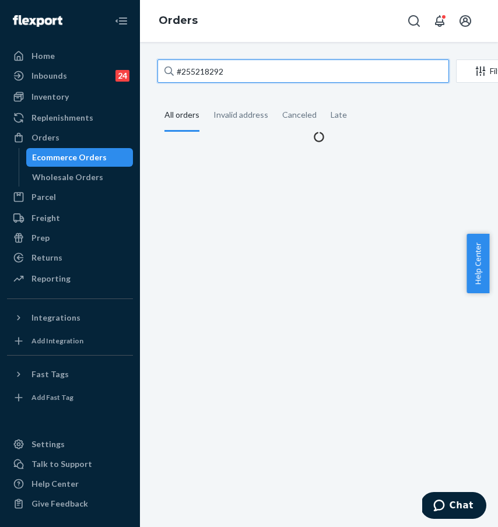
click at [220, 80] on input "#255218292" at bounding box center [303, 70] width 292 height 23
drag, startPoint x: 246, startPoint y: 70, endPoint x: 157, endPoint y: 66, distance: 89.3
click at [157, 66] on input "#255218292" at bounding box center [303, 70] width 292 height 23
paste input "4591144"
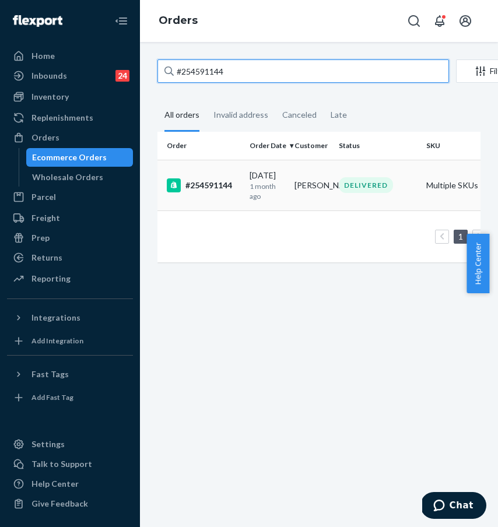
type input "#254591144"
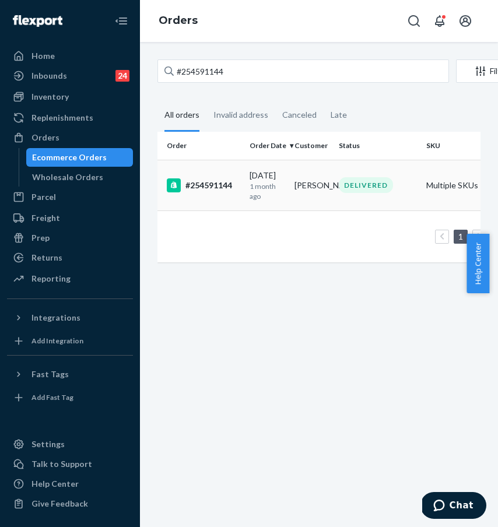
click at [215, 190] on div "#254591144" at bounding box center [203, 185] width 73 height 14
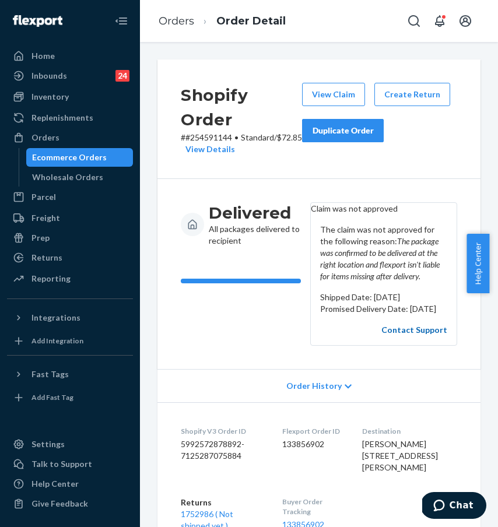
click at [413, 335] on link "Contact Support" at bounding box center [414, 330] width 66 height 10
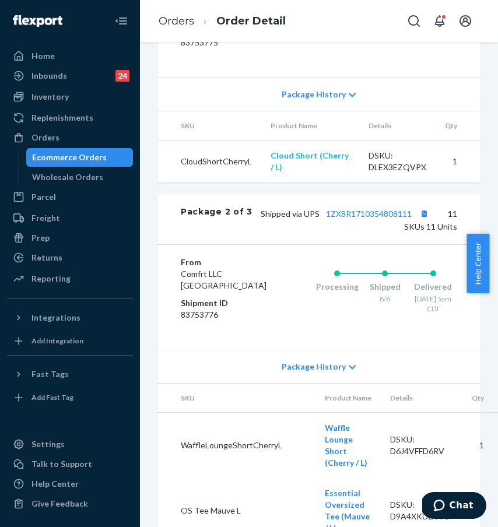
scroll to position [1965, 0]
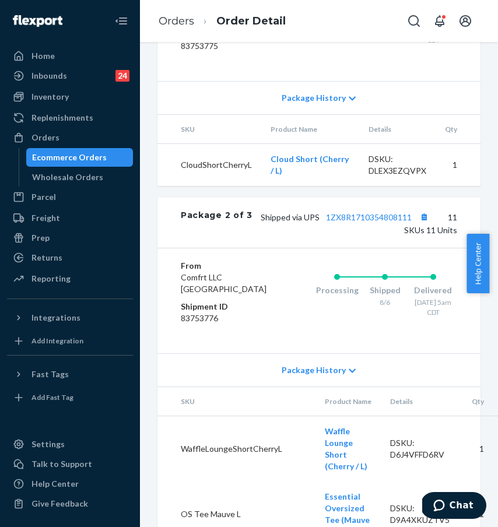
click at [309, 248] on div "Package 2 of 3 Shipped via UPS 1ZX8R1710354808111 11 SKUs 11 Units" at bounding box center [318, 223] width 323 height 50
drag, startPoint x: 314, startPoint y: 317, endPoint x: 405, endPoint y: 318, distance: 91.0
click at [405, 222] on span "Shipped via UPS 1ZX8R1710354808111" at bounding box center [346, 217] width 171 height 10
copy link "1ZX8R1710354808111"
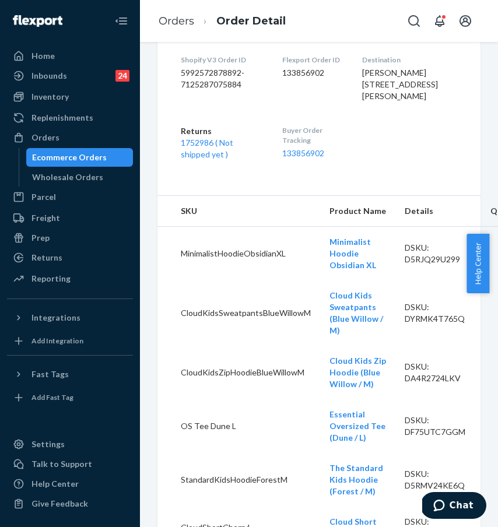
scroll to position [255, 0]
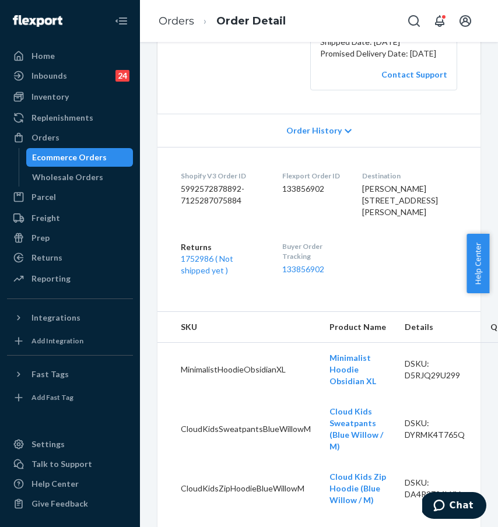
click at [336, 223] on div "Flexport Order ID 133856902" at bounding box center [312, 197] width 61 height 52
drag, startPoint x: 290, startPoint y: 246, endPoint x: 350, endPoint y: 245, distance: 59.5
click at [350, 245] on dl "Shopify V3 Order ID 5992572878892-7125287075884 Flexport Order ID 133856902 Des…" at bounding box center [318, 223] width 323 height 153
copy dd "133856902"
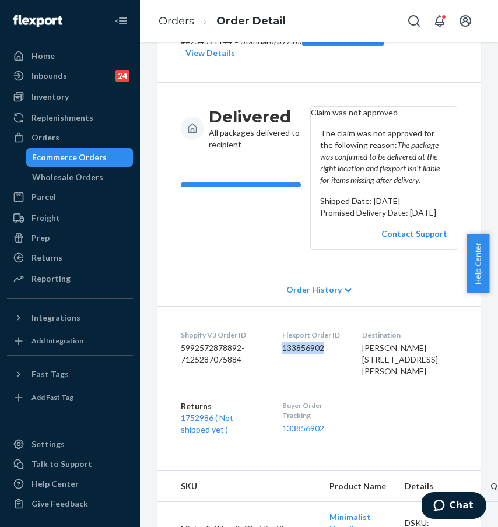
scroll to position [0, 0]
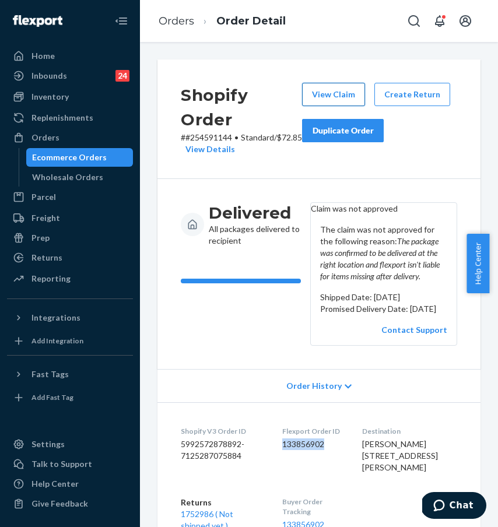
click at [338, 88] on button "View Claim" at bounding box center [333, 94] width 63 height 23
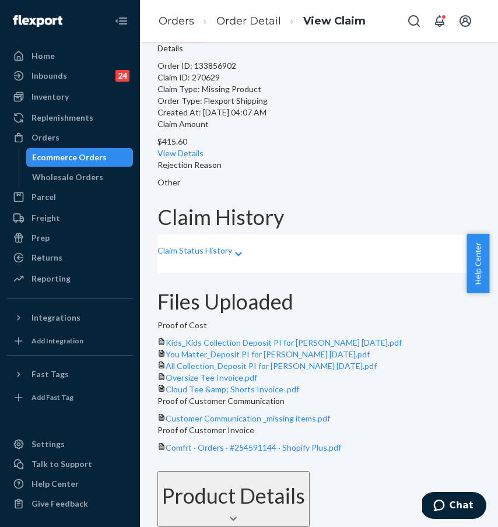
scroll to position [208, 0]
click at [330, 413] on span "Customer Communication _missing items.pdf" at bounding box center [248, 418] width 164 height 10
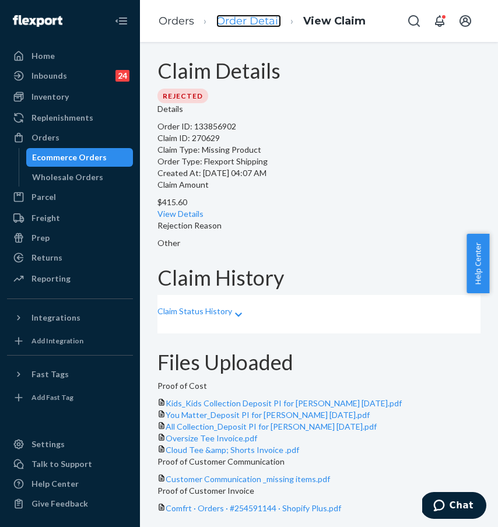
click at [245, 16] on link "Order Detail" at bounding box center [248, 21] width 65 height 13
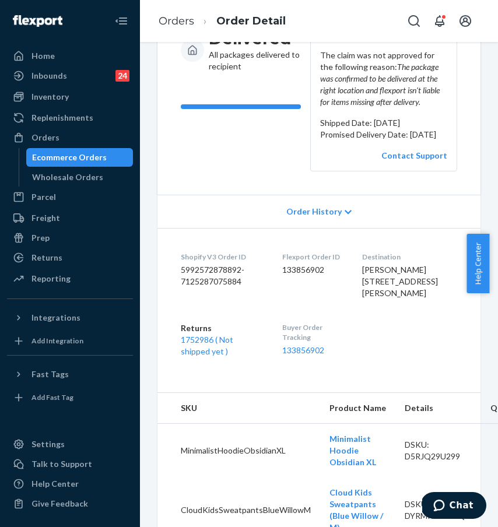
scroll to position [178, 0]
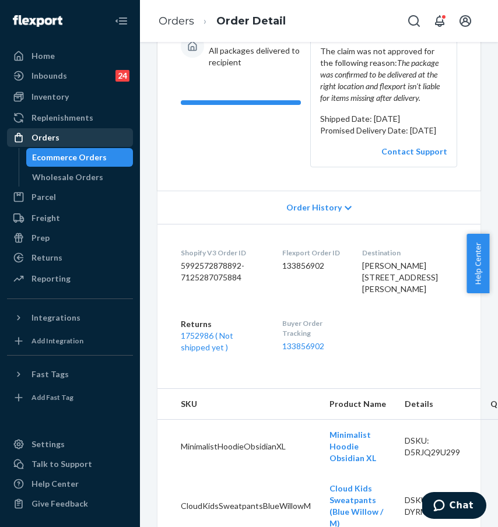
click at [77, 134] on div "Orders" at bounding box center [70, 137] width 124 height 16
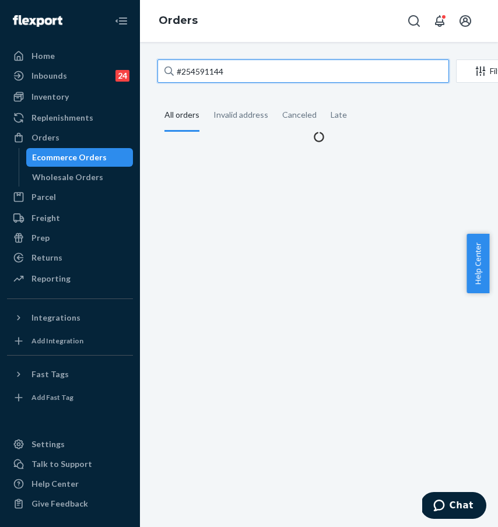
click at [201, 65] on input "#254591144" at bounding box center [303, 70] width 292 height 23
drag, startPoint x: 179, startPoint y: 69, endPoint x: 139, endPoint y: 71, distance: 40.3
click at [142, 70] on div "#254591144 Filter Import Orders Create order Ecommerce order Removal order All …" at bounding box center [319, 284] width 358 height 485
paste input "5219571"
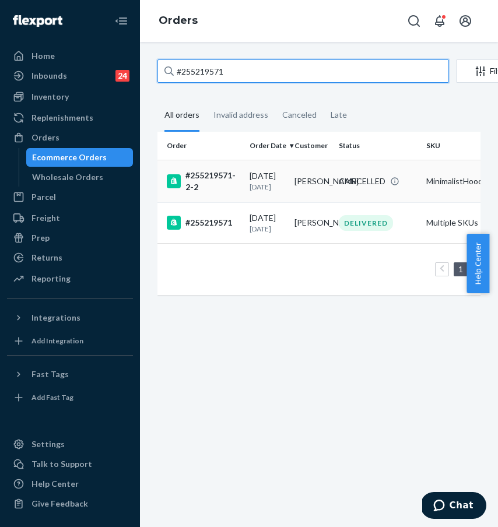
type input "#255219571"
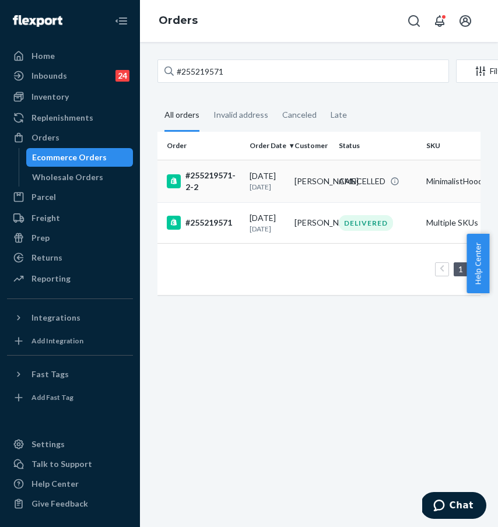
click at [218, 185] on div "#255219571-2-2" at bounding box center [203, 181] width 73 height 23
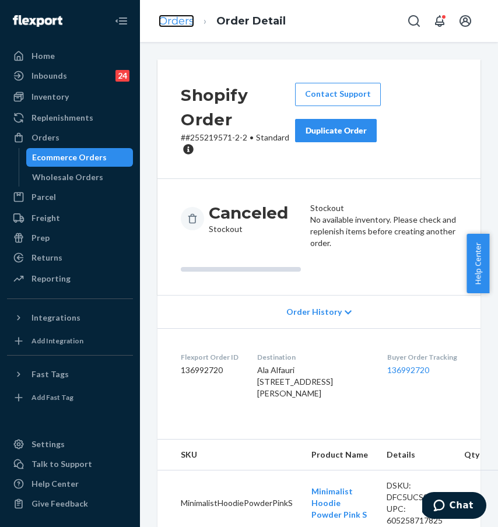
click at [171, 20] on link "Orders" at bounding box center [177, 21] width 36 height 13
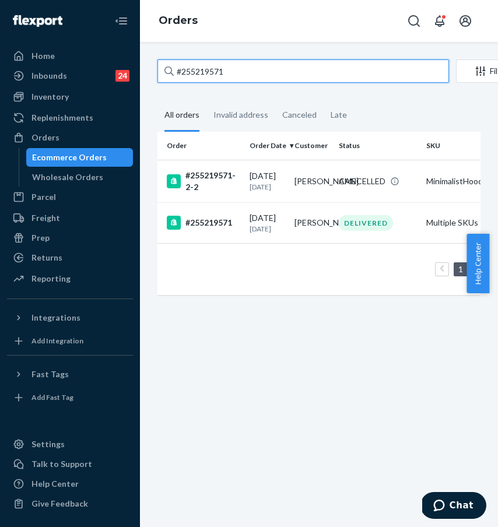
drag, startPoint x: 259, startPoint y: 59, endPoint x: 206, endPoint y: 62, distance: 53.1
click at [199, 58] on div "#255219571 Filter Import Orders Create order Ecommerce order Removal order All …" at bounding box center [319, 284] width 358 height 485
paste input "77714"
drag, startPoint x: 251, startPoint y: 78, endPoint x: 154, endPoint y: 68, distance: 97.9
click at [154, 68] on div "#255219571 Filter Import Orders Create order Ecommerce order Removal order All …" at bounding box center [319, 182] width 341 height 247
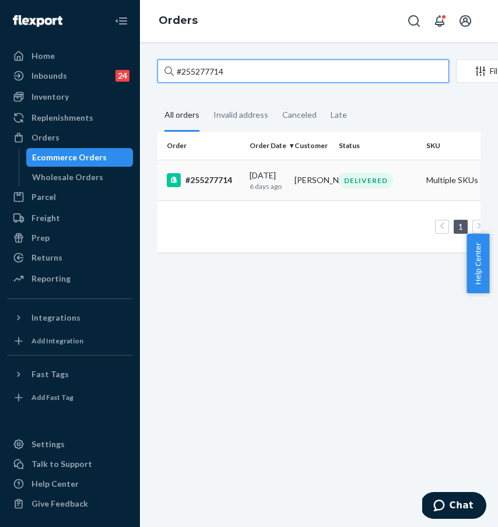
type input "#255277714"
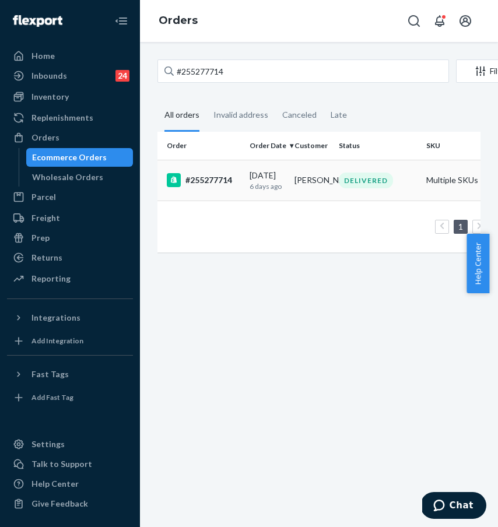
click at [205, 184] on div "#255277714" at bounding box center [203, 180] width 73 height 14
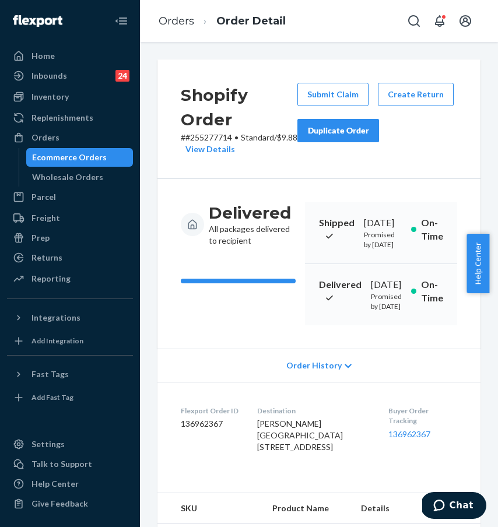
click at [337, 133] on div "Duplicate Order" at bounding box center [338, 131] width 62 height 12
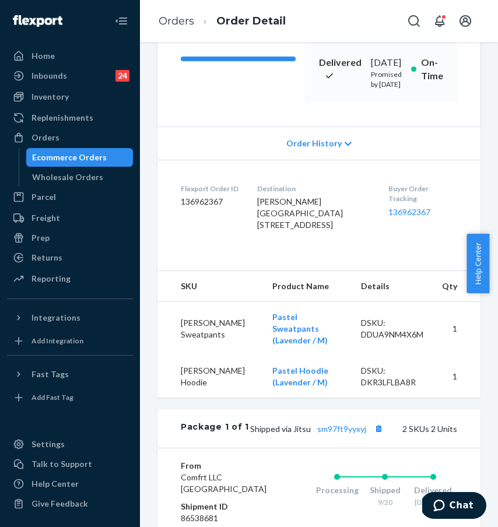
scroll to position [223, 0]
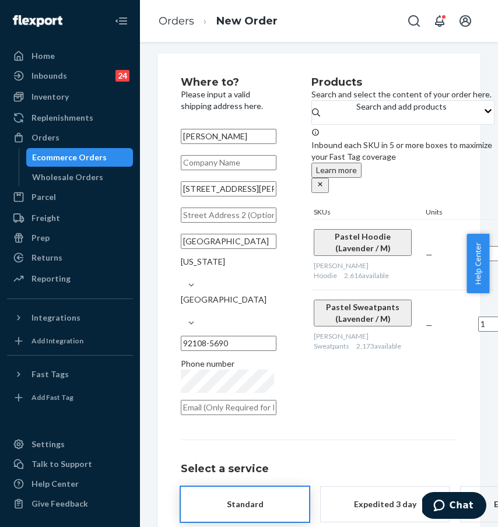
scroll to position [13, 0]
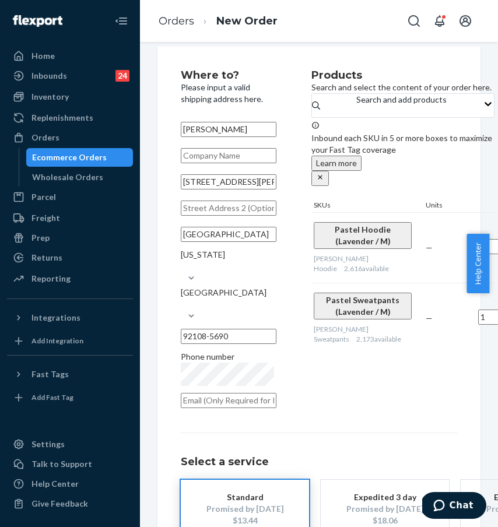
click at [383, 359] on div "Products Search and select the content of your order here. Search and add produ…" at bounding box center [402, 242] width 183 height 345
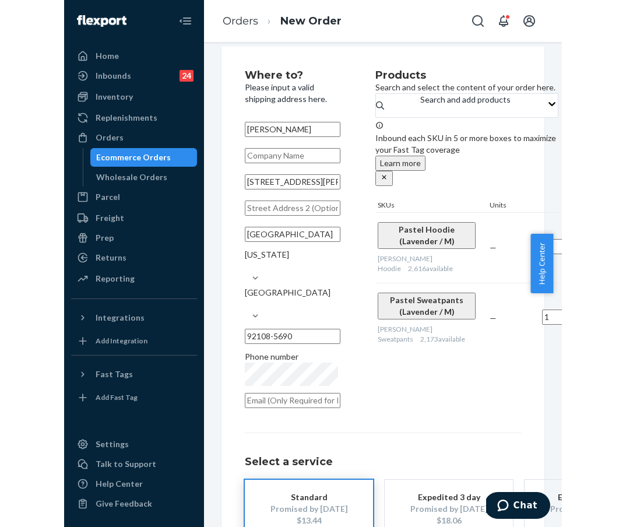
scroll to position [6, 0]
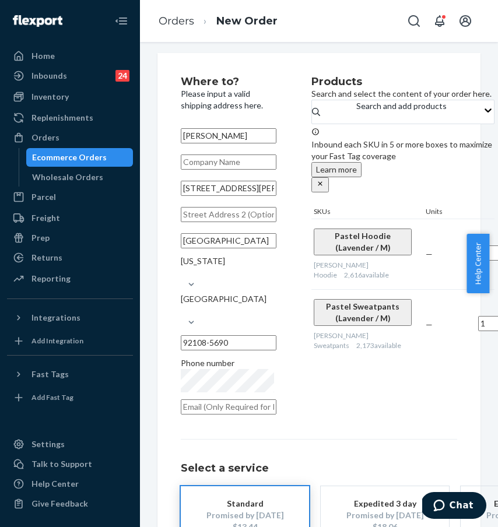
click at [395, 357] on div "Products Search and select the content of your order here. Search and add produ…" at bounding box center [402, 248] width 183 height 345
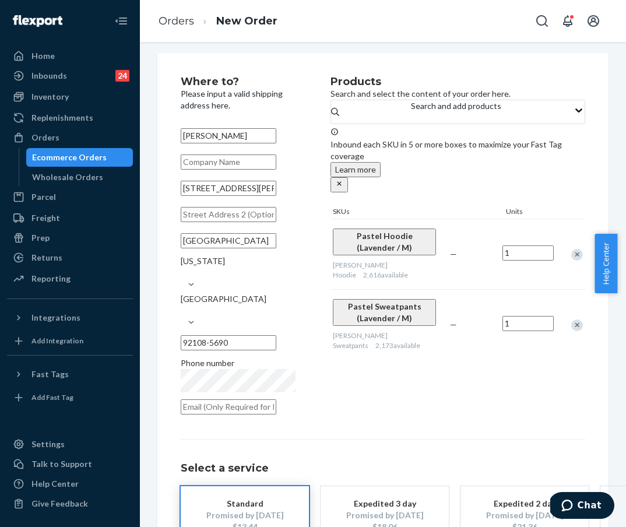
click at [500, 249] on div "Remove Item" at bounding box center [577, 255] width 12 height 12
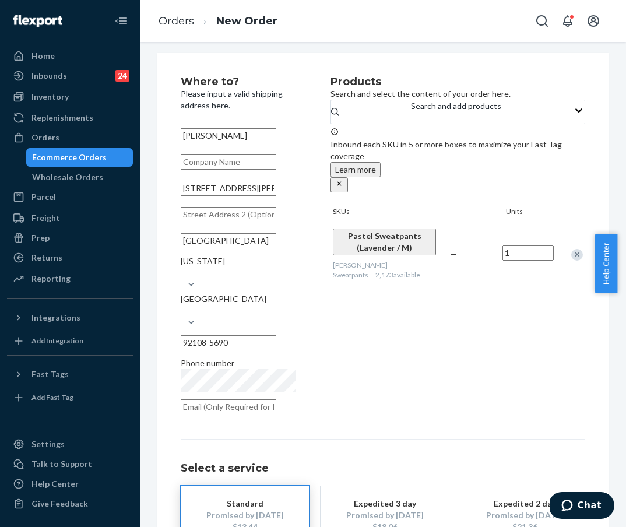
click at [472, 342] on div "Products Search and select the content of your order here. Search and add produ…" at bounding box center [458, 248] width 255 height 345
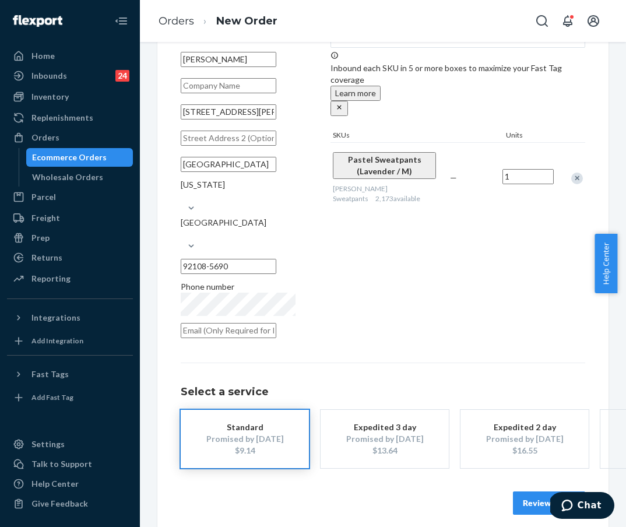
click at [500, 492] on button "Review Order" at bounding box center [549, 503] width 72 height 23
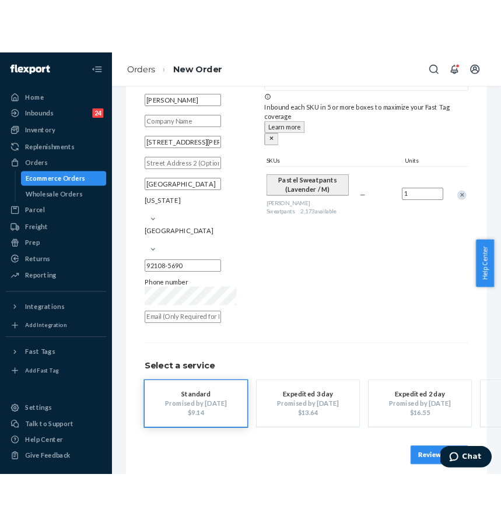
scroll to position [0, 0]
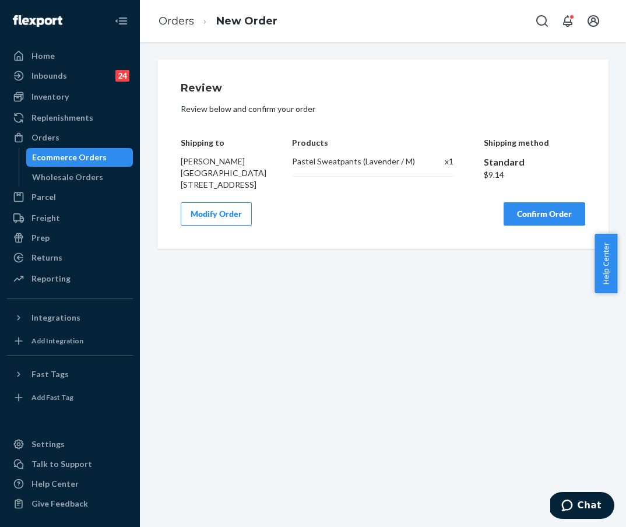
click at [296, 316] on div "Review Review below and confirm your order Shipping to [PERSON_NAME][GEOGRAPHIC…" at bounding box center [383, 284] width 486 height 485
click at [500, 226] on button "Confirm Order" at bounding box center [545, 213] width 82 height 23
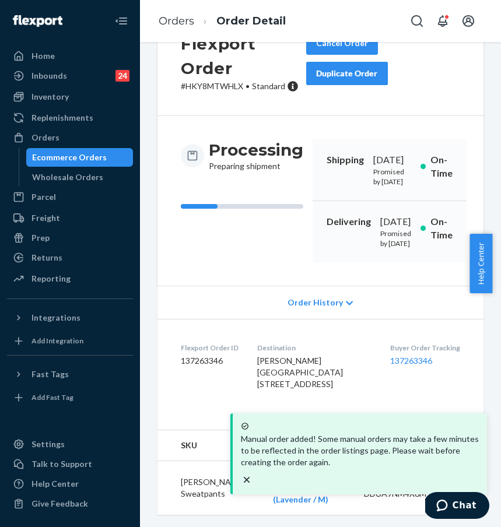
scroll to position [111, 0]
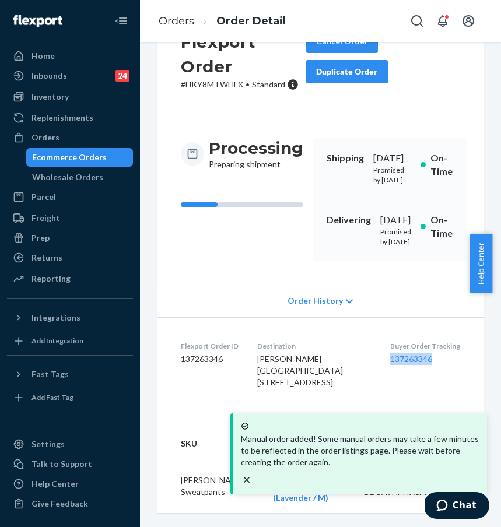
drag, startPoint x: 381, startPoint y: 348, endPoint x: 448, endPoint y: 347, distance: 66.5
click at [448, 347] on dl "Flexport Order ID 137263346 Destination [PERSON_NAME][GEOGRAPHIC_DATA][STREET_A…" at bounding box center [320, 366] width 326 height 99
copy link "137263346"
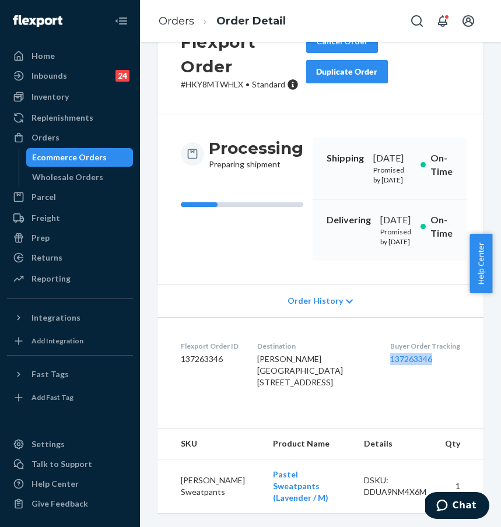
scroll to position [0, 0]
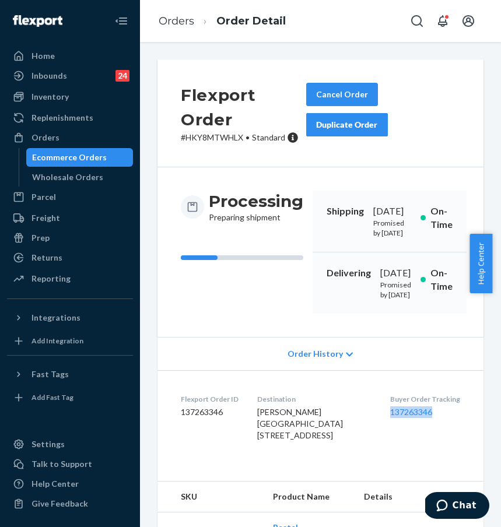
click at [76, 150] on div "Ecommerce Orders" at bounding box center [79, 157] width 105 height 16
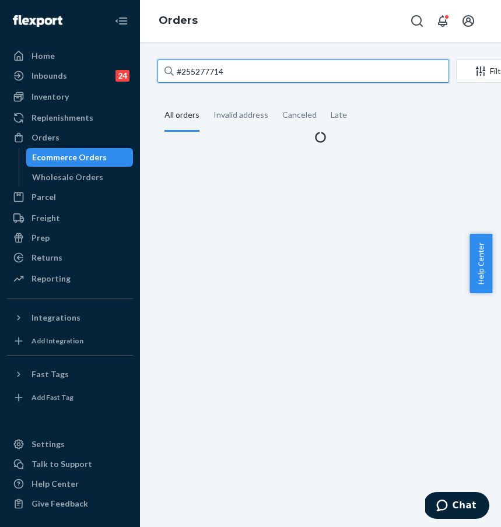
drag, startPoint x: 271, startPoint y: 71, endPoint x: 172, endPoint y: 65, distance: 98.7
click at [172, 65] on div "#255277714" at bounding box center [303, 70] width 292 height 23
paste input "341607"
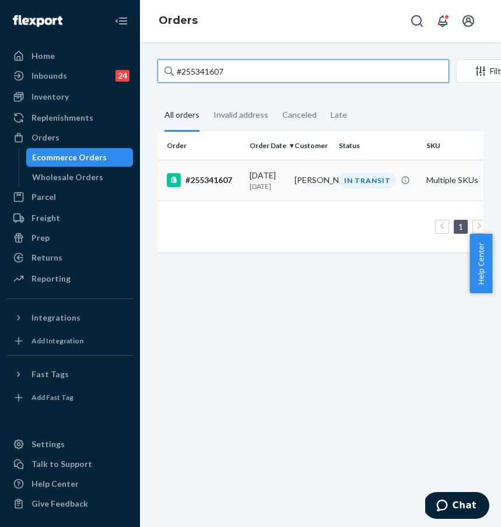
type input "#255341607"
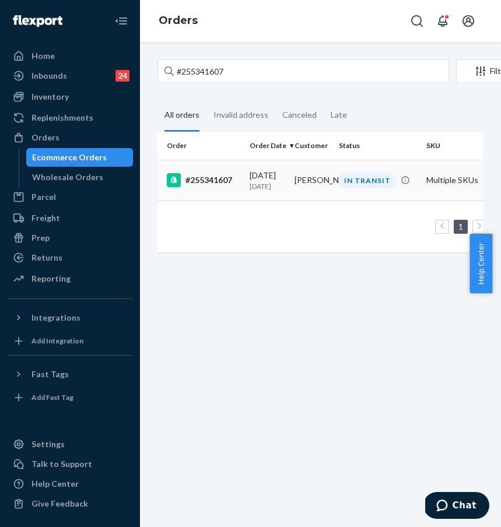
click at [207, 187] on div "#255341607" at bounding box center [203, 180] width 73 height 14
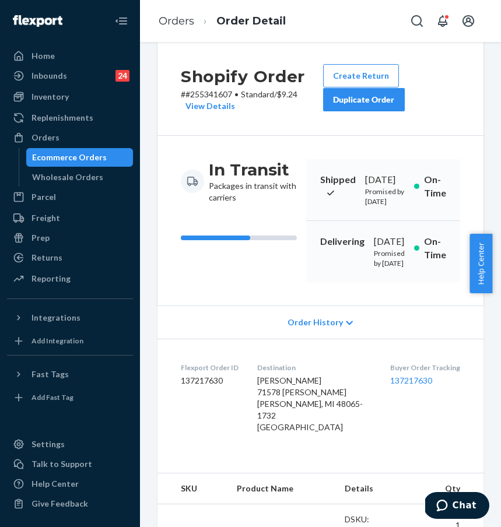
scroll to position [19, 0]
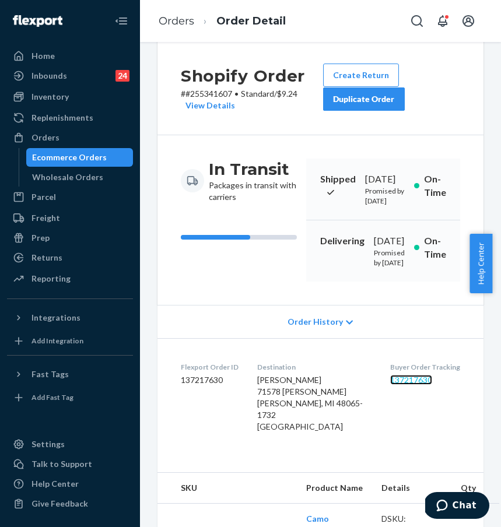
click at [402, 385] on link "137217630" at bounding box center [411, 380] width 42 height 10
click at [196, 10] on ol "Orders Order Detail" at bounding box center [222, 21] width 146 height 34
click at [190, 20] on link "Orders" at bounding box center [177, 21] width 36 height 13
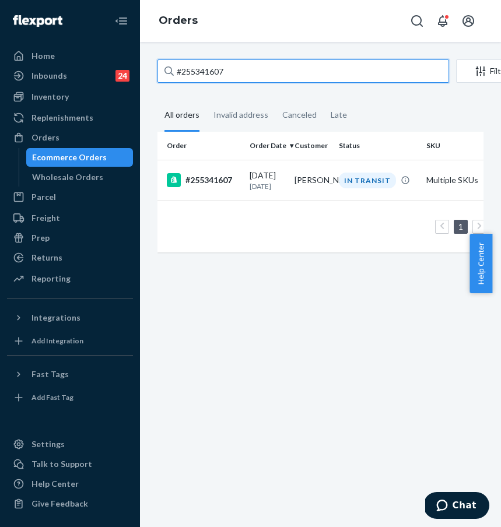
drag, startPoint x: 275, startPoint y: 79, endPoint x: 161, endPoint y: 81, distance: 113.7
click at [161, 81] on input "#255341607" at bounding box center [303, 70] width 292 height 23
paste input "249224"
type input "#255249224"
drag, startPoint x: 272, startPoint y: 71, endPoint x: 162, endPoint y: 72, distance: 109.6
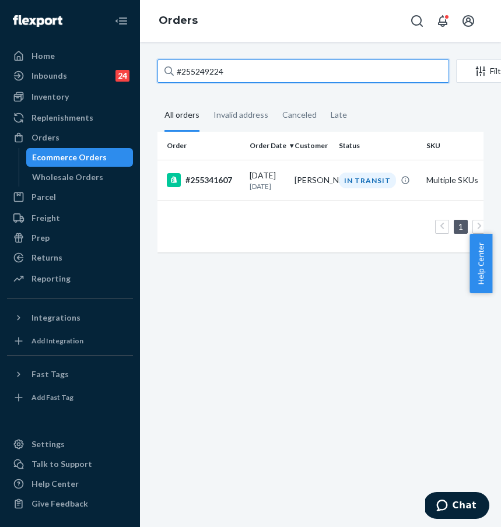
click at [162, 72] on input "#255249224" at bounding box center [303, 70] width 292 height 23
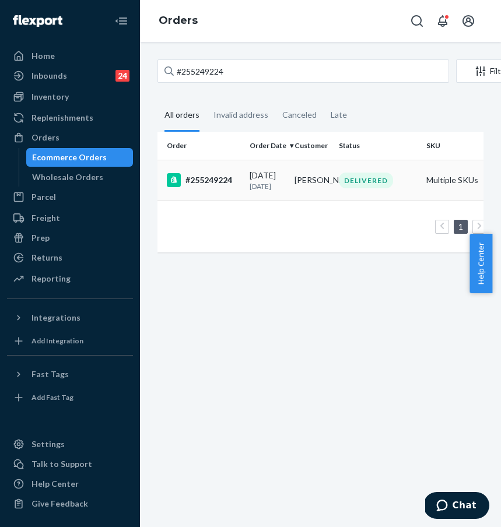
click at [182, 179] on div "#255249224" at bounding box center [203, 180] width 73 height 14
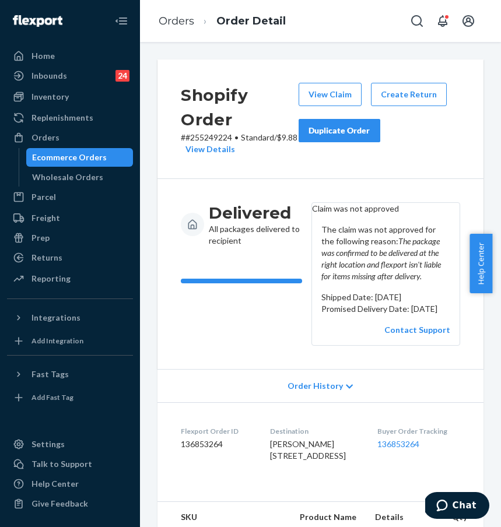
click at [415, 345] on div "The claim was not approved for the following reason: The package was confirmed …" at bounding box center [386, 280] width 148 height 131
click at [415, 335] on link "Contact Support" at bounding box center [417, 330] width 66 height 10
drag, startPoint x: 185, startPoint y: 139, endPoint x: 237, endPoint y: 134, distance: 52.8
click at [237, 134] on p "# #255249224 • Standard / $9.88 View Details" at bounding box center [240, 143] width 118 height 23
copy p "#255249224"
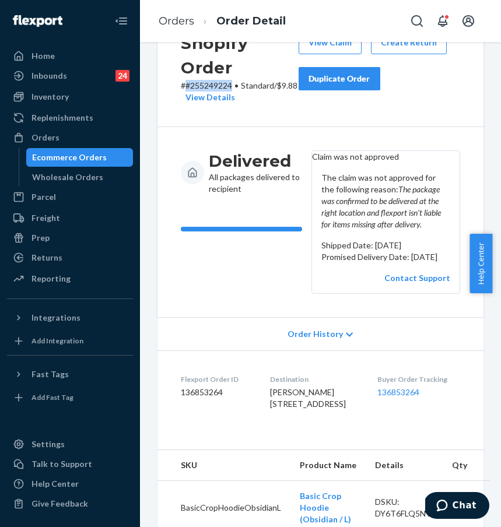
scroll to position [192, 0]
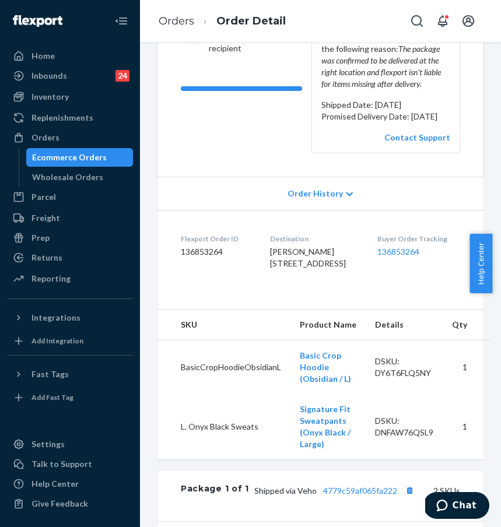
click at [404, 297] on dl "Flexport Order ID 136853264 Destination [PERSON_NAME] [STREET_ADDRESS] US Buyer…" at bounding box center [320, 253] width 326 height 87
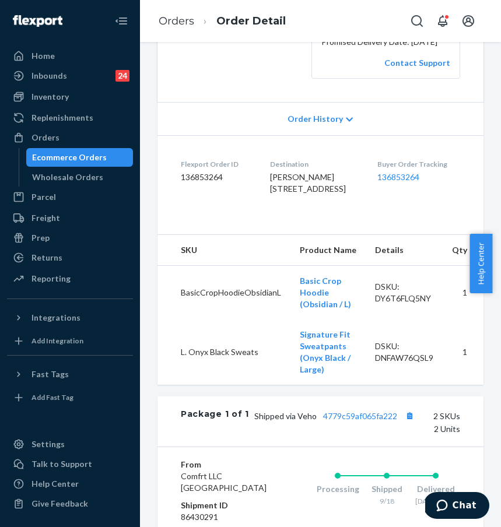
scroll to position [272, 0]
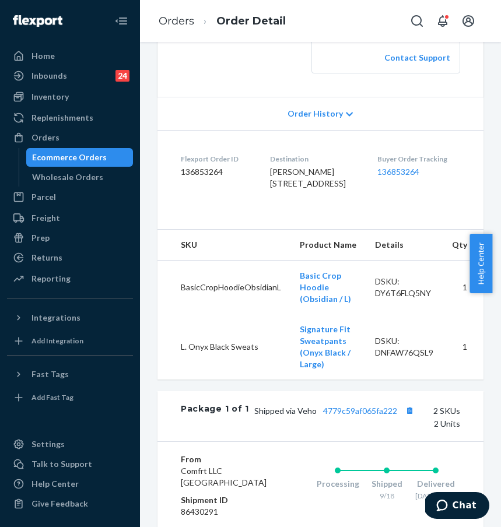
click at [418, 194] on div "Buyer Order Tracking 136853264" at bounding box center [418, 174] width 83 height 40
drag, startPoint x: 392, startPoint y: 238, endPoint x: 454, endPoint y: 236, distance: 62.4
click at [454, 218] on dl "Flexport Order ID 136853264 Destination [PERSON_NAME] [STREET_ADDRESS] US Buyer…" at bounding box center [320, 173] width 326 height 87
click at [94, 132] on div "Orders" at bounding box center [70, 137] width 124 height 16
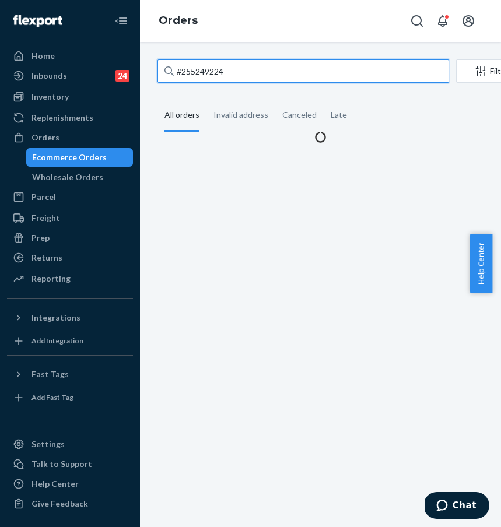
click at [205, 61] on input "#255249224" at bounding box center [303, 70] width 292 height 23
drag, startPoint x: 281, startPoint y: 72, endPoint x: 159, endPoint y: 73, distance: 122.5
click at [159, 73] on input "#255249224" at bounding box center [303, 70] width 292 height 23
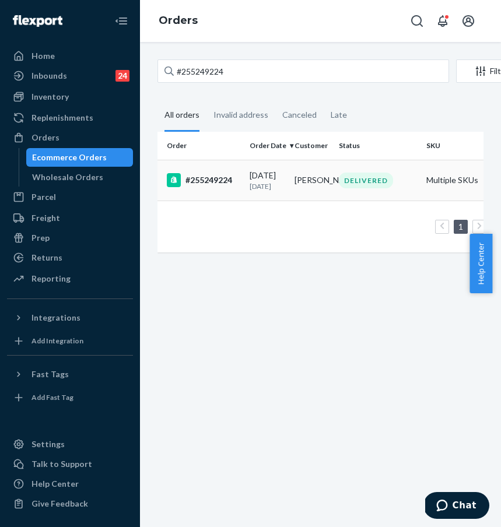
click at [202, 173] on td "#255249224" at bounding box center [200, 180] width 87 height 41
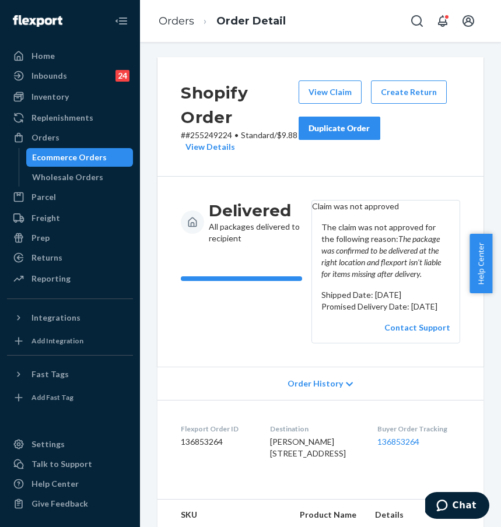
scroll to position [5, 0]
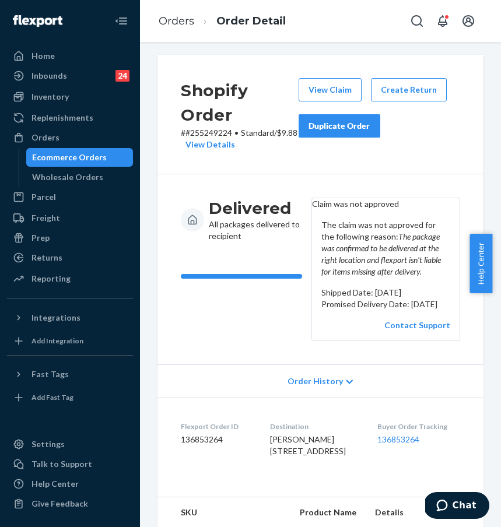
click at [357, 133] on button "Duplicate Order" at bounding box center [340, 125] width 82 height 23
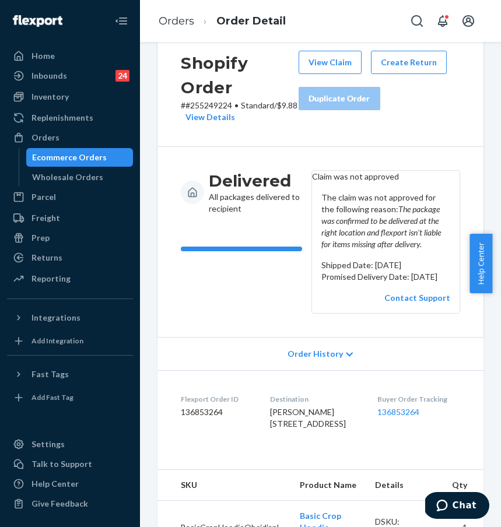
scroll to position [50, 0]
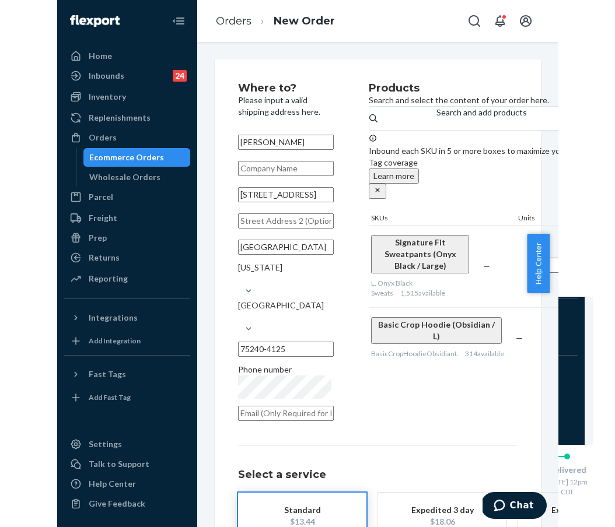
scroll to position [2, 0]
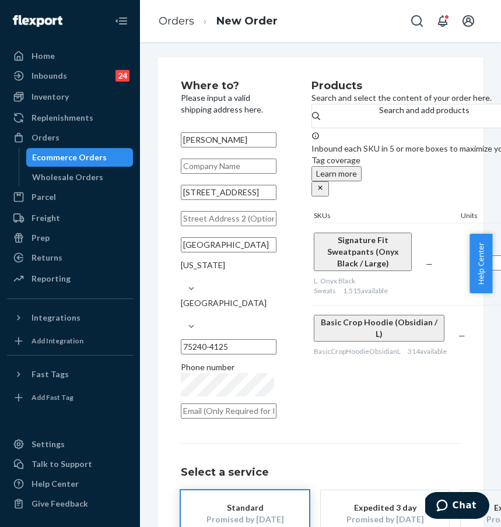
click at [483, 346] on div "Basic Crop Hoodie (Obsidian / L) BasicCropHoodieObsidianL 314 available — 1" at bounding box center [425, 335] width 229 height 61
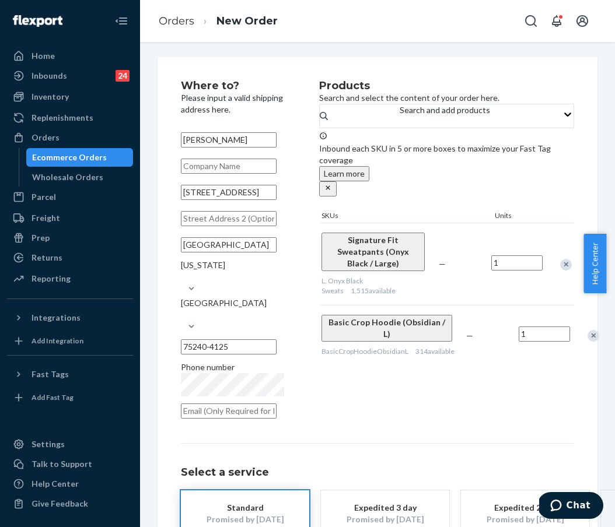
scroll to position [5, 0]
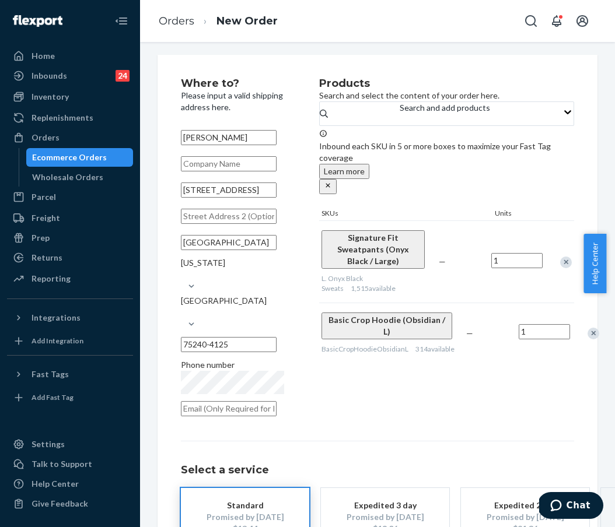
click at [344, 374] on div "Products Search and select the content of your order here. Search and add produ…" at bounding box center [446, 250] width 255 height 345
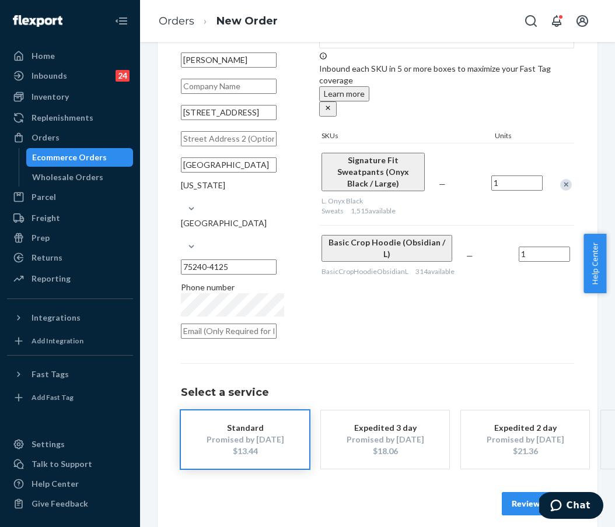
scroll to position [83, 0]
click at [500, 492] on button "Review Order" at bounding box center [537, 503] width 72 height 23
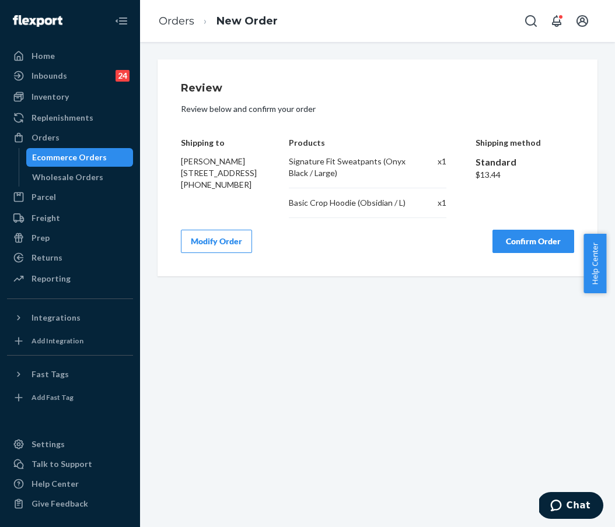
click at [236, 253] on button "Modify Order" at bounding box center [216, 241] width 71 height 23
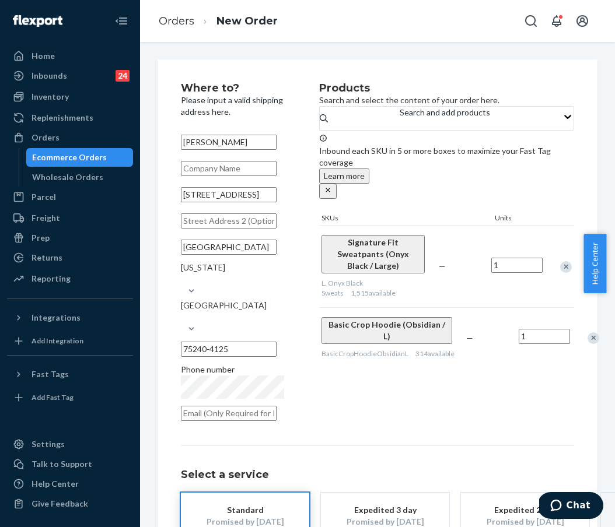
scroll to position [0, 37]
drag, startPoint x: 228, startPoint y: 210, endPoint x: 255, endPoint y: 207, distance: 27.6
click at [255, 202] on input "[STREET_ADDRESS]" at bounding box center [229, 194] width 96 height 15
click at [235, 202] on input "[STREET_ADDRESS]" at bounding box center [229, 194] width 96 height 15
drag, startPoint x: 246, startPoint y: 206, endPoint x: 286, endPoint y: 206, distance: 39.7
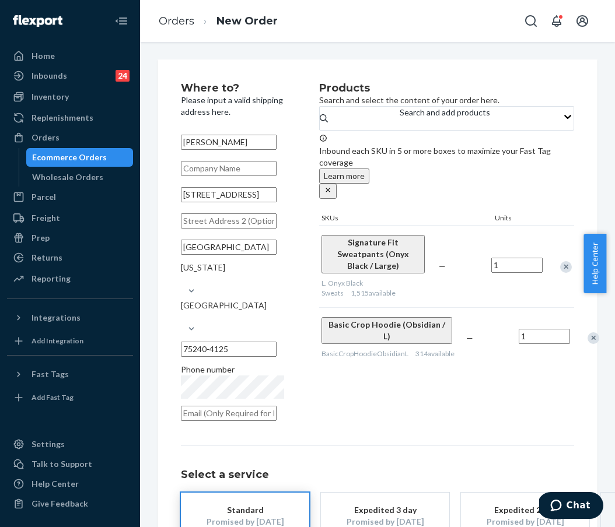
click at [286, 206] on div "Where to? Please input a valid shipping address here. [PERSON_NAME] [STREET_ADD…" at bounding box center [250, 255] width 138 height 345
type input "[STREET_ADDRESS]"
click at [217, 229] on input "text" at bounding box center [229, 220] width 96 height 15
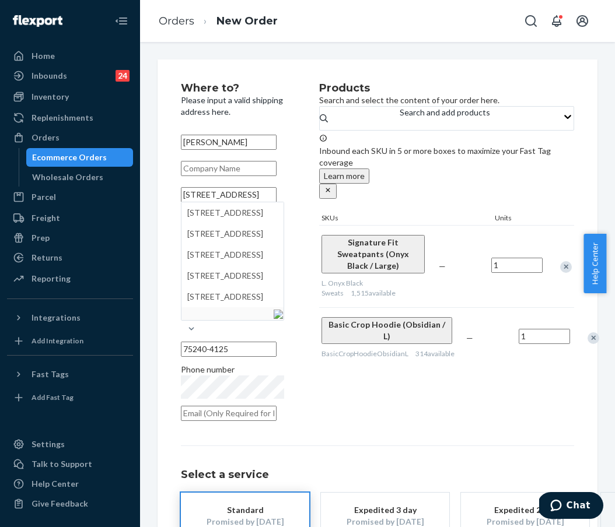
paste input "Apt 221"
type input "Apt 221"
click at [314, 220] on div "Where to? Please input a valid shipping address here. [PERSON_NAME] [STREET_ADD…" at bounding box center [250, 255] width 138 height 345
click at [298, 233] on div "Where to? Please input a valid shipping address here. [PERSON_NAME] [STREET_ADD…" at bounding box center [250, 255] width 138 height 345
click at [315, 409] on div "Where to? Please input a valid shipping address here. [PERSON_NAME] [STREET_ADD…" at bounding box center [377, 340] width 393 height 515
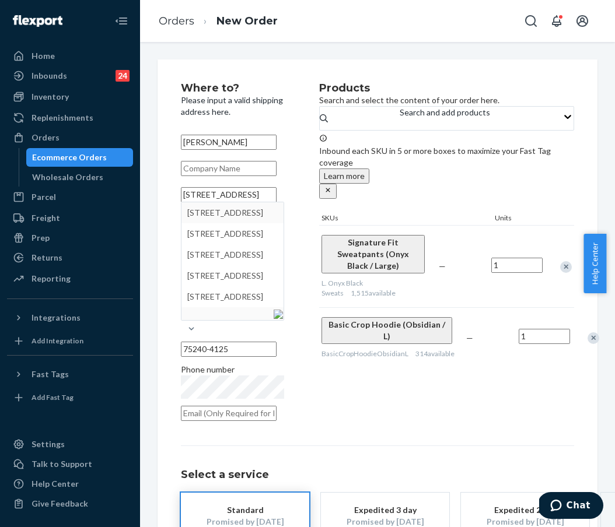
click at [359, 402] on div "Products Search and select the content of your order here. Search and add produ…" at bounding box center [446, 255] width 255 height 345
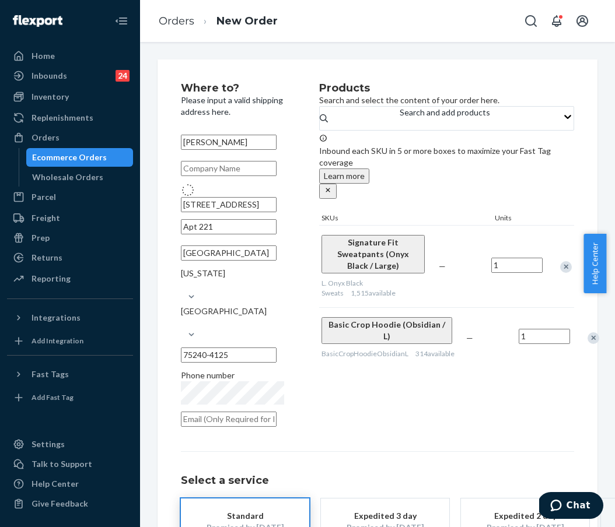
type input "[STREET_ADDRESS]"
type input "75240"
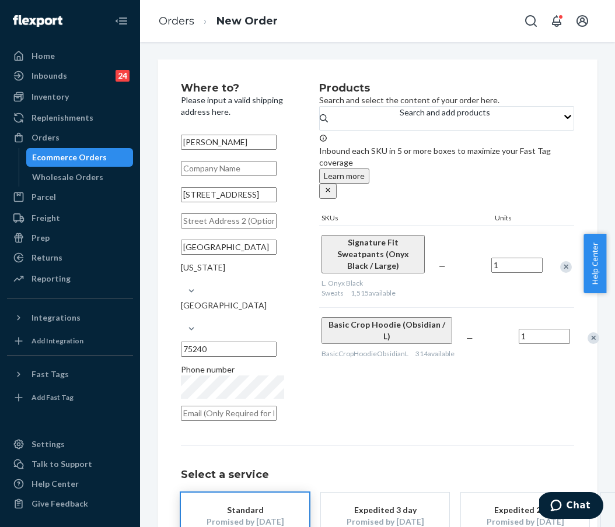
paste input "Apt 221"
type input "Apt 221 (Door)"
click at [494, 378] on div "Products Search and select the content of your order here. Search and add produ…" at bounding box center [446, 255] width 255 height 345
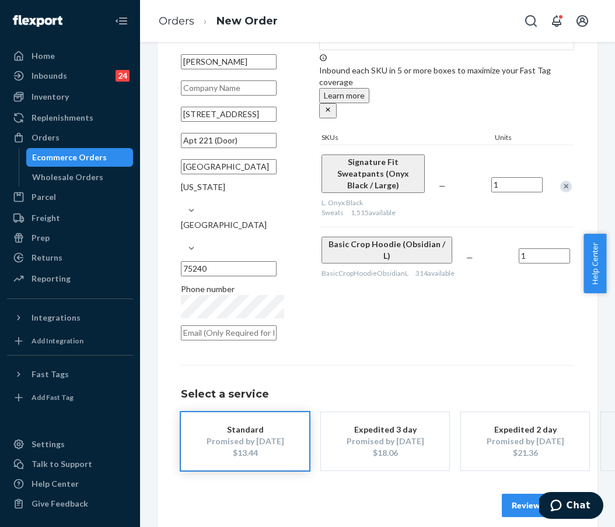
scroll to position [83, 0]
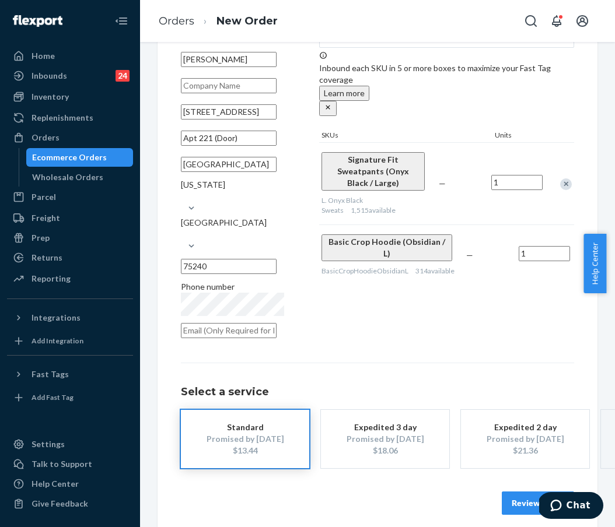
click at [500, 492] on button "Review Order" at bounding box center [537, 503] width 72 height 23
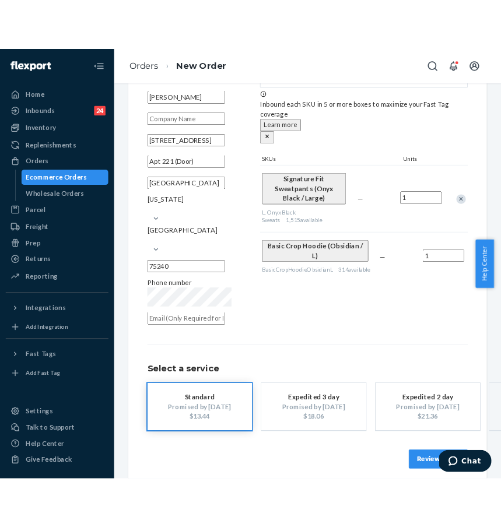
scroll to position [0, 0]
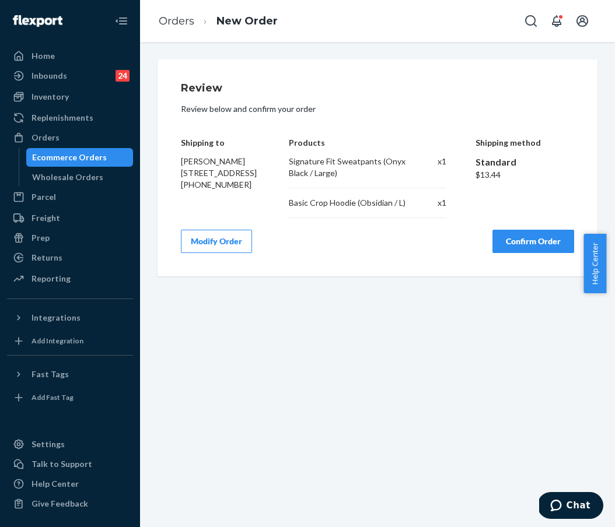
click at [500, 244] on button "Confirm Order" at bounding box center [533, 241] width 82 height 23
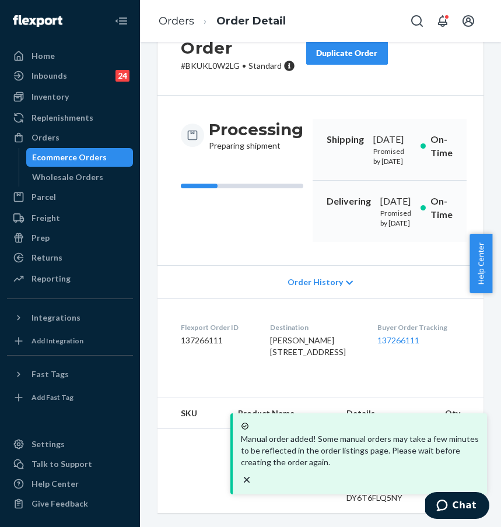
scroll to position [153, 0]
click at [434, 357] on div "Buyer Order Tracking 137266111" at bounding box center [418, 342] width 83 height 40
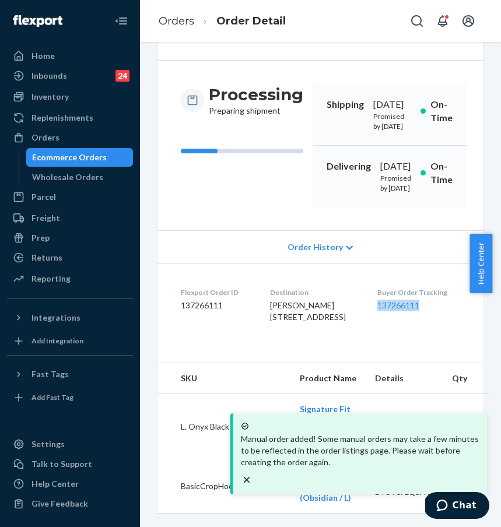
drag, startPoint x: 383, startPoint y: 304, endPoint x: 433, endPoint y: 303, distance: 50.7
click at [433, 303] on dl "Flexport Order ID 137266111 Destination [PERSON_NAME] [STREET_ADDRESS] US Buyer…" at bounding box center [320, 307] width 326 height 87
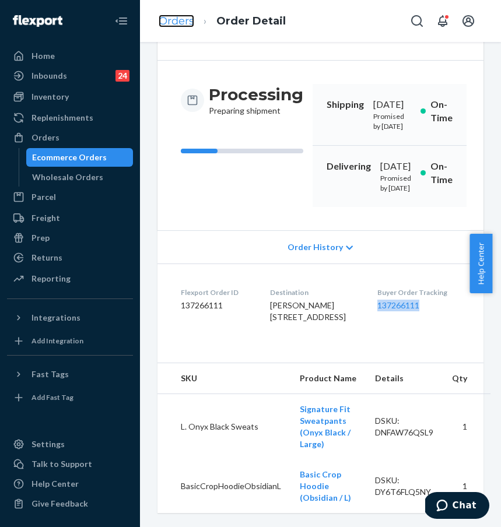
click at [177, 20] on link "Orders" at bounding box center [177, 21] width 36 height 13
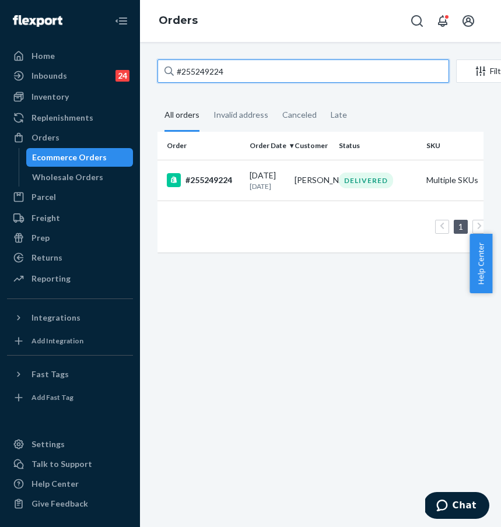
drag, startPoint x: 240, startPoint y: 78, endPoint x: 161, endPoint y: 71, distance: 79.0
click at [161, 71] on input "#255249224" at bounding box center [303, 70] width 292 height 23
paste input "1030"
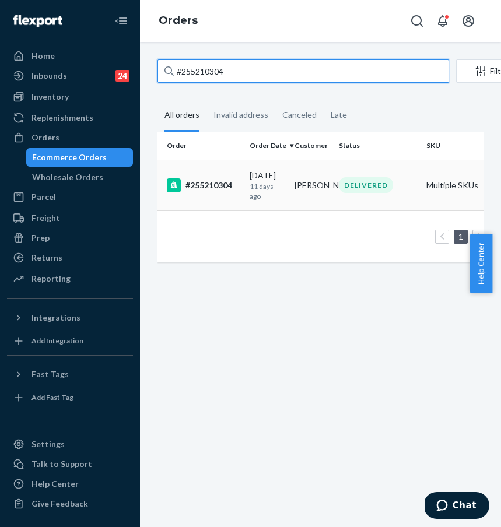
type input "#255210304"
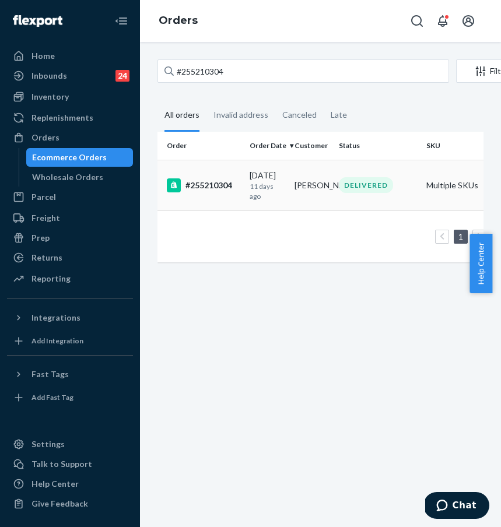
click at [218, 187] on div "#255210304" at bounding box center [203, 185] width 73 height 14
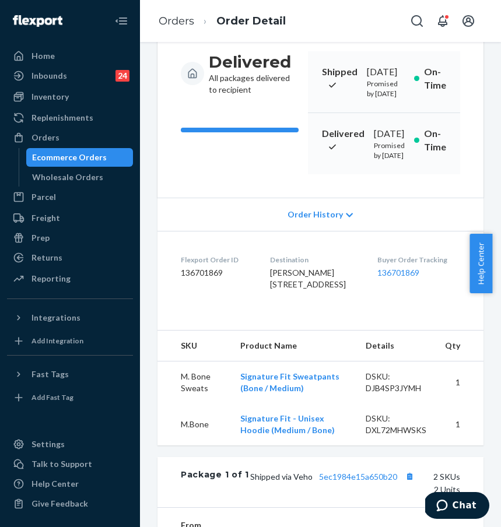
scroll to position [237, 0]
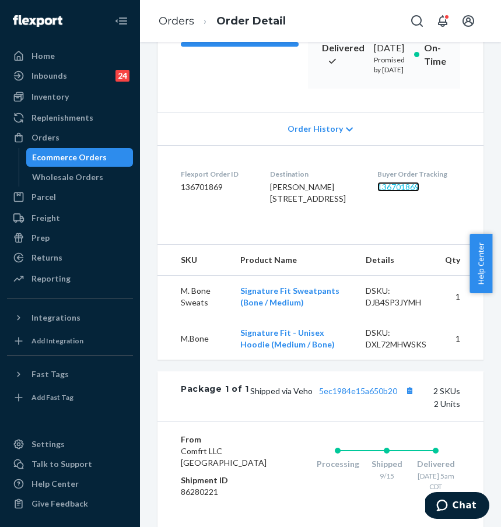
click at [377, 192] on link "136701869" at bounding box center [398, 187] width 42 height 10
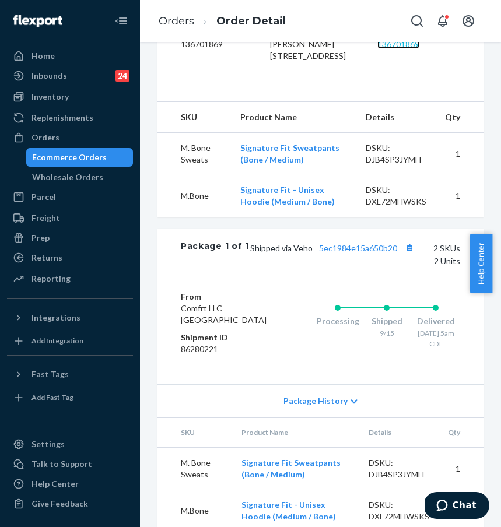
scroll to position [17, 0]
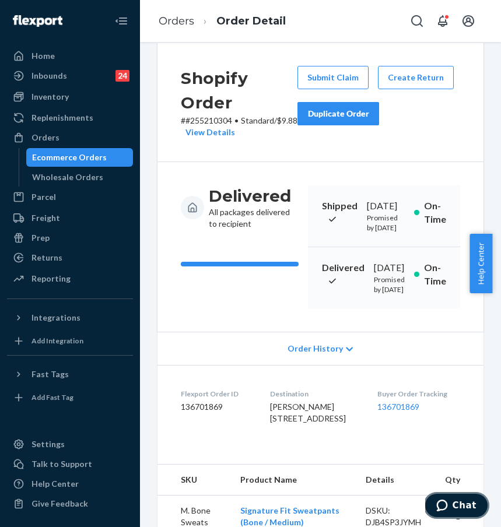
click at [459, 506] on span "Chat" at bounding box center [465, 505] width 24 height 10
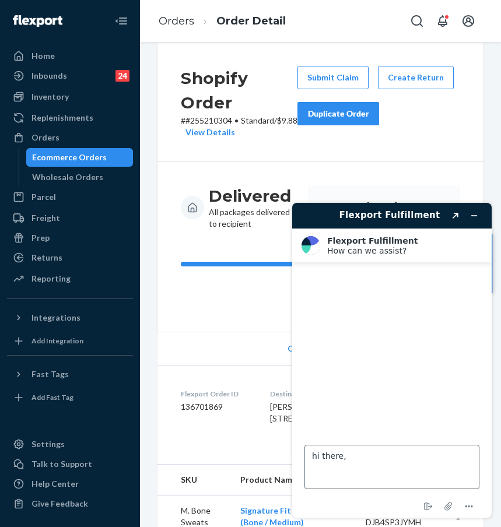
scroll to position [0, 0]
click at [394, 455] on textarea "hi there," at bounding box center [391, 467] width 175 height 44
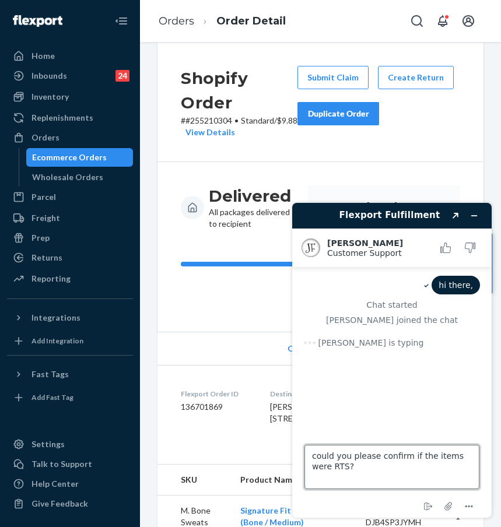
drag, startPoint x: 431, startPoint y: 457, endPoint x: 450, endPoint y: 458, distance: 19.3
click at [450, 458] on textarea "could you please confirm if the items were RTS?" at bounding box center [391, 467] width 175 height 44
drag, startPoint x: 332, startPoint y: 468, endPoint x: 311, endPoint y: 468, distance: 21.0
click at [311, 468] on textarea "could you please confirm if the package were RTS?" at bounding box center [391, 467] width 175 height 44
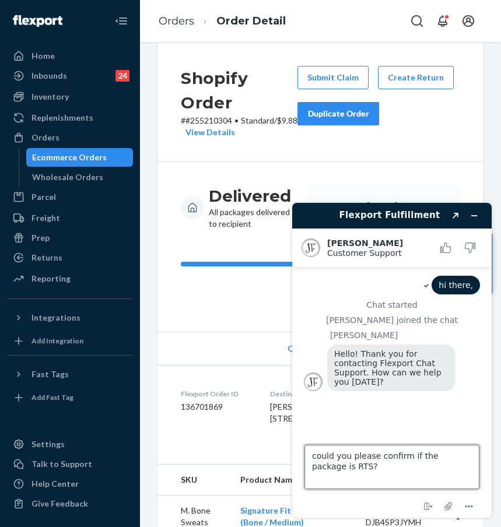
click at [351, 471] on textarea "could you please confirm if the package is RTS?" at bounding box center [391, 467] width 175 height 44
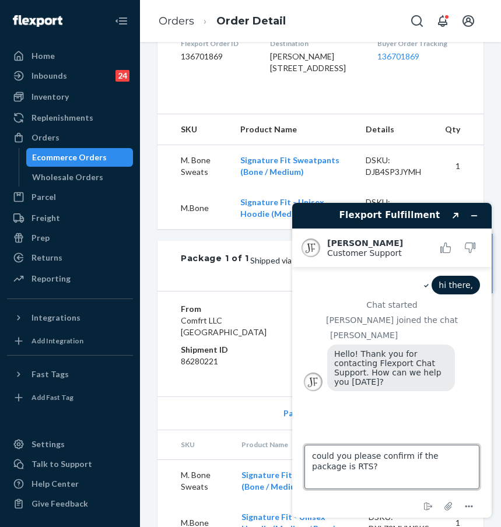
scroll to position [369, 0]
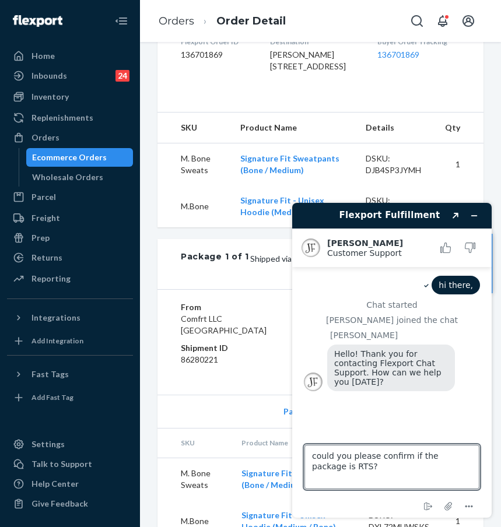
click at [403, 100] on dl "Flexport Order ID 136701869 Destination [PERSON_NAME] [STREET_ADDRESS] Buyer Or…" at bounding box center [320, 56] width 326 height 87
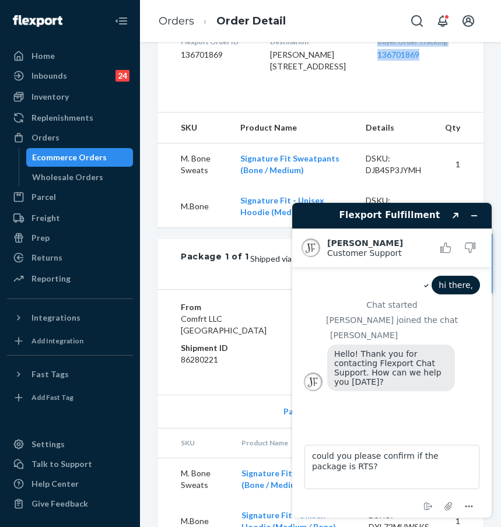
drag, startPoint x: 363, startPoint y: 85, endPoint x: 425, endPoint y: 107, distance: 65.1
click at [425, 100] on dl "Flexport Order ID 136701869 Destination [PERSON_NAME] [STREET_ADDRESS] Buyer Or…" at bounding box center [320, 56] width 326 height 87
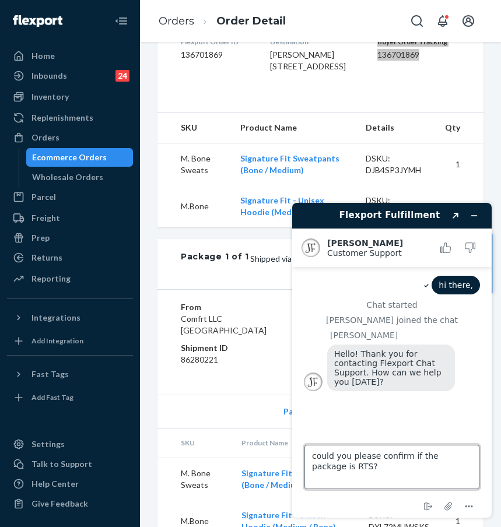
click at [356, 459] on textarea "could you please confirm if the package is RTS?" at bounding box center [391, 467] width 175 height 44
click at [353, 467] on textarea "could you please confirm if the package is RTS?" at bounding box center [391, 467] width 175 height 44
paste textarea "Buyer Order Tracking 136701869"
type textarea "could you please confirm if the package is RTS? Buyer Order Tracking 136701869"
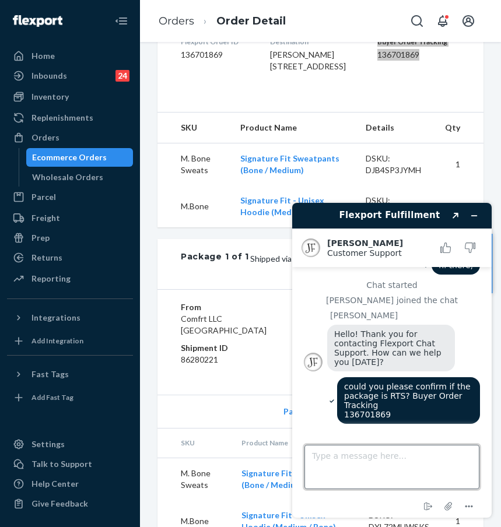
scroll to position [70, 0]
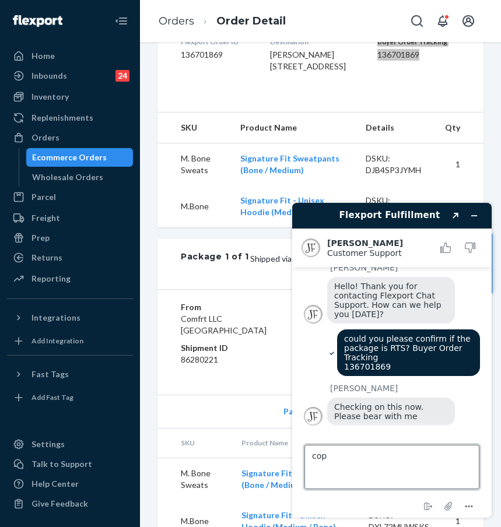
type textarea "copy"
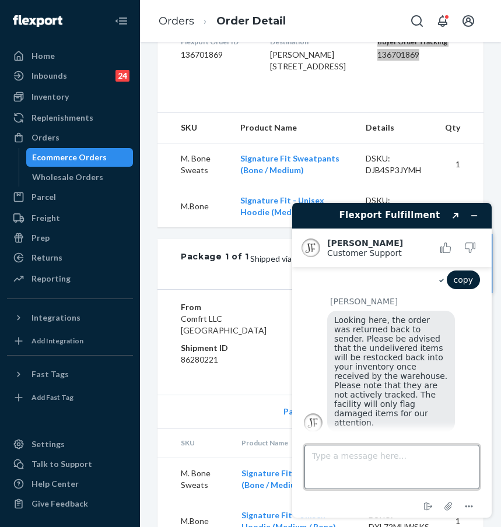
scroll to position [367, 0]
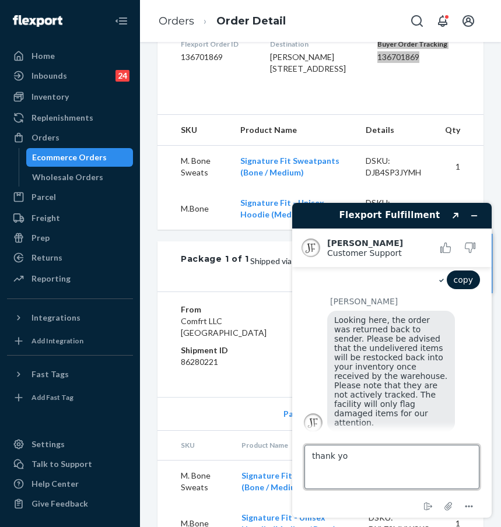
type textarea "thank you"
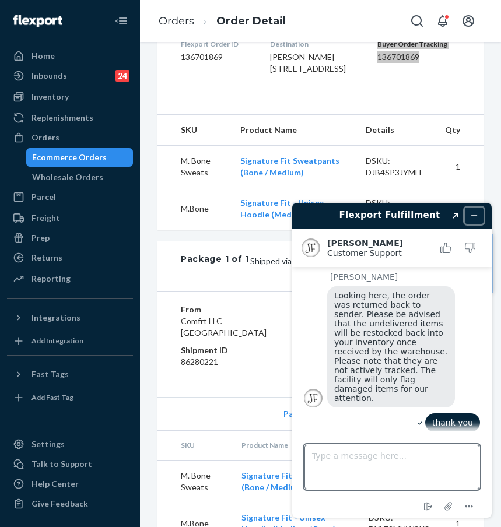
click at [473, 216] on icon "Minimize widget" at bounding box center [474, 216] width 8 height 8
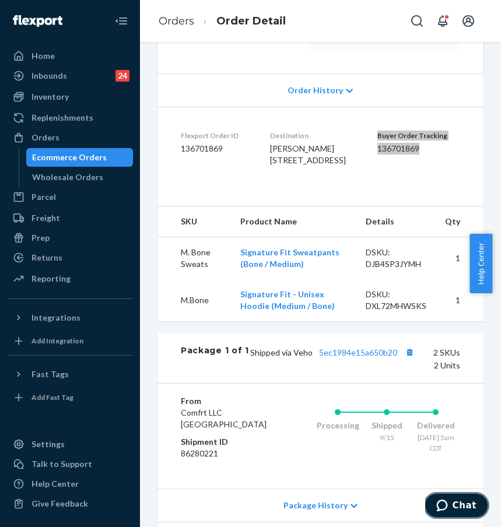
scroll to position [264, 0]
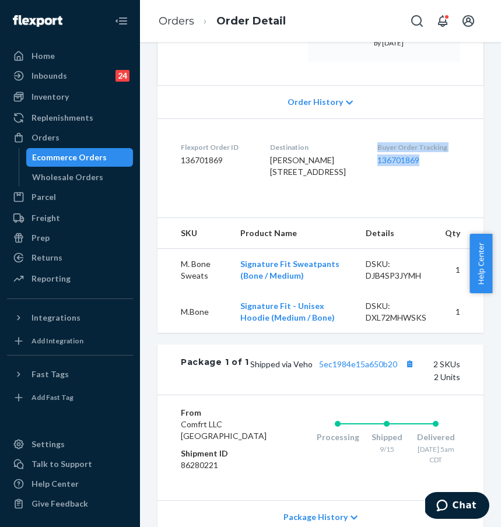
click at [407, 183] on div "Buyer Order Tracking 136701869" at bounding box center [418, 162] width 83 height 40
click at [392, 165] on link "136701869" at bounding box center [398, 160] width 42 height 10
click at [453, 503] on span "Chat" at bounding box center [444, 506] width 16 height 12
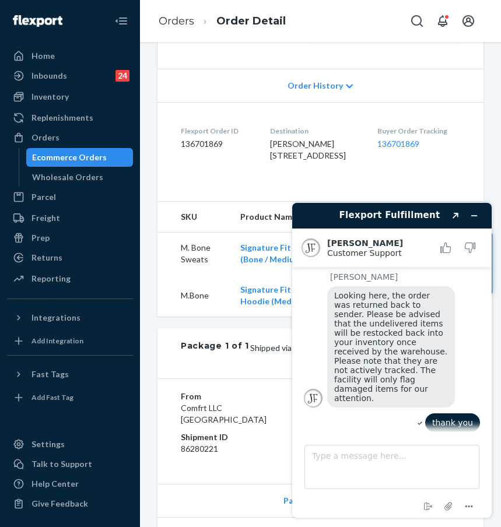
scroll to position [311, 0]
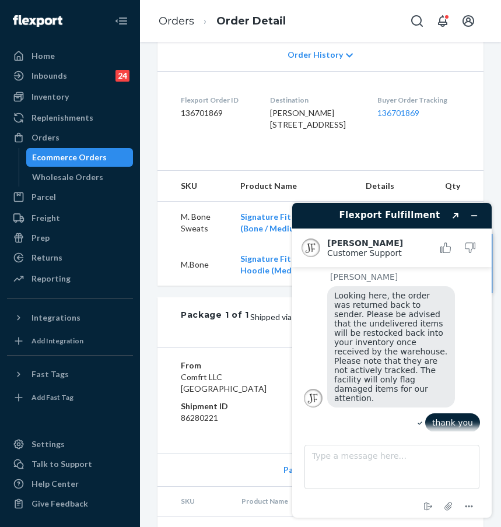
click at [464, 123] on dl "Flexport Order ID 136701869 Destination [PERSON_NAME] [STREET_ADDRESS] Buyer Or…" at bounding box center [320, 114] width 326 height 87
click at [475, 213] on icon "Minimize widget" at bounding box center [474, 216] width 8 height 8
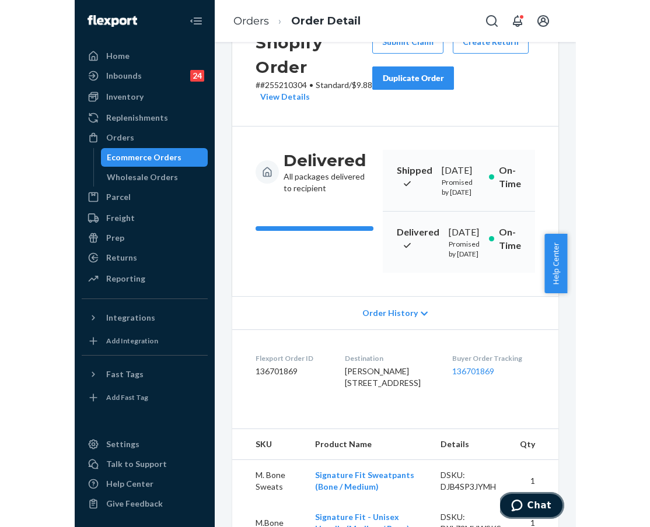
scroll to position [0, 0]
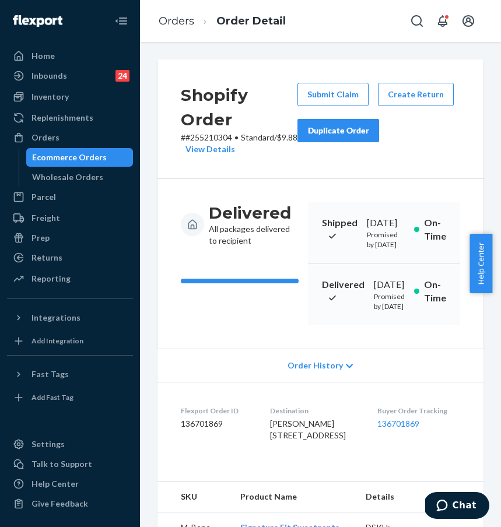
click at [342, 137] on button "Duplicate Order" at bounding box center [338, 130] width 82 height 23
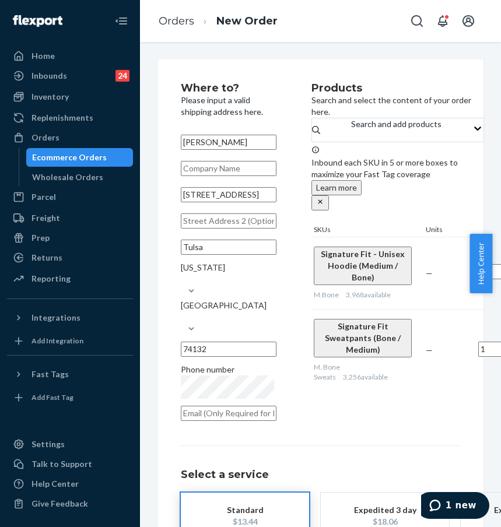
click at [342, 372] on div "Products Search and select the content of your order here. Search and add produ…" at bounding box center [397, 255] width 173 height 345
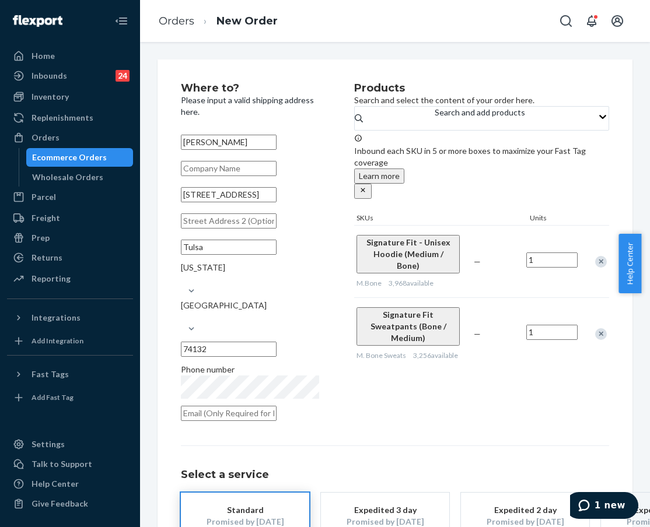
click at [259, 202] on input "[STREET_ADDRESS]" at bounding box center [229, 194] width 96 height 15
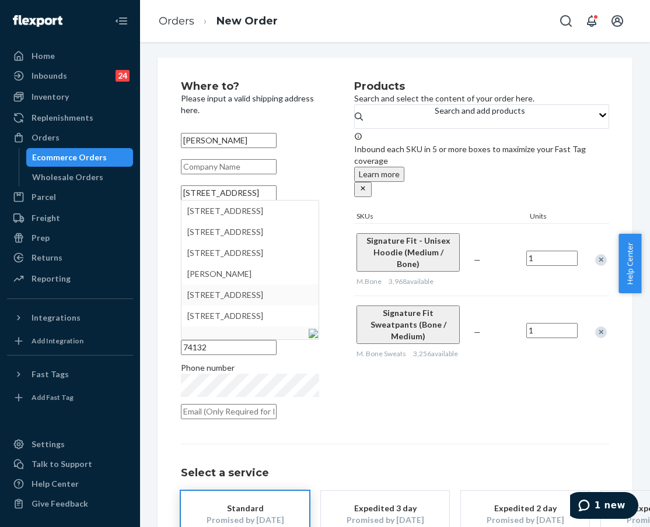
scroll to position [2, 0]
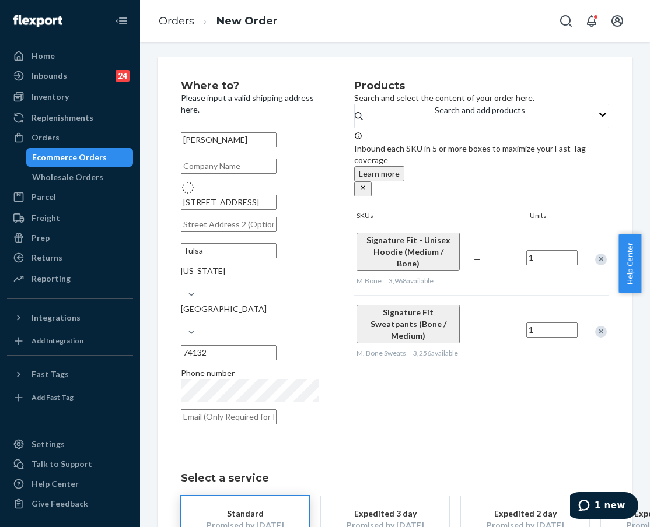
type input "[STREET_ADDRESS]"
type input "74131"
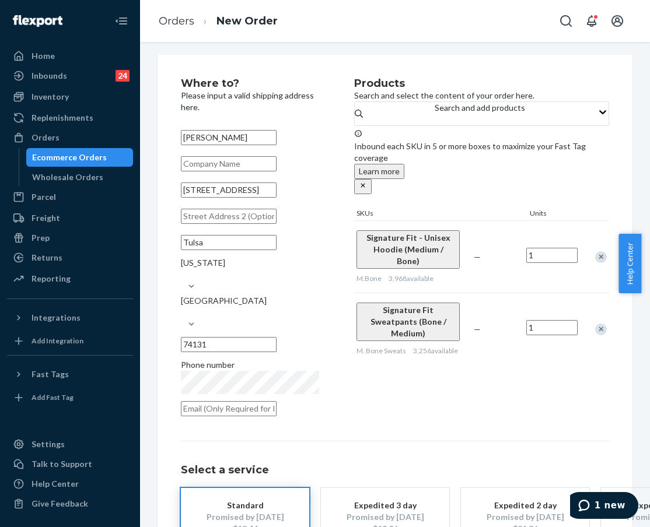
scroll to position [9, 0]
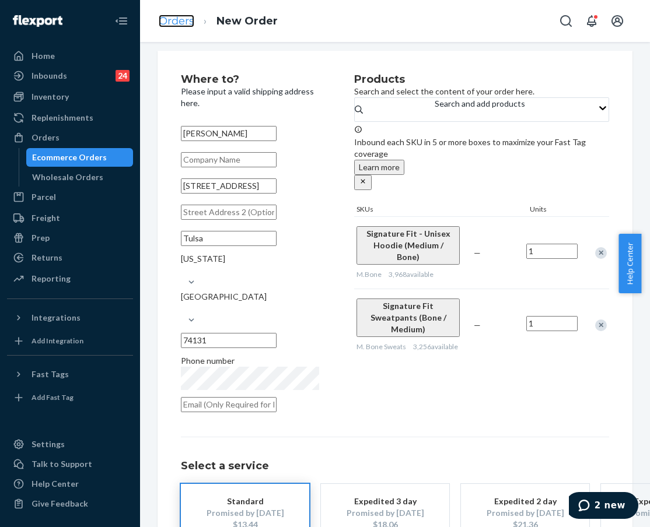
click at [169, 18] on link "Orders" at bounding box center [177, 21] width 36 height 13
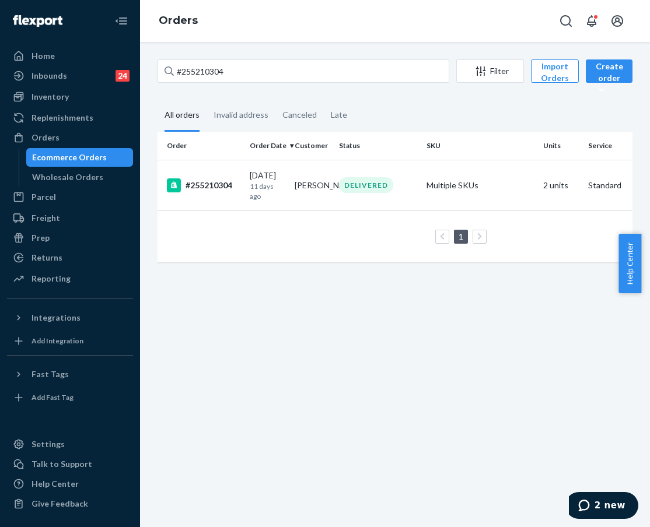
click at [255, 58] on div "#255210304 Filter Import Orders Create order Ecommerce order Removal order All …" at bounding box center [395, 284] width 510 height 485
drag, startPoint x: 282, startPoint y: 72, endPoint x: 157, endPoint y: 69, distance: 124.8
click at [157, 69] on input "#255210304" at bounding box center [303, 70] width 292 height 23
paste input "91129"
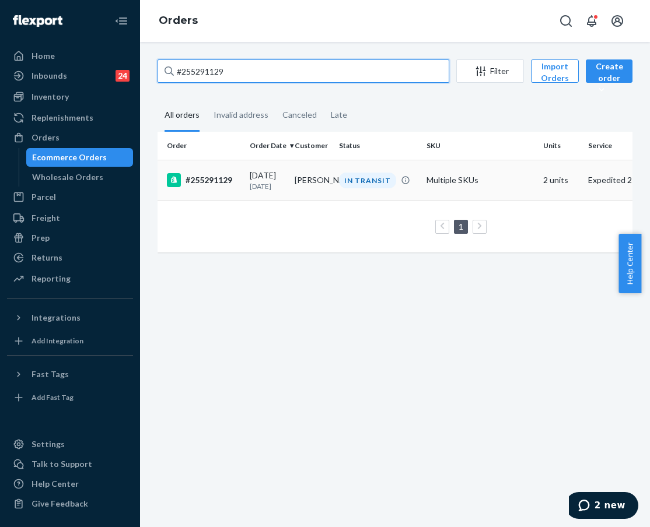
type input "#255291129"
click at [224, 183] on div "#255291129" at bounding box center [203, 180] width 73 height 14
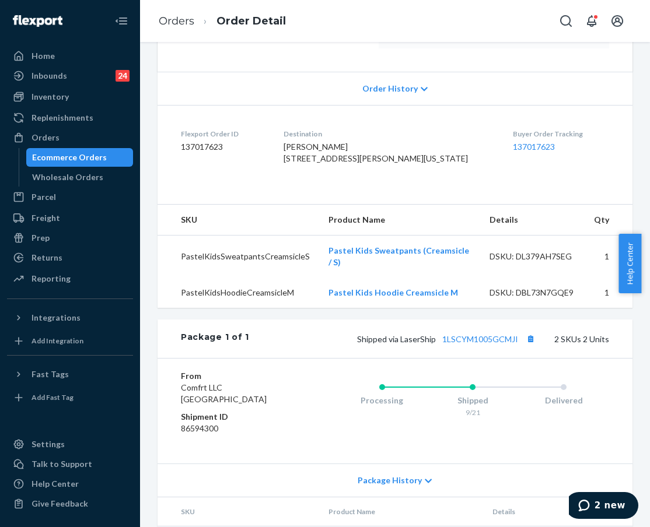
scroll to position [240, 0]
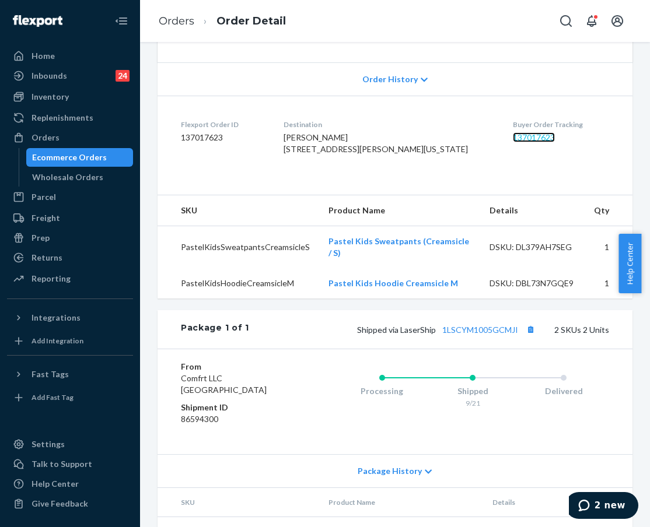
click at [500, 142] on link "137017623" at bounding box center [534, 137] width 42 height 10
drag, startPoint x: 80, startPoint y: 139, endPoint x: 86, endPoint y: 137, distance: 6.1
click at [80, 139] on div "Orders" at bounding box center [70, 137] width 124 height 16
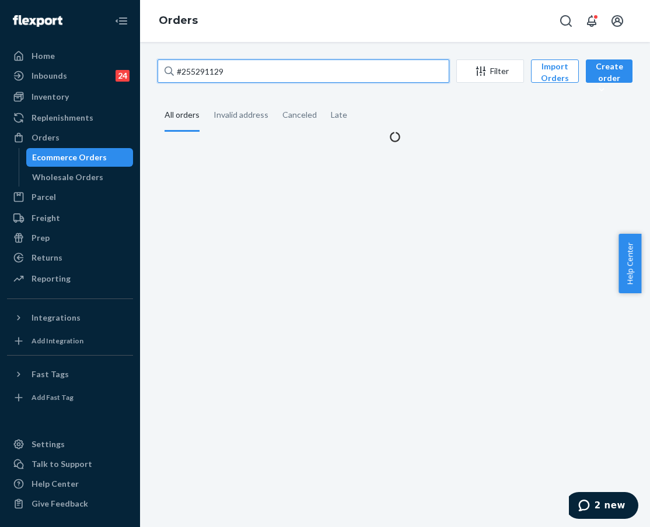
click at [253, 76] on input "#255291129" at bounding box center [303, 70] width 292 height 23
drag, startPoint x: 273, startPoint y: 71, endPoint x: 149, endPoint y: 68, distance: 124.3
click at [152, 68] on div "#255291129 Filter Import Orders Create order Ecommerce order Removal order All …" at bounding box center [395, 100] width 492 height 83
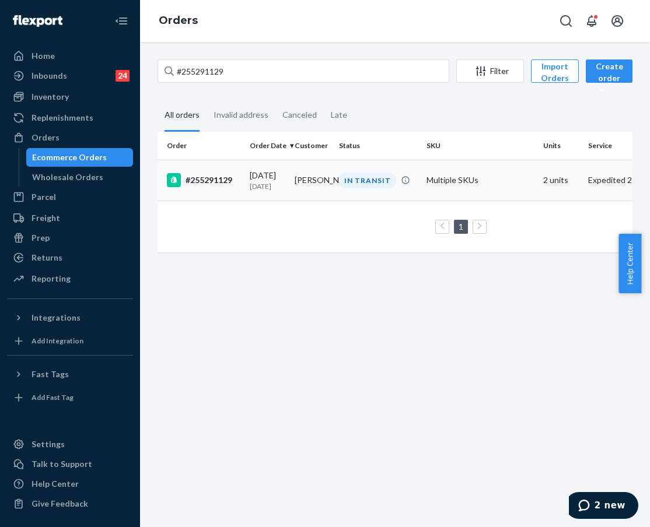
click at [214, 181] on div "#255291129" at bounding box center [203, 180] width 73 height 14
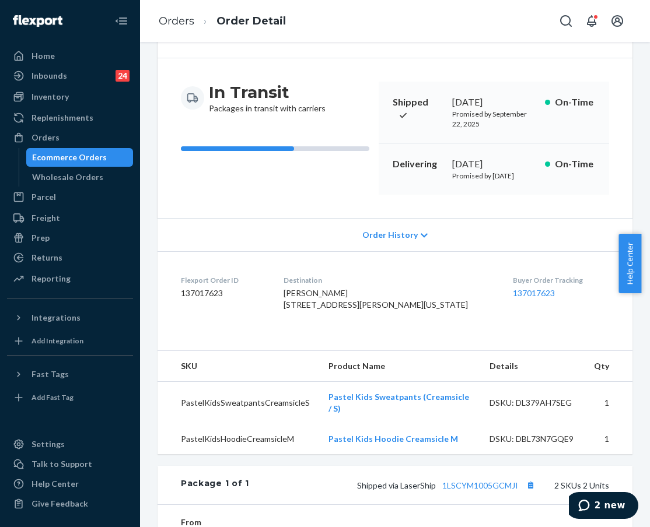
scroll to position [142, 0]
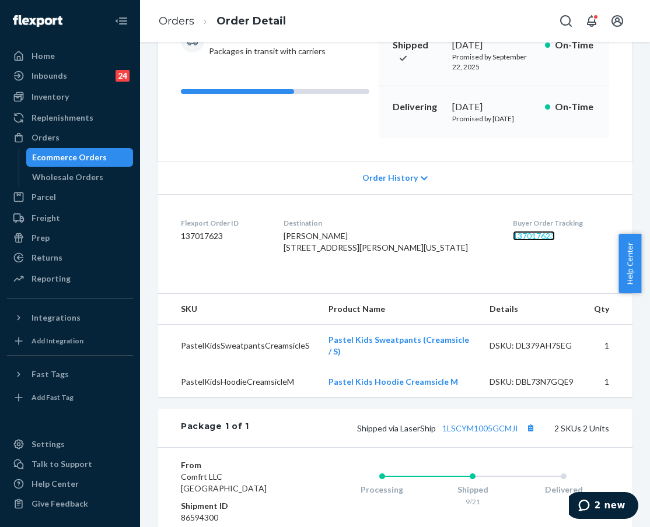
click at [500, 241] on link "137017623" at bounding box center [534, 236] width 42 height 10
click at [500, 507] on span "2 new" at bounding box center [609, 505] width 31 height 10
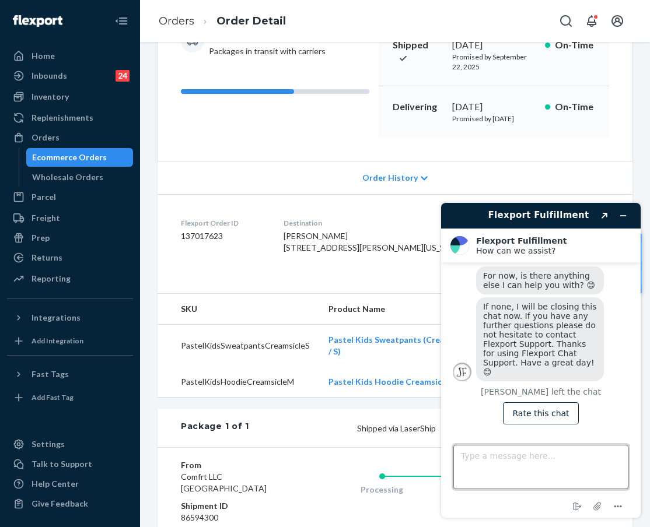
click at [500, 458] on textarea "Type a message here..." at bounding box center [540, 467] width 175 height 44
type textarea "hi there"
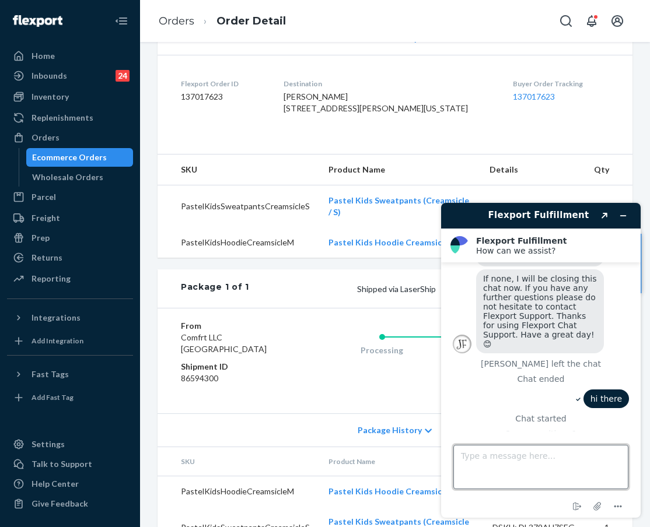
scroll to position [365, 0]
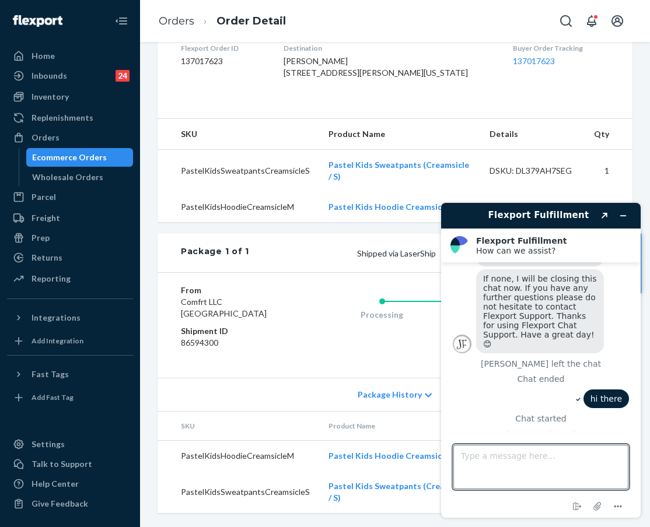
click at [498, 107] on dl "Flexport Order ID 137017623 Destination [PERSON_NAME] [STREET_ADDRESS][PERSON_N…" at bounding box center [394, 62] width 475 height 87
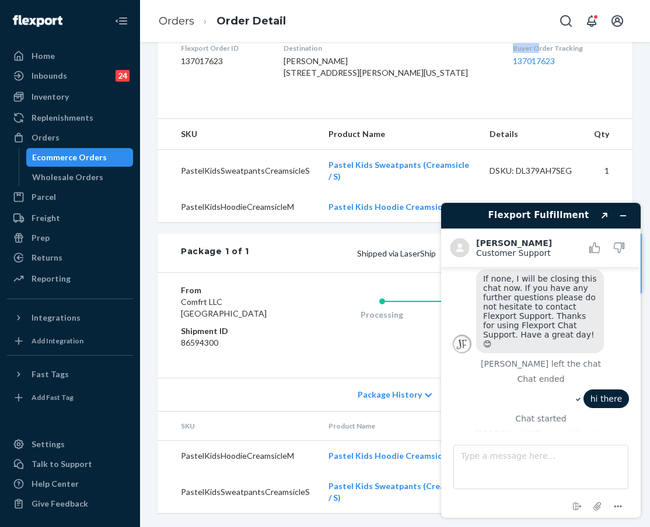
scroll to position [345, 0]
drag, startPoint x: 475, startPoint y: 51, endPoint x: 530, endPoint y: 66, distance: 57.0
click at [500, 66] on dl "Flexport Order ID 137017623 Destination [PERSON_NAME] [STREET_ADDRESS][PERSON_N…" at bounding box center [394, 62] width 475 height 87
click at [500, 466] on textarea "Type a message here..." at bounding box center [540, 467] width 175 height 44
paste textarea "Buyer Order Tracking 137017623"
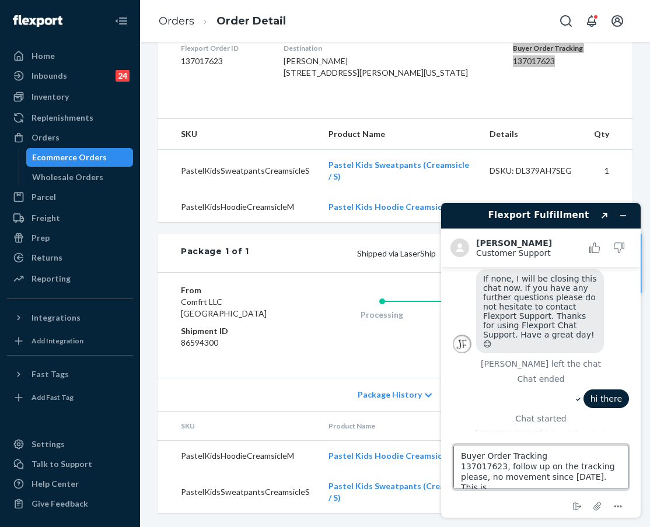
scroll to position [4, 0]
type textarea "Buyer Order Tracking 137017623, follow up on the tracking please, no movement s…"
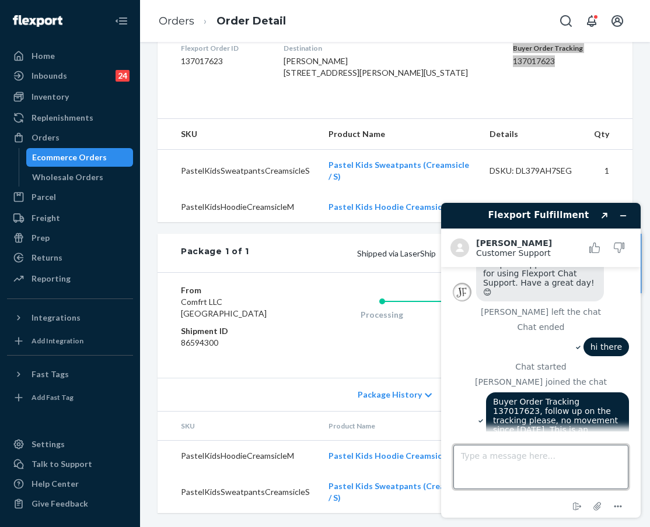
scroll to position [530, 0]
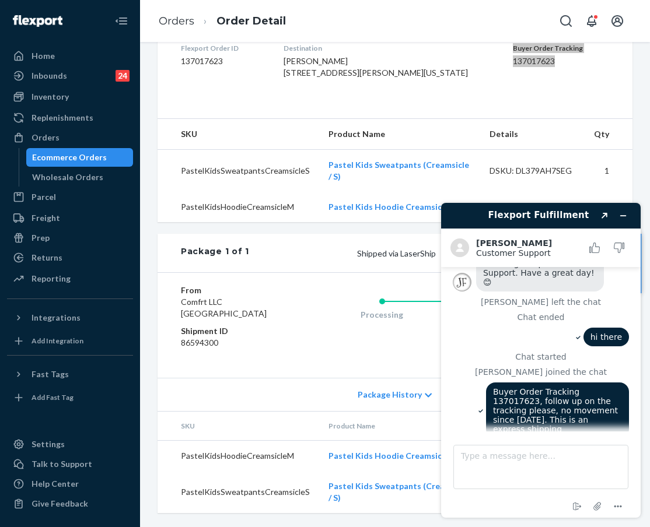
click at [486, 383] on div "Buyer Order Tracking 137017623, follow up on the tracking please, no movement s…" at bounding box center [557, 411] width 143 height 56
drag, startPoint x: 487, startPoint y: 380, endPoint x: 552, endPoint y: 414, distance: 72.8
click at [500, 414] on div "Buyer Order Tracking 137017623, follow up on the tracking please, no movement s…" at bounding box center [557, 411] width 143 height 56
click at [500, 468] on textarea "Type a message here..." at bounding box center [540, 467] width 175 height 44
paste textarea "Buyer Order Tracking 137017623, follow up on the tracking please, no movement s…"
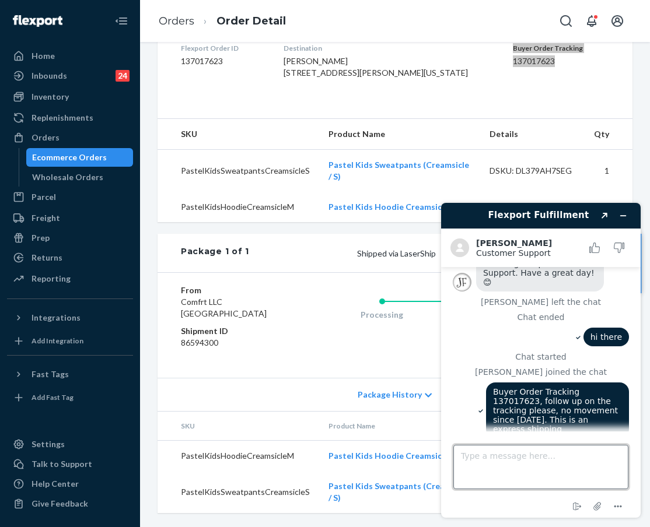
type textarea "Buyer Order Tracking 137017623, follow up on the tracking please, no movement s…"
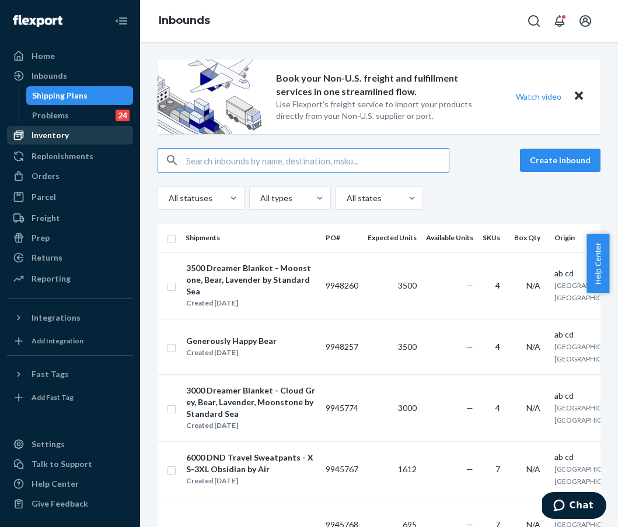
click at [91, 136] on div "Inventory" at bounding box center [70, 135] width 124 height 16
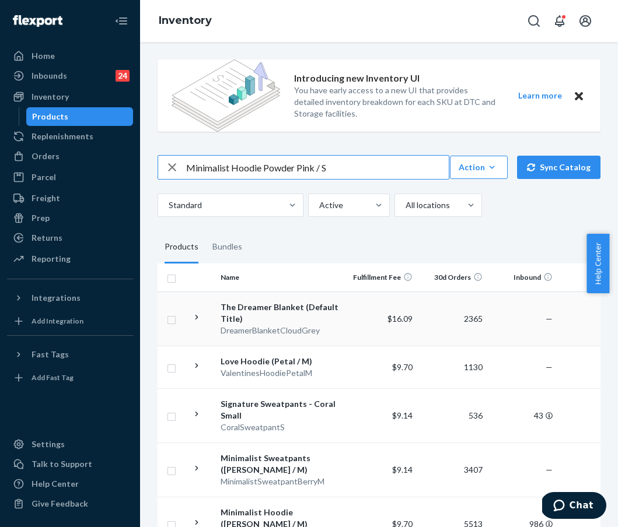
type input "Minimalist Hoodie Powder Pink / S"
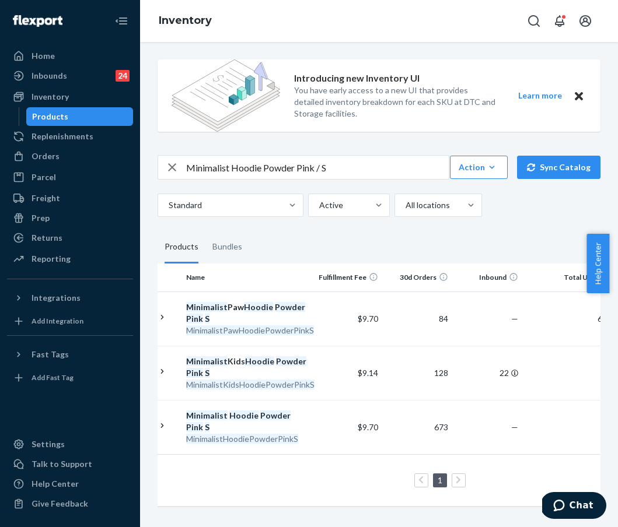
scroll to position [0, 33]
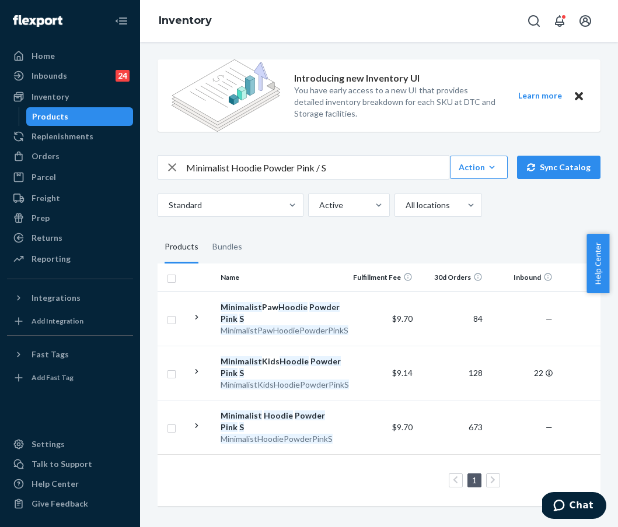
scroll to position [0, 33]
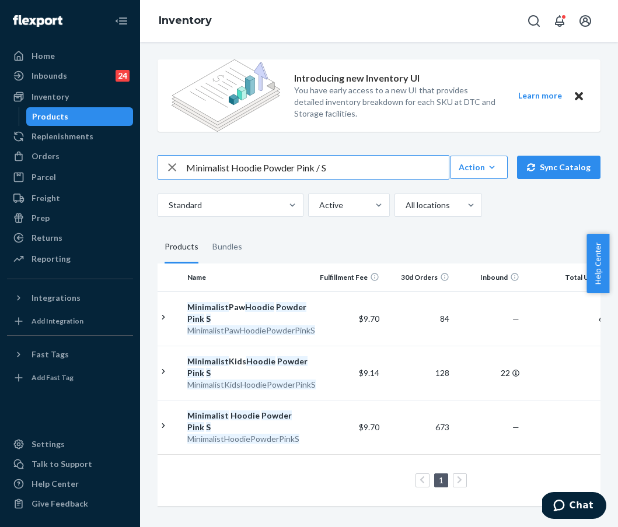
click at [324, 167] on input "Minimalist Hoodie Powder Pink / S" at bounding box center [317, 167] width 262 height 23
type input "Minimalist Hoodie Powder Pink / M"
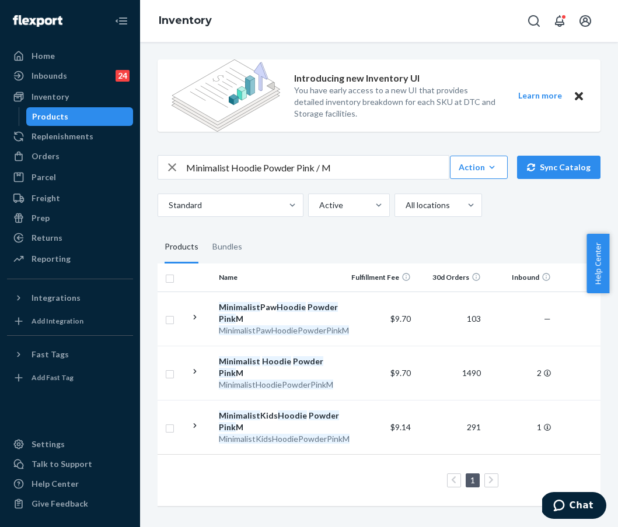
scroll to position [0, 0]
drag, startPoint x: 238, startPoint y: 364, endPoint x: 248, endPoint y: 369, distance: 10.4
click at [248, 369] on td "Minimalist Hoodie Powder Pink M MinimalistHoodiePowderPinkM" at bounding box center [281, 373] width 131 height 54
